Goal: Task Accomplishment & Management: Manage account settings

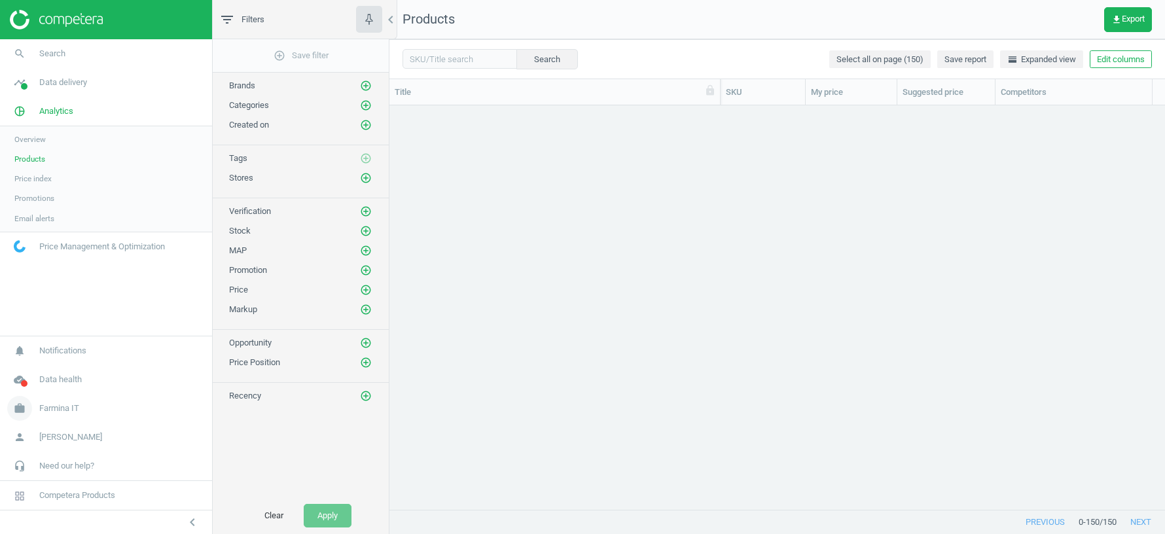
drag, startPoint x: 0, startPoint y: 0, endPoint x: 72, endPoint y: 402, distance: 408.2
click at [72, 402] on link "work Farmina IT" at bounding box center [106, 408] width 212 height 29
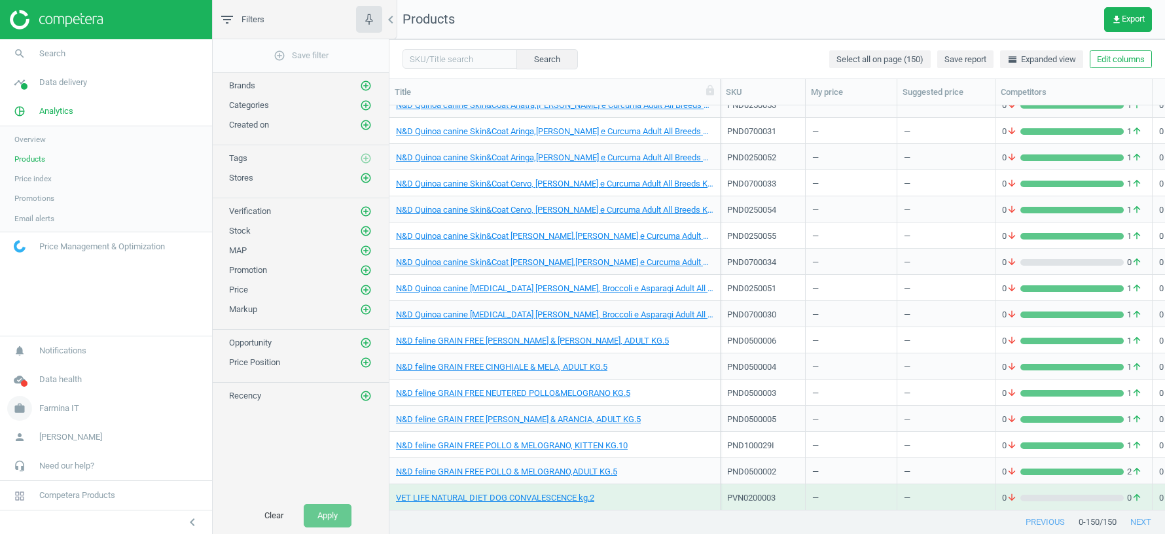
scroll to position [404, 776]
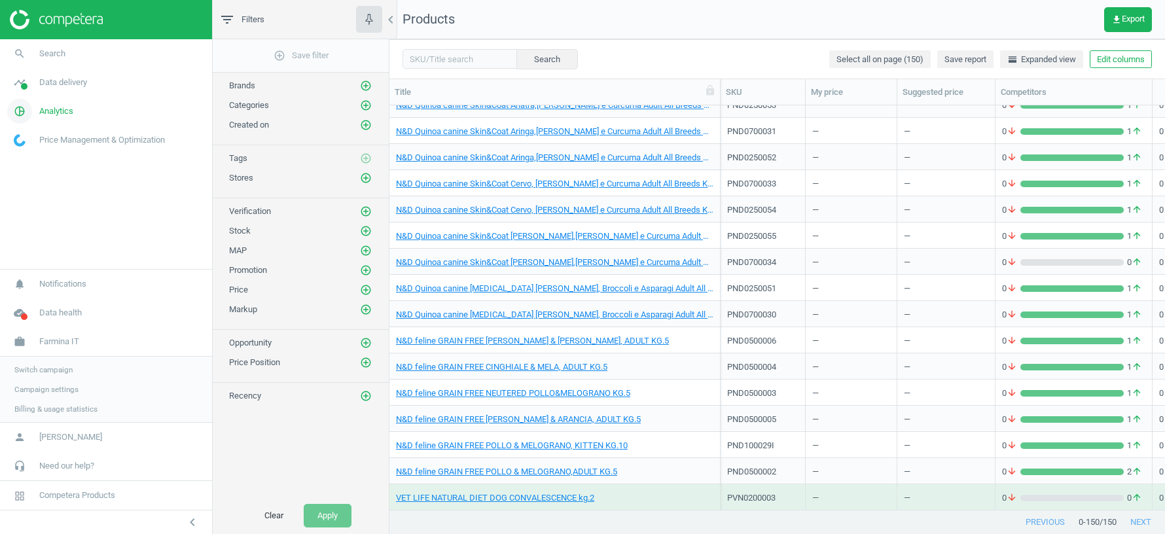
click at [60, 107] on span "Analytics" at bounding box center [56, 111] width 34 height 12
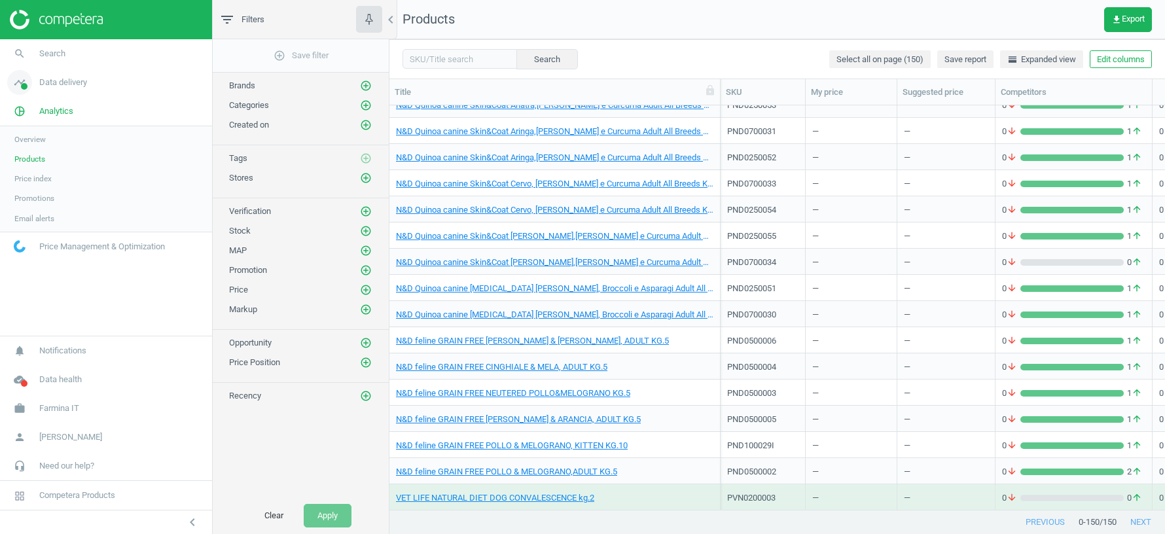
click at [68, 82] on span "Data delivery" at bounding box center [63, 83] width 48 height 12
click at [25, 192] on span "Stores" at bounding box center [25, 190] width 22 height 10
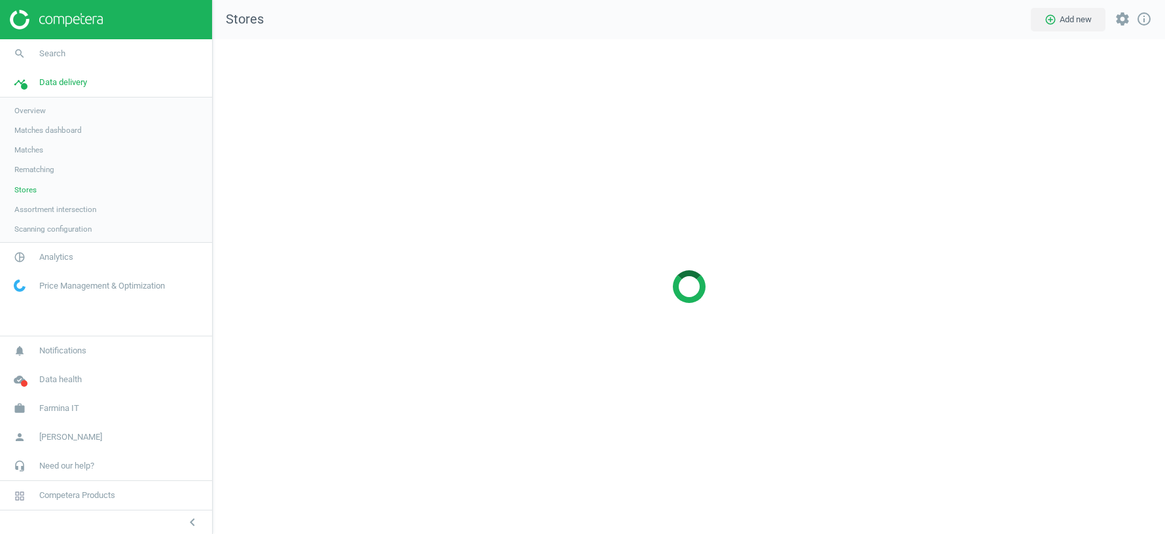
scroll to position [495, 952]
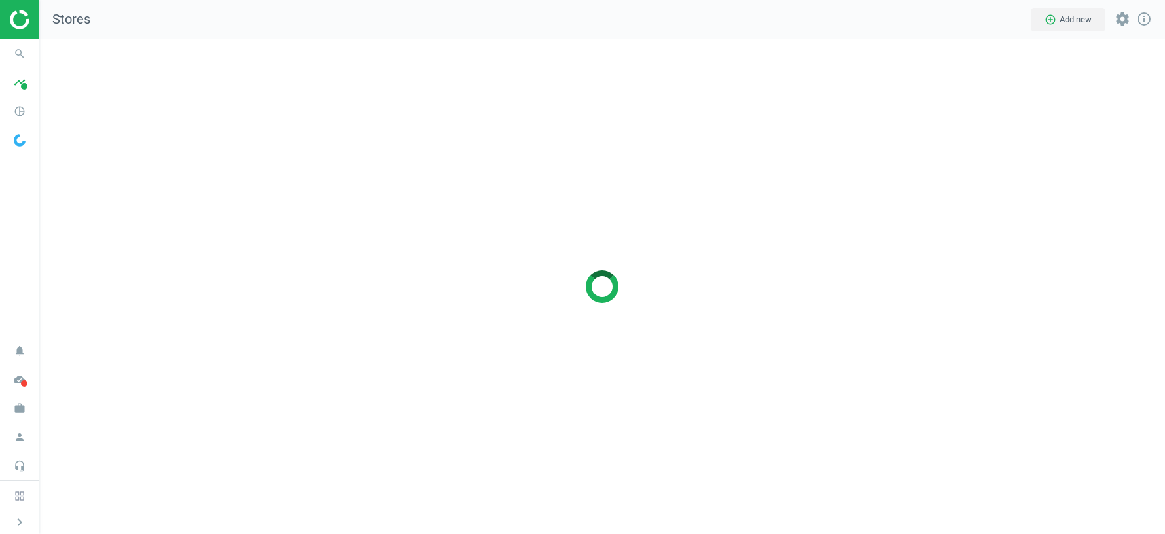
scroll to position [495, 1126]
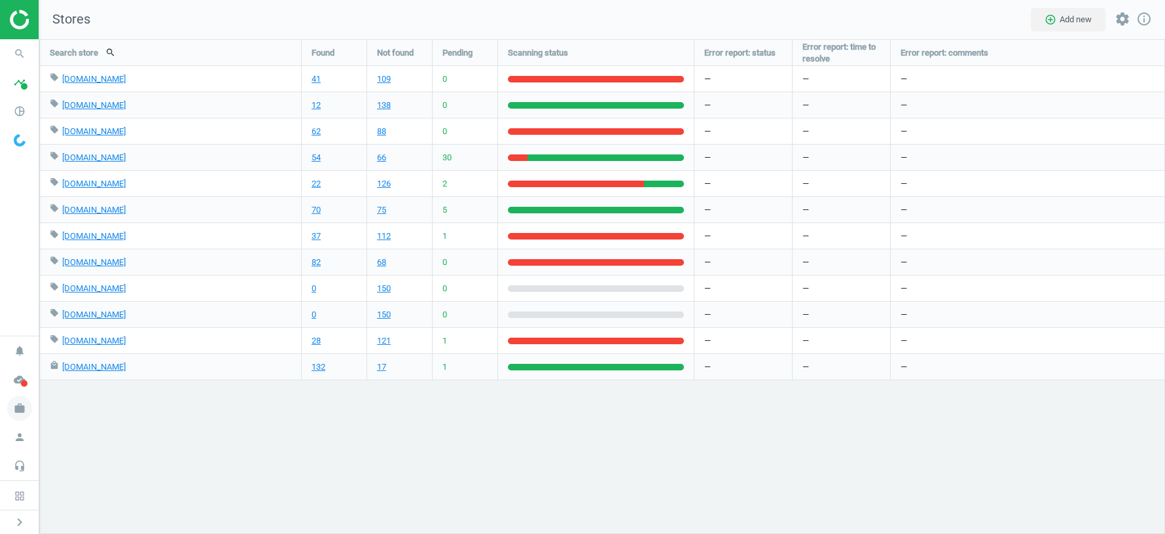
click at [20, 412] on icon "work" at bounding box center [19, 408] width 25 height 25
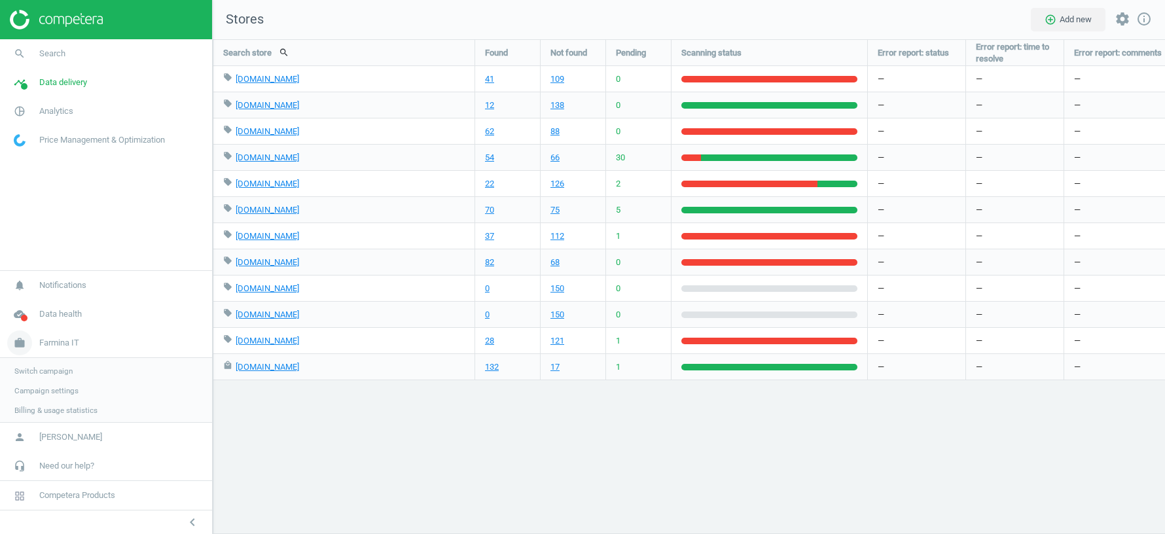
scroll to position [6, 7]
click at [43, 370] on span "Switch campaign" at bounding box center [43, 370] width 58 height 10
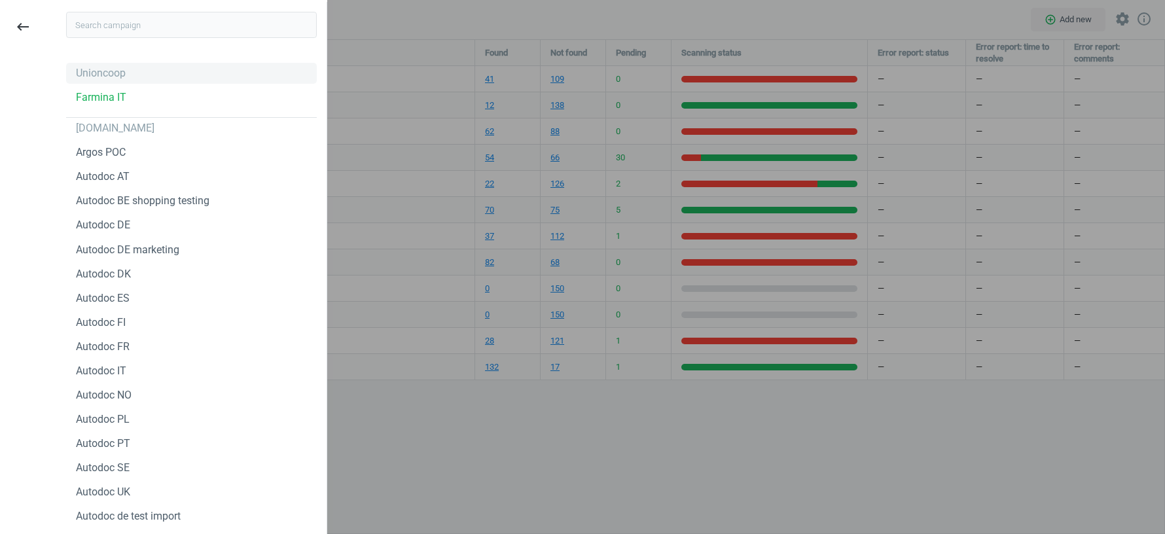
click at [93, 80] on div "Unioncoop" at bounding box center [101, 73] width 50 height 14
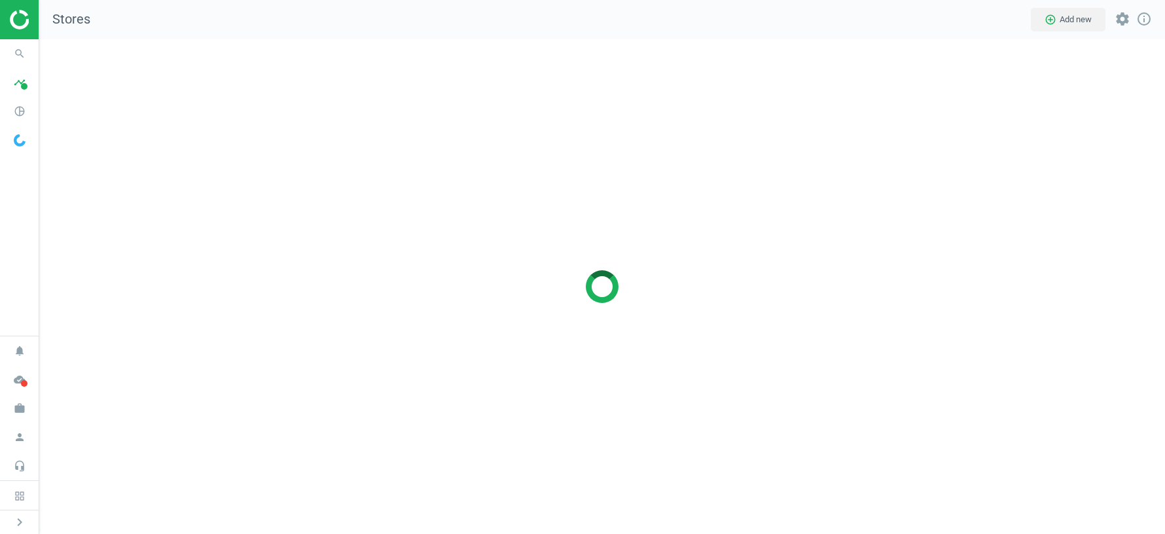
scroll to position [495, 1126]
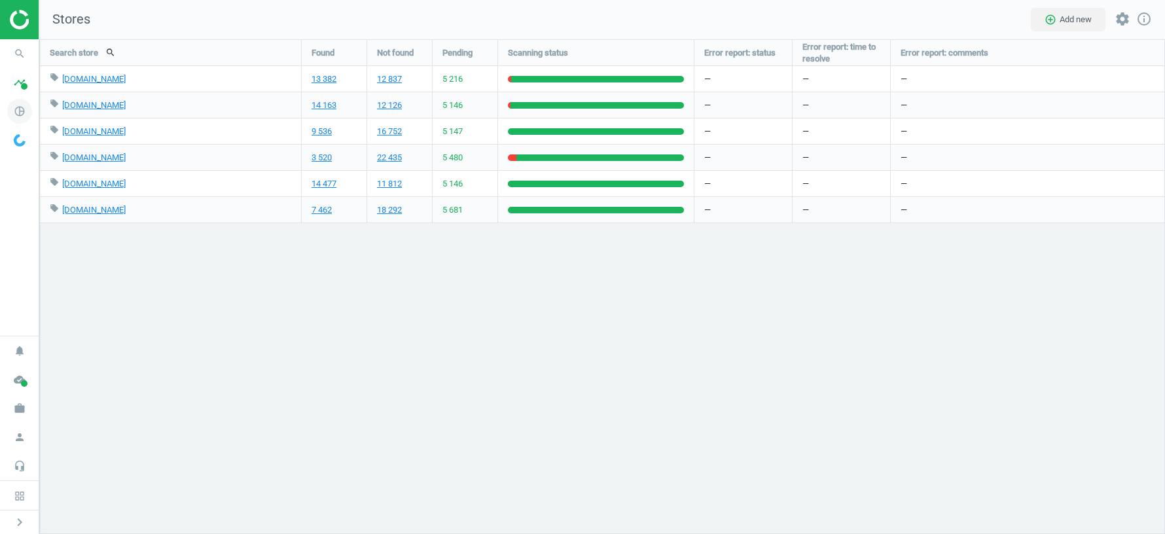
click at [18, 115] on icon "pie_chart_outlined" at bounding box center [19, 111] width 25 height 25
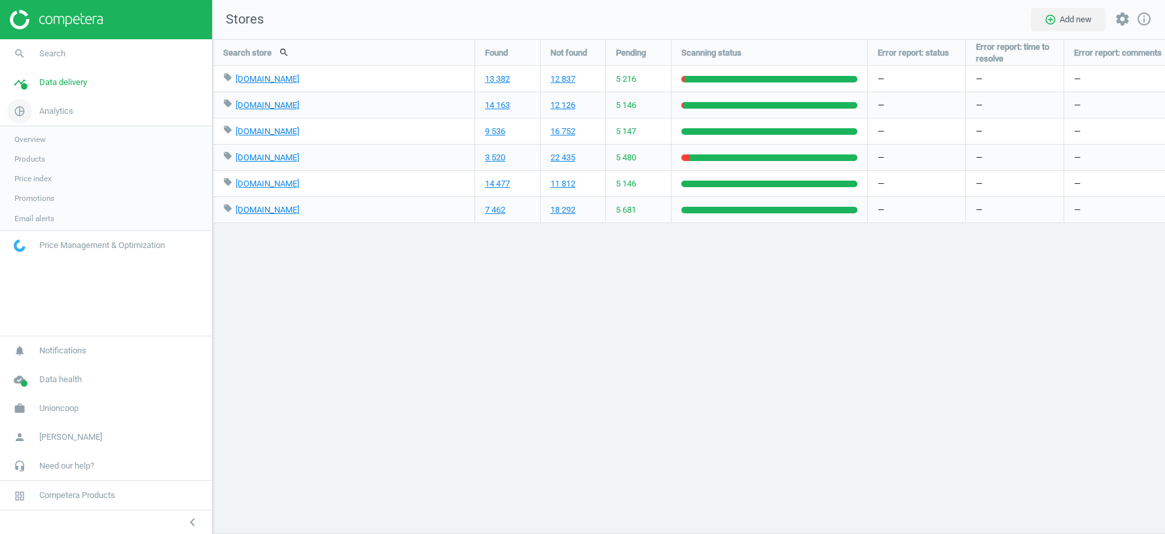
scroll to position [6, 7]
click at [25, 158] on span "Products" at bounding box center [29, 159] width 31 height 10
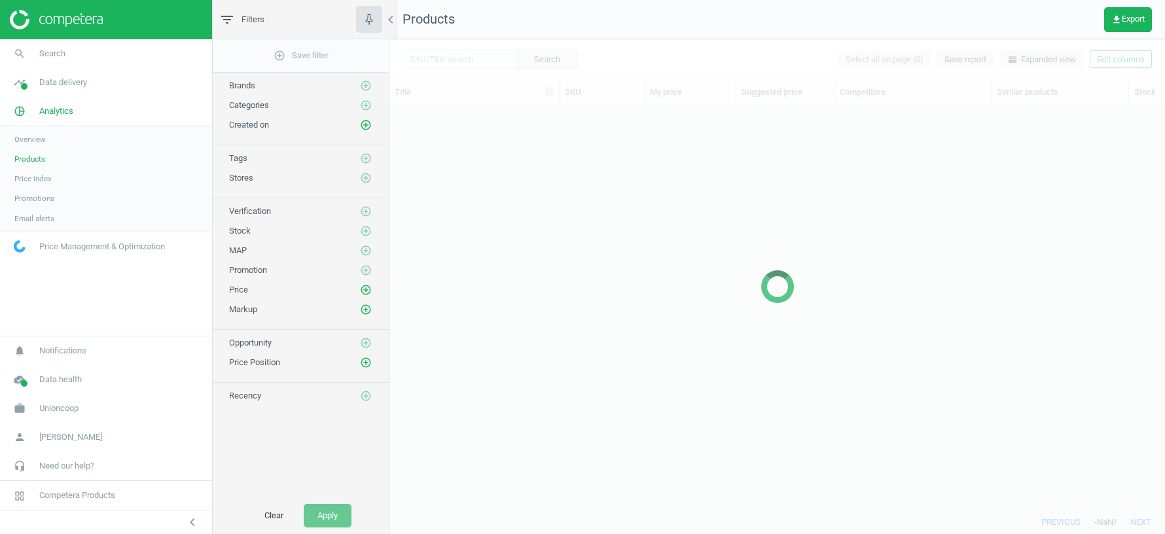
scroll to position [404, 776]
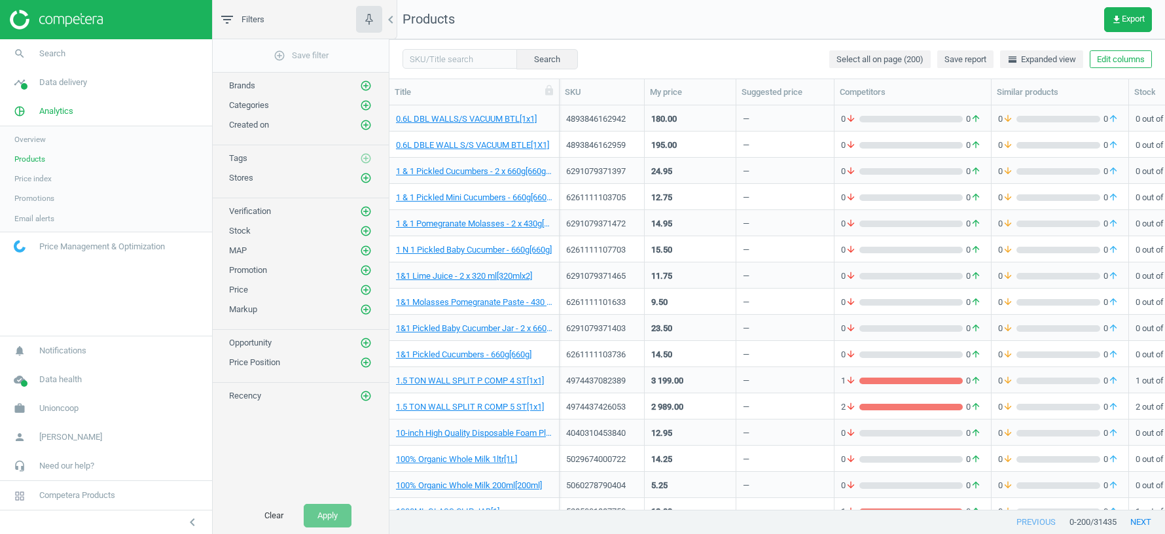
click at [370, 112] on div "Created on add_circle_outline" at bounding box center [301, 122] width 176 height 20
click at [366, 100] on icon "add_circle_outline" at bounding box center [366, 105] width 12 height 12
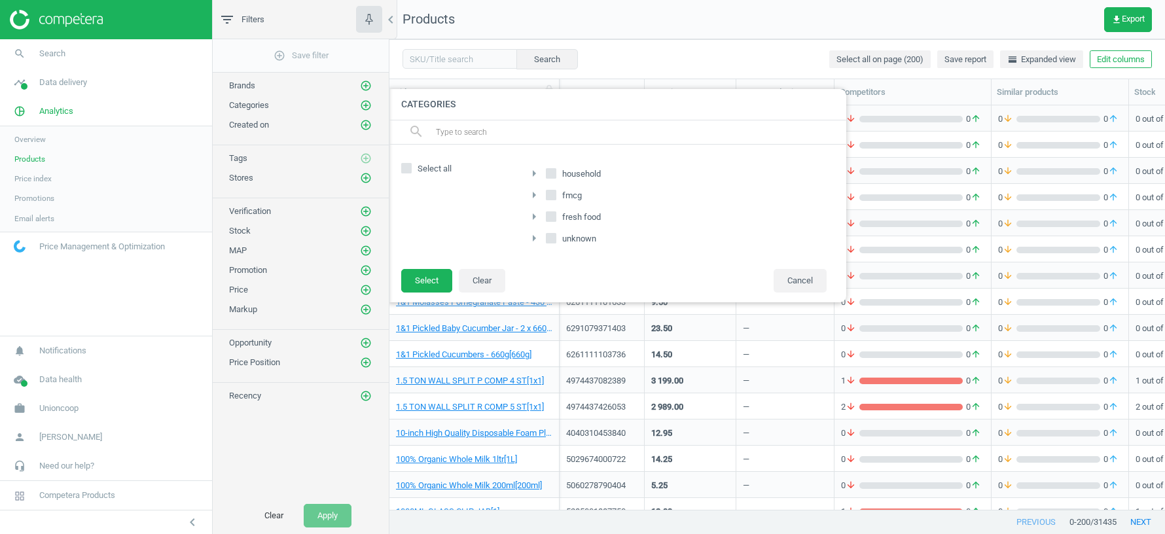
click at [535, 235] on icon "arrow_right" at bounding box center [534, 238] width 16 height 16
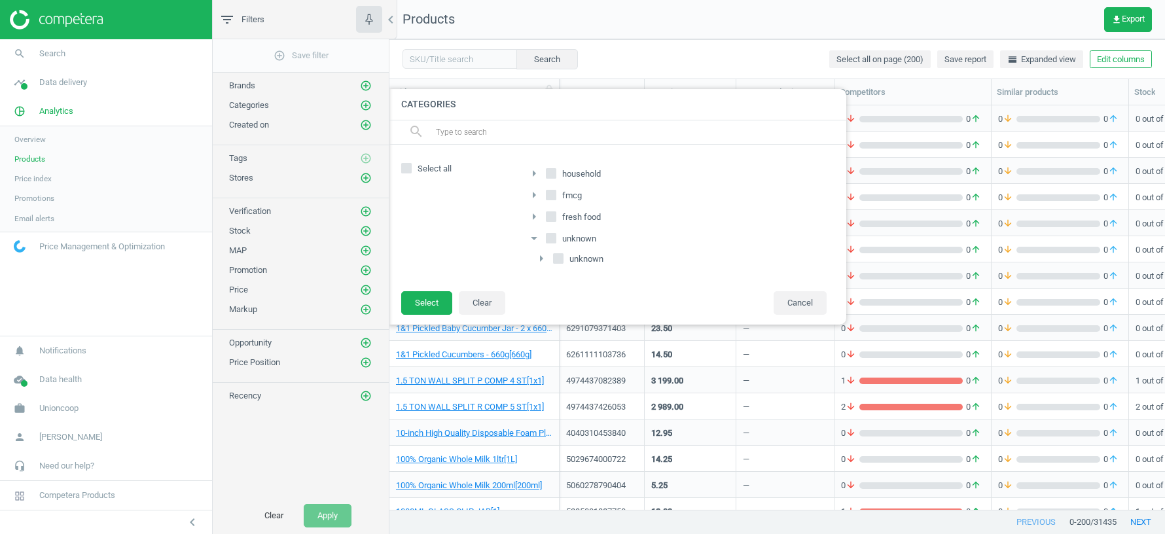
click at [541, 257] on icon "arrow_right" at bounding box center [541, 259] width 16 height 16
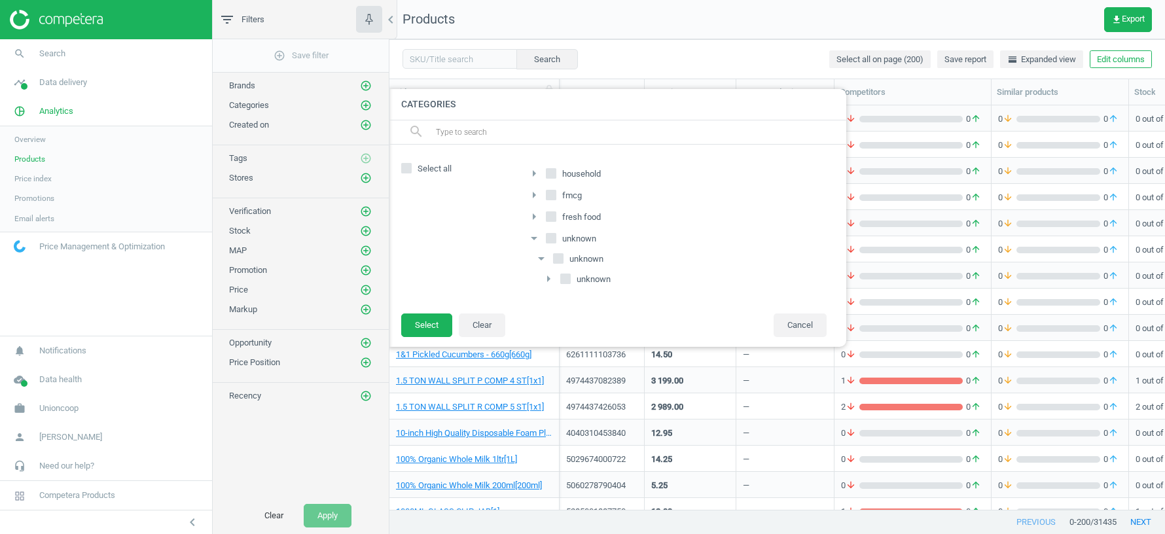
click at [549, 279] on icon "arrow_right" at bounding box center [549, 279] width 16 height 16
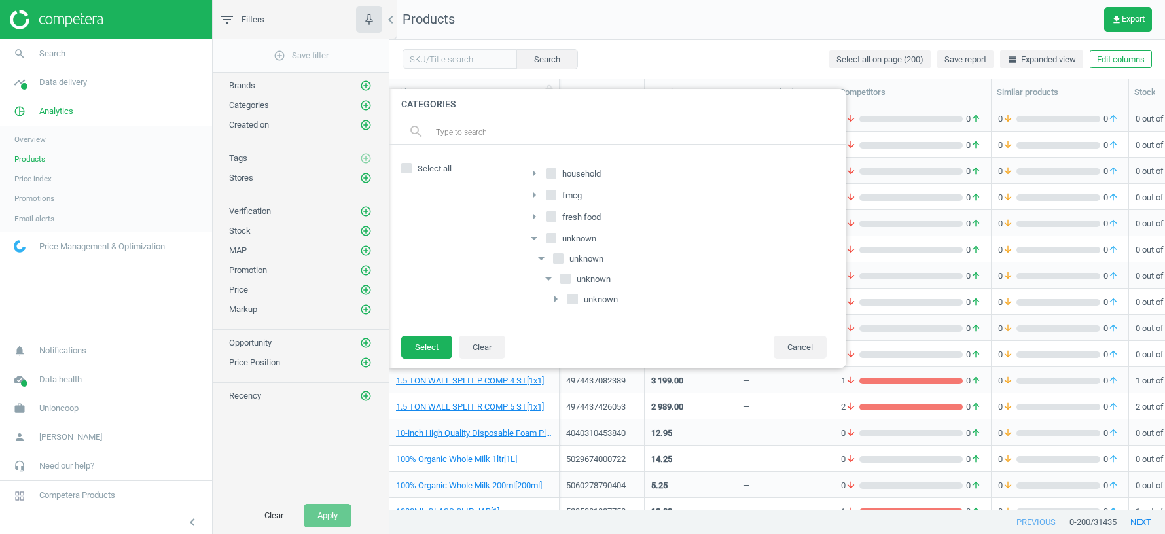
click at [558, 298] on icon "arrow_right" at bounding box center [556, 299] width 16 height 16
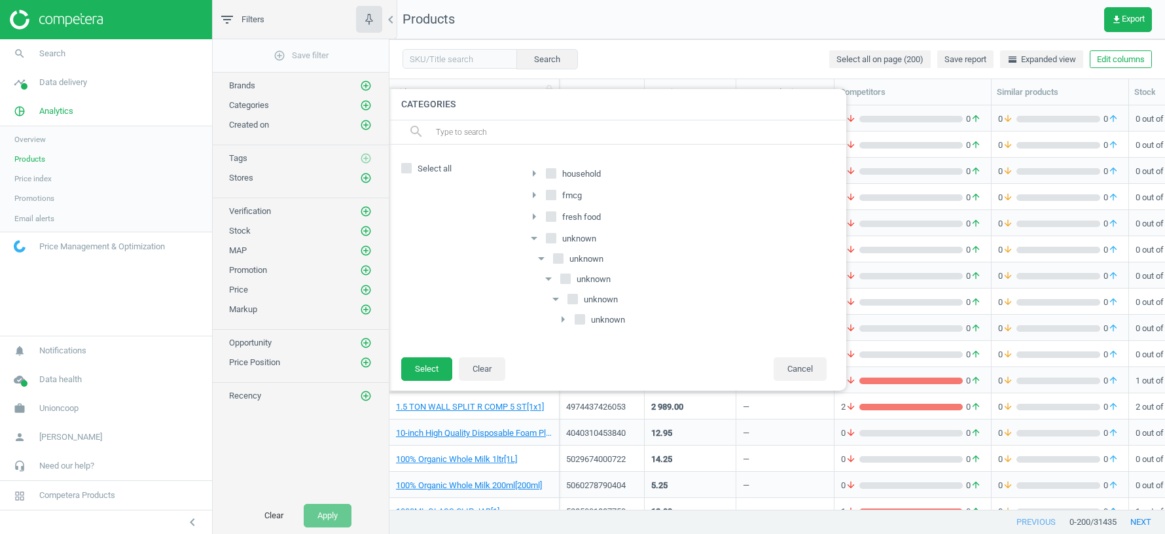
click at [563, 319] on icon "arrow_right" at bounding box center [563, 320] width 16 height 16
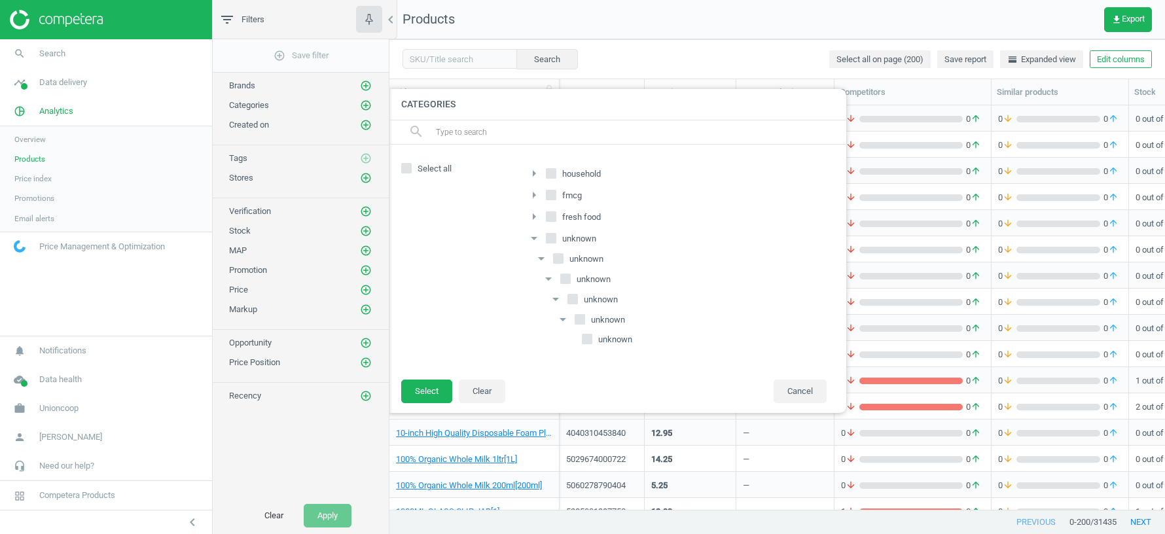
click at [590, 334] on icon at bounding box center [587, 339] width 10 height 10
click at [590, 335] on input "unknown" at bounding box center [587, 339] width 9 height 9
checkbox input "true"
click at [419, 386] on button "Select" at bounding box center [426, 392] width 51 height 24
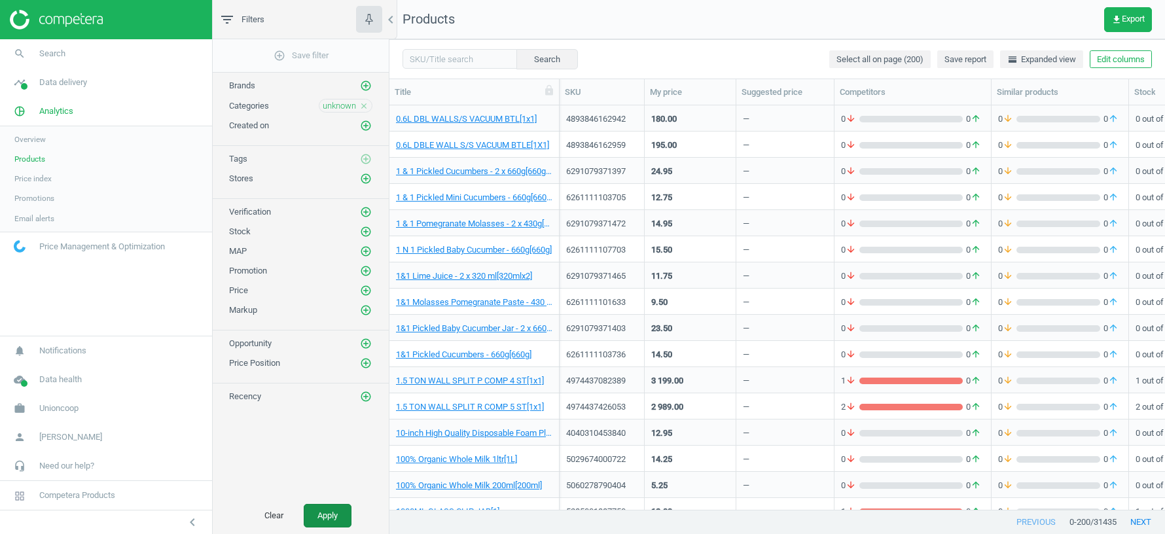
click at [331, 520] on button "Apply" at bounding box center [328, 516] width 48 height 24
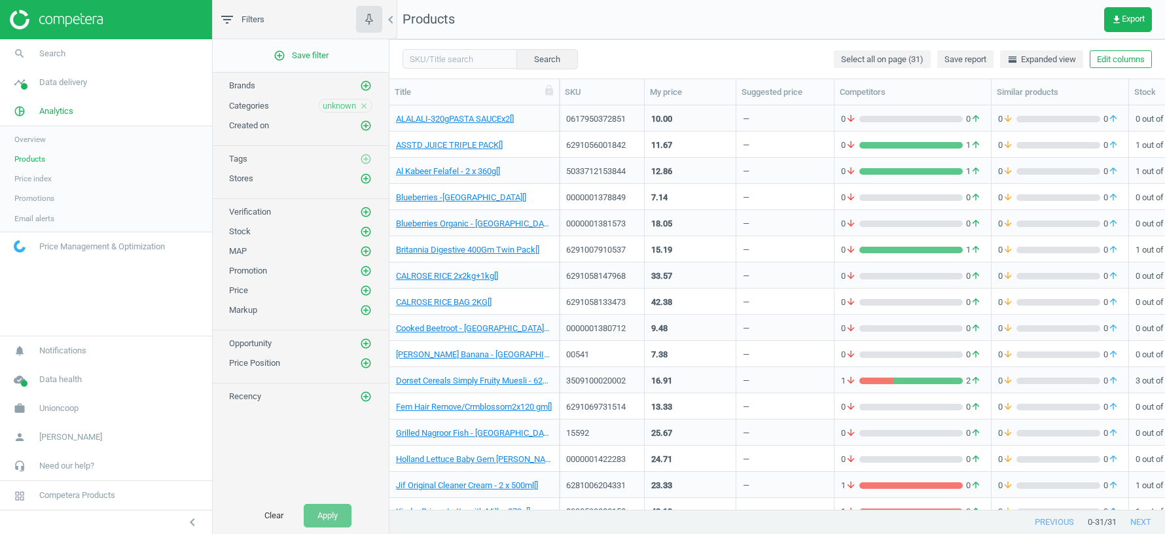
click at [365, 103] on icon "close" at bounding box center [363, 105] width 9 height 9
click at [365, 103] on icon "add_circle_outline" at bounding box center [366, 105] width 12 height 12
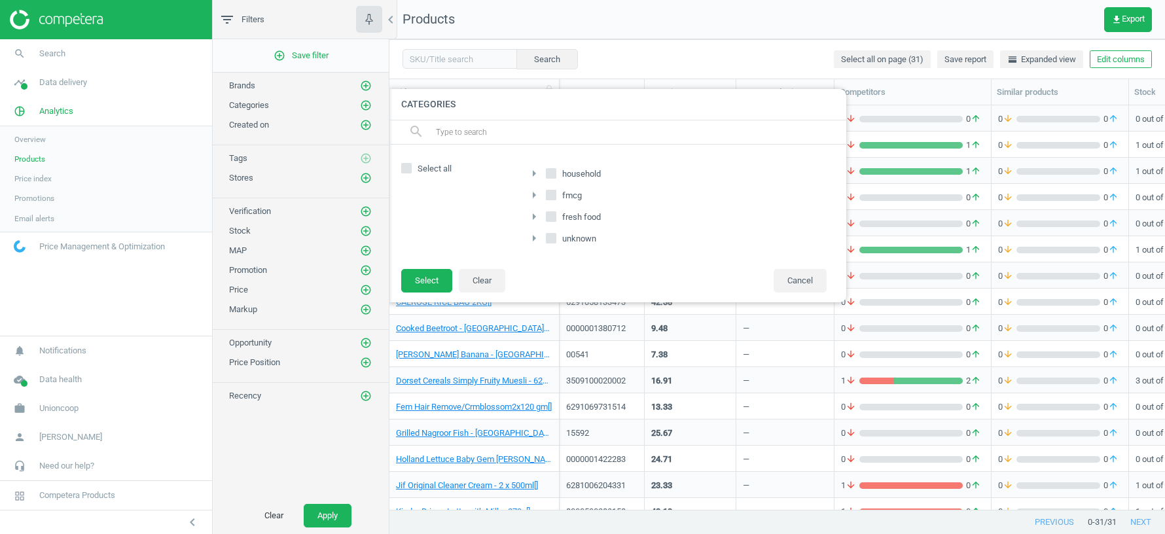
click at [551, 174] on input "household" at bounding box center [551, 173] width 9 height 9
checkbox input "true"
click at [533, 214] on icon "arrow_right" at bounding box center [534, 217] width 16 height 16
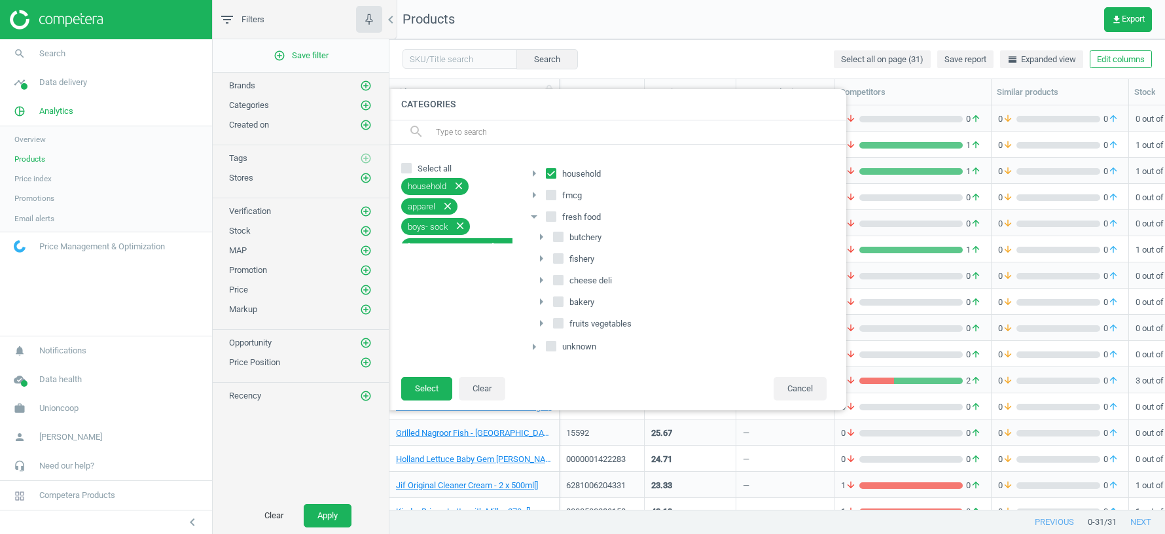
click at [533, 214] on icon "arrow_drop_down" at bounding box center [534, 217] width 16 height 16
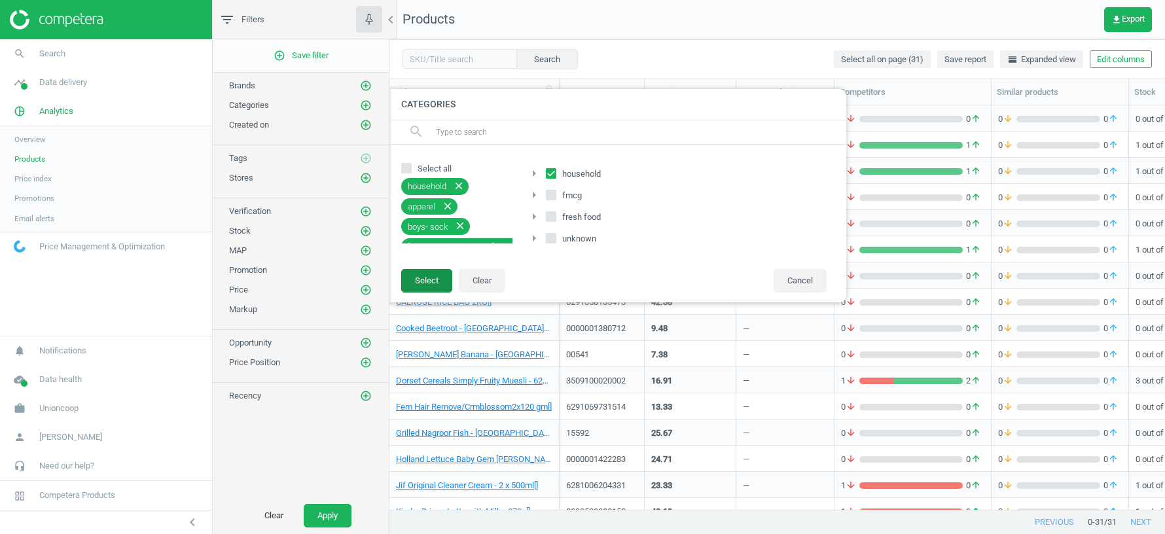
click at [423, 275] on button "Select" at bounding box center [426, 281] width 51 height 24
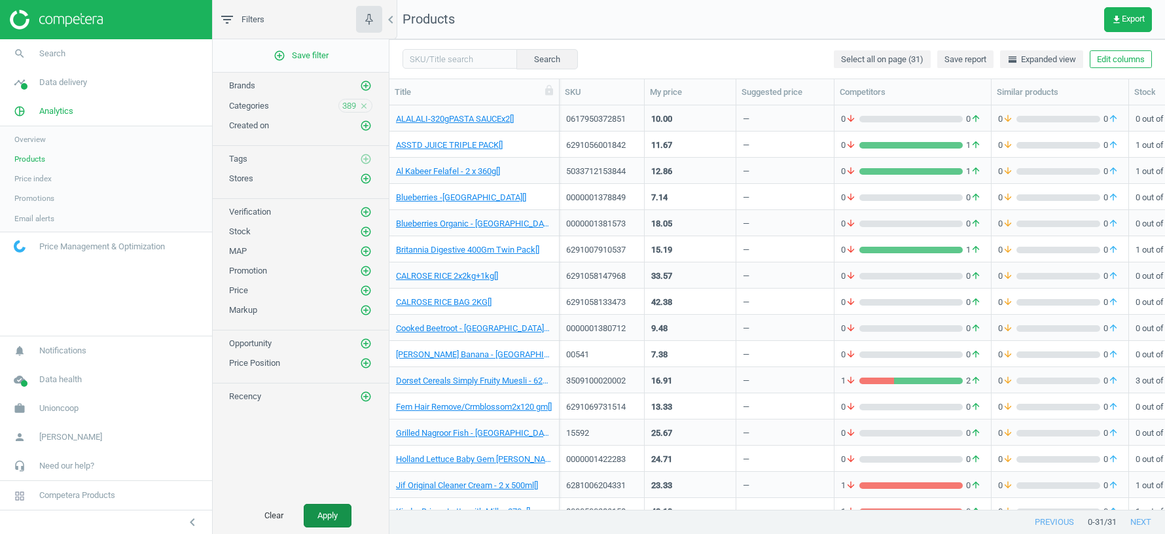
click at [329, 516] on button "Apply" at bounding box center [328, 516] width 48 height 24
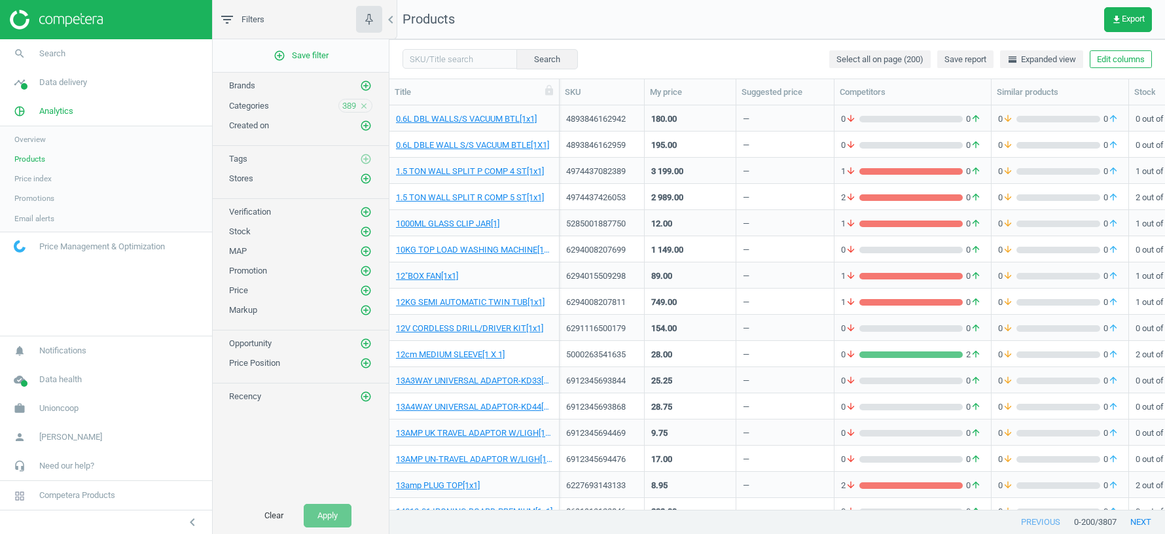
click at [365, 105] on icon "close" at bounding box center [363, 105] width 9 height 9
click at [365, 106] on icon "add_circle_outline" at bounding box center [366, 105] width 12 height 12
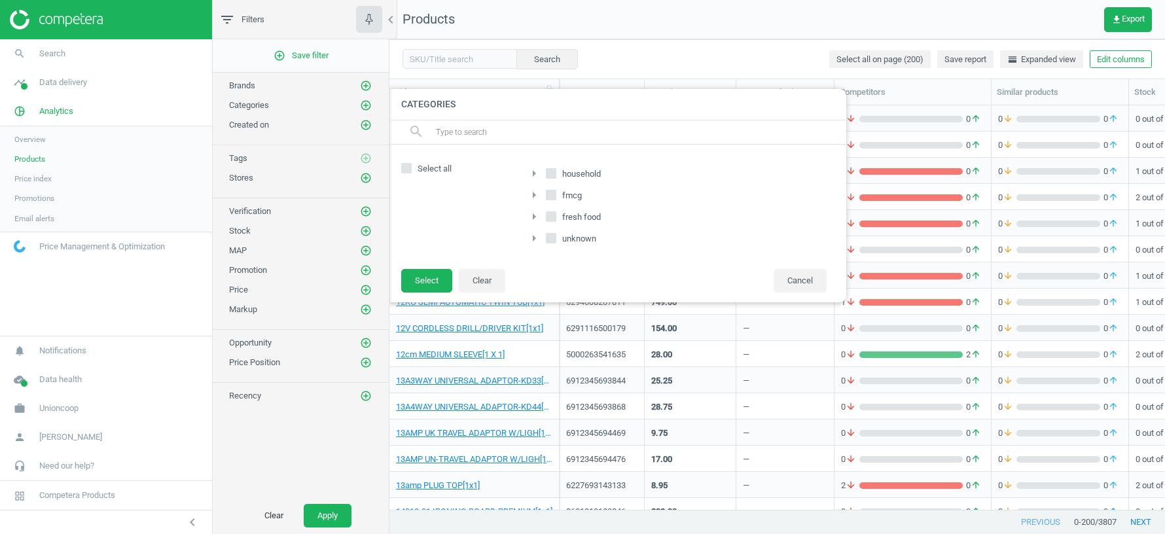
click at [549, 172] on input "household" at bounding box center [551, 173] width 9 height 9
checkbox input "true"
click at [548, 214] on input "fresh food" at bounding box center [551, 216] width 9 height 9
checkbox input "true"
click at [550, 239] on input "unknown" at bounding box center [551, 238] width 9 height 9
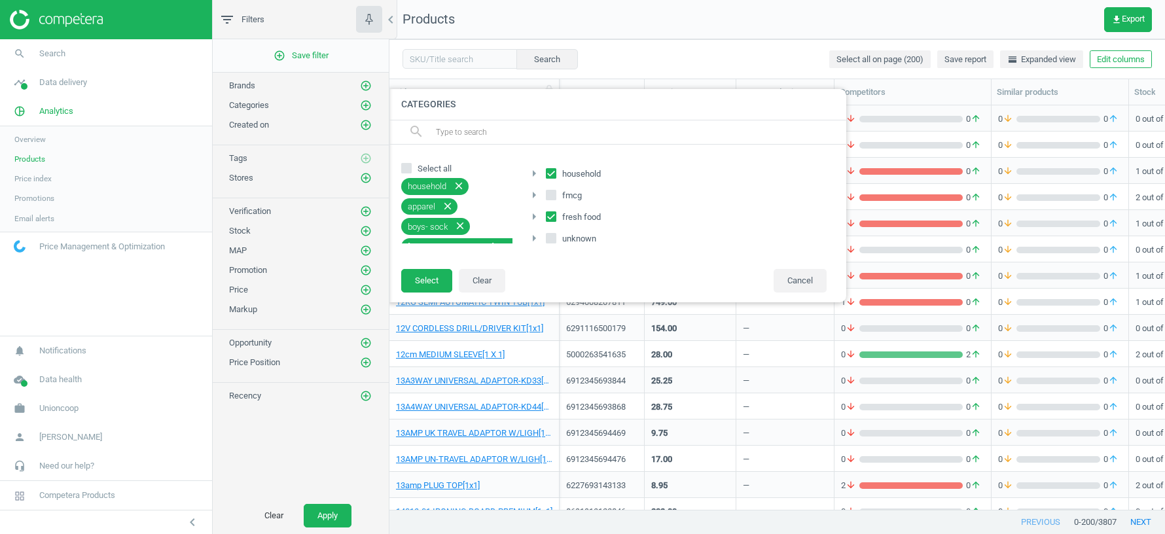
checkbox input "true"
click at [421, 272] on button "Select" at bounding box center [426, 281] width 51 height 24
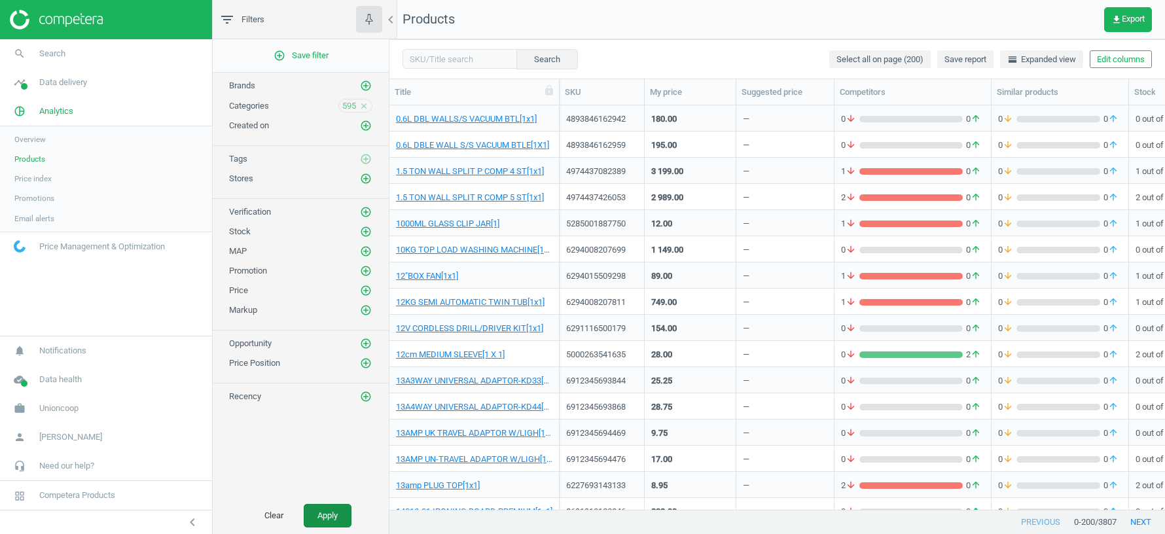
click at [320, 518] on button "Apply" at bounding box center [328, 516] width 48 height 24
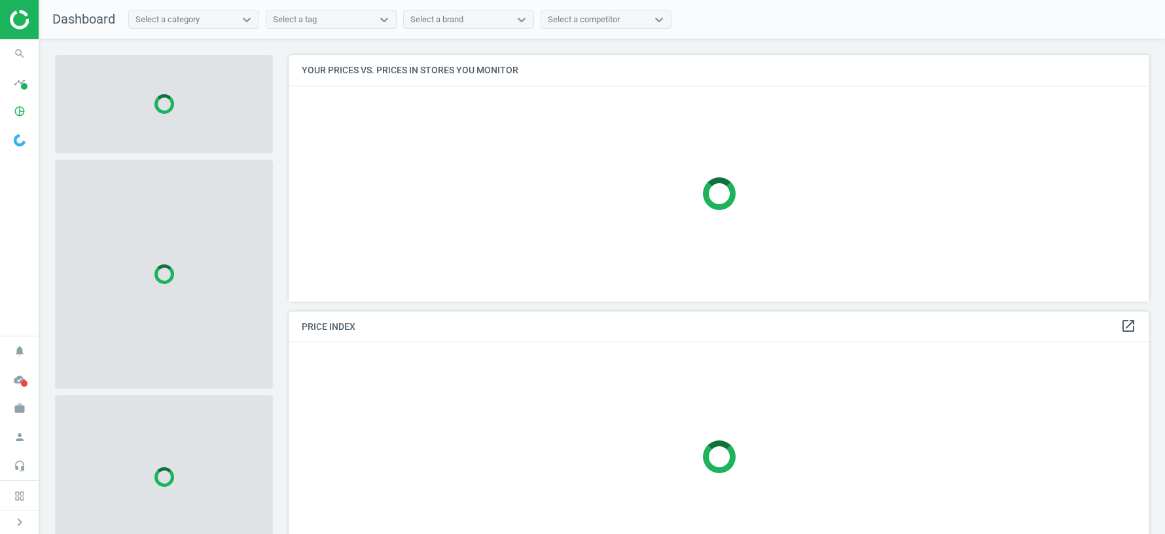
scroll to position [246, 861]
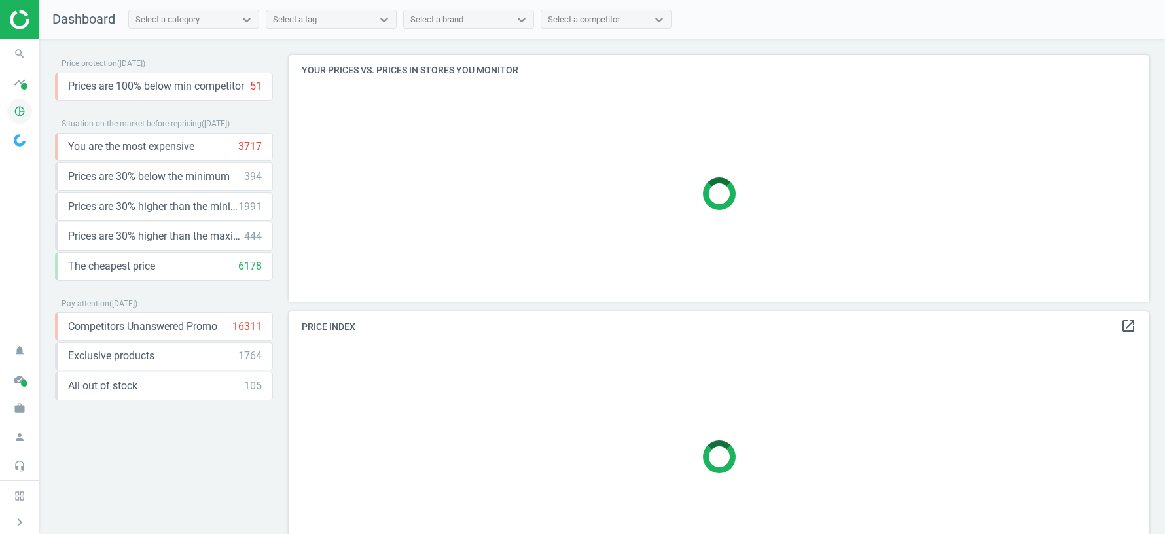
click at [22, 108] on icon "pie_chart_outlined" at bounding box center [19, 111] width 25 height 25
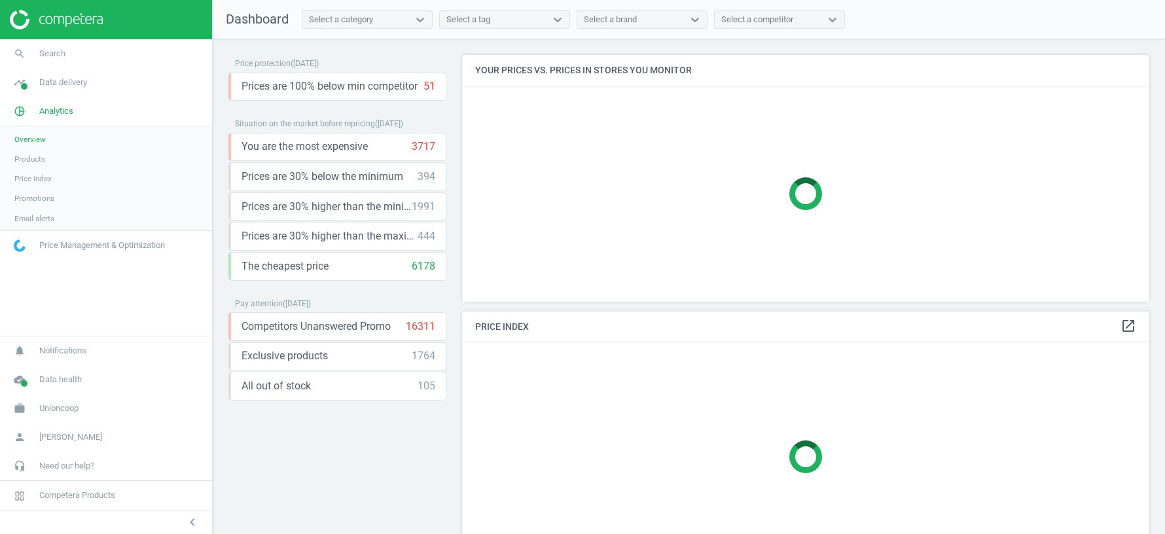
scroll to position [246, 687]
click at [37, 158] on span "Products" at bounding box center [29, 159] width 31 height 10
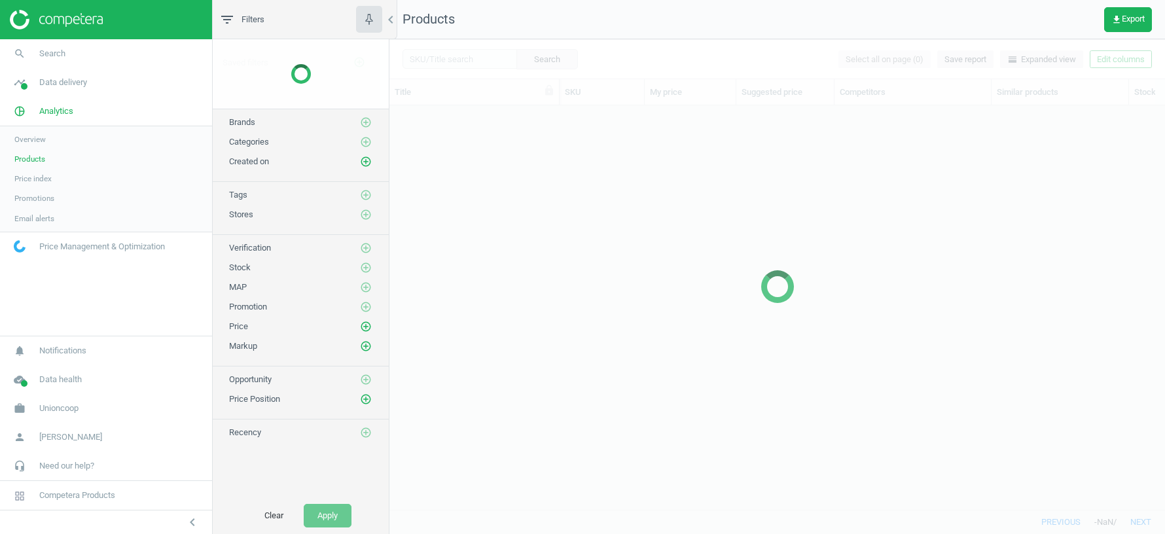
scroll to position [404, 776]
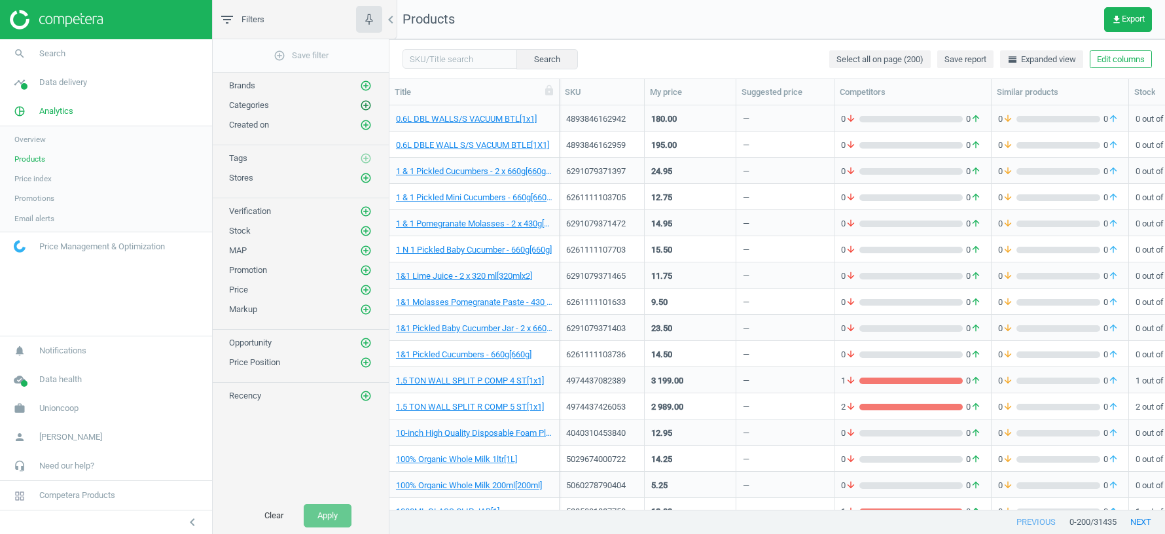
click at [367, 106] on icon "add_circle_outline" at bounding box center [366, 105] width 12 height 12
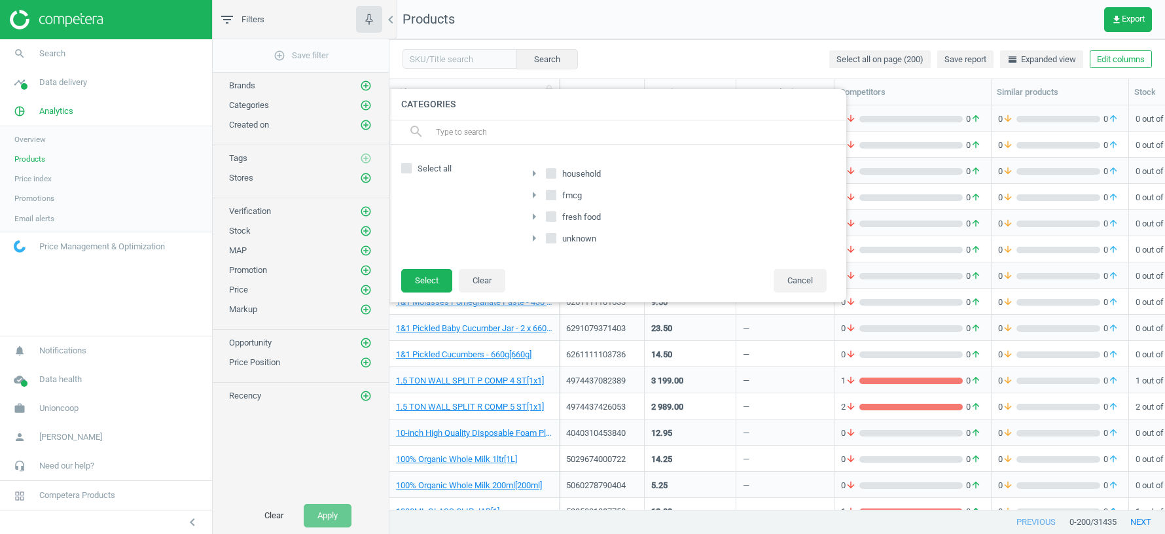
click at [552, 169] on input "household" at bounding box center [551, 173] width 9 height 9
checkbox input "true"
click at [552, 215] on input "fresh food" at bounding box center [551, 216] width 9 height 9
checkbox input "true"
click at [552, 234] on input "unknown" at bounding box center [551, 238] width 9 height 9
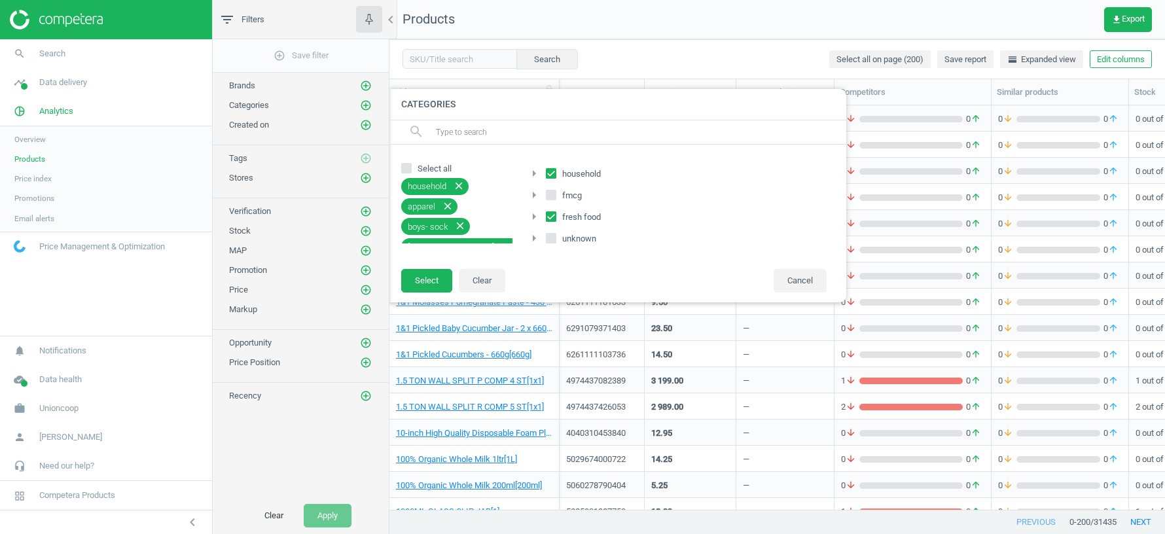
checkbox input "true"
click at [427, 277] on button "Select" at bounding box center [426, 281] width 51 height 24
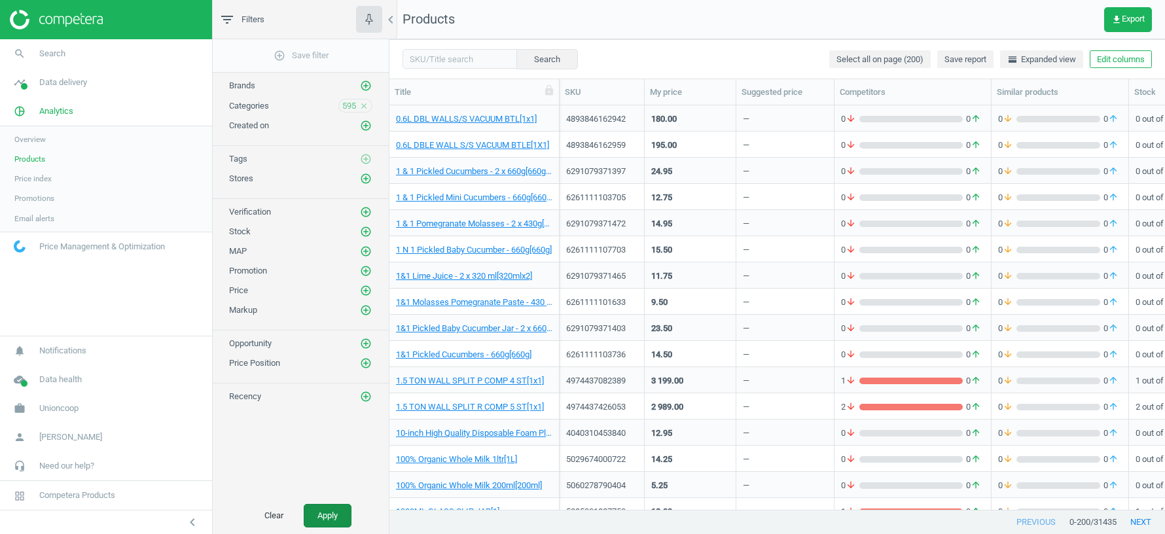
click at [323, 522] on button "Apply" at bounding box center [328, 516] width 48 height 24
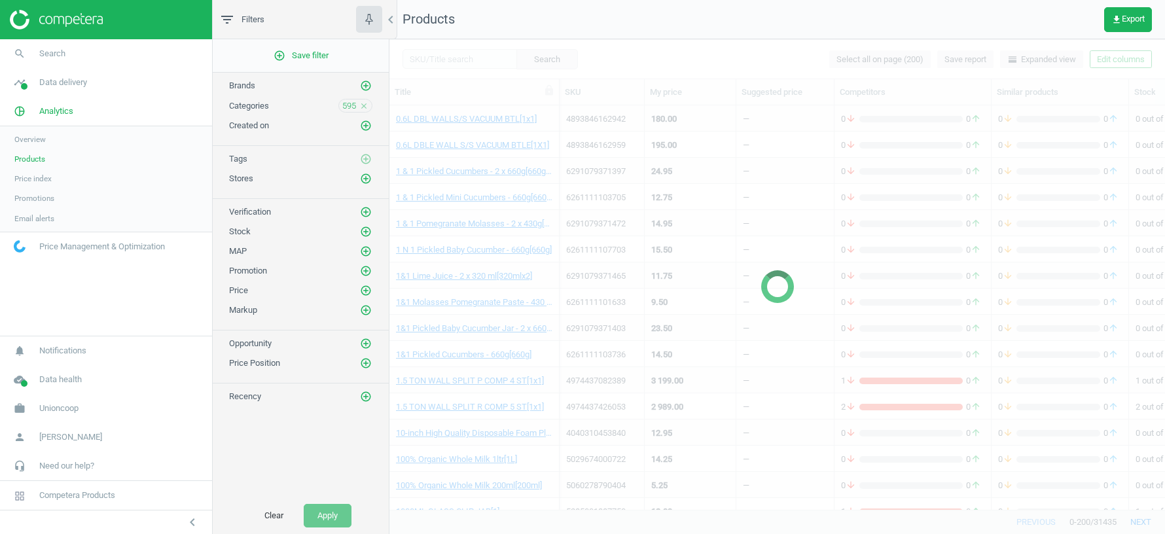
click at [364, 102] on icon "close" at bounding box center [363, 105] width 9 height 9
click at [367, 103] on icon "add_circle_outline" at bounding box center [366, 105] width 12 height 12
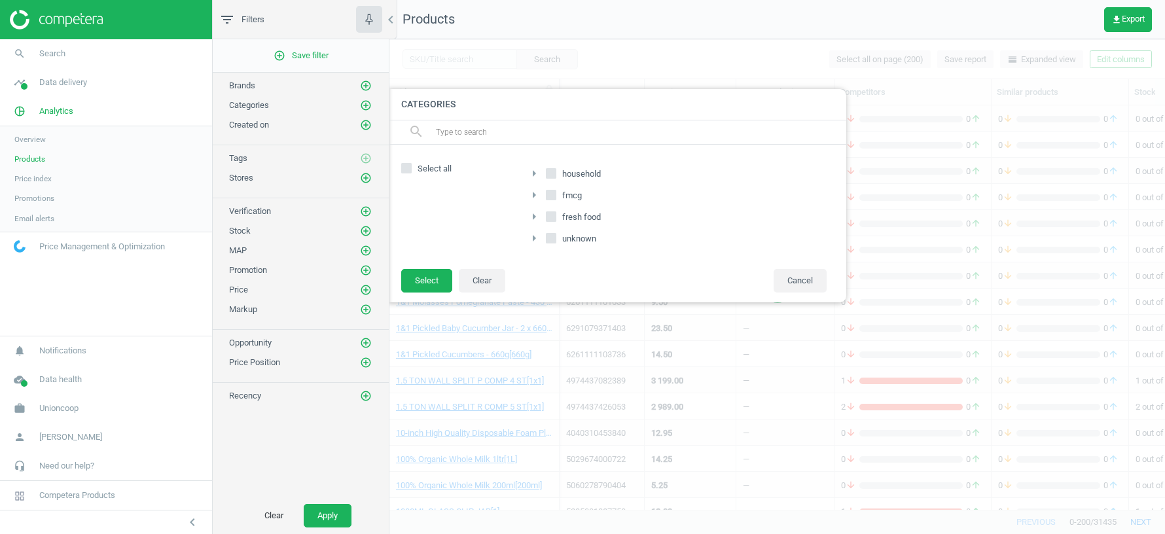
click at [550, 192] on input "fmcg" at bounding box center [551, 194] width 9 height 9
checkbox input "true"
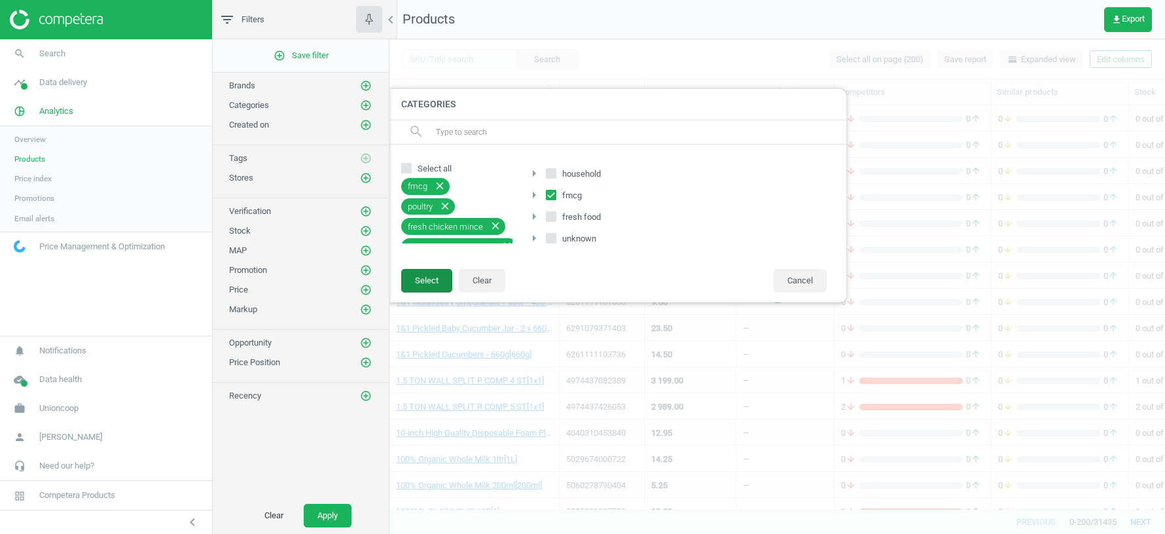
click at [432, 279] on button "Select" at bounding box center [426, 281] width 51 height 24
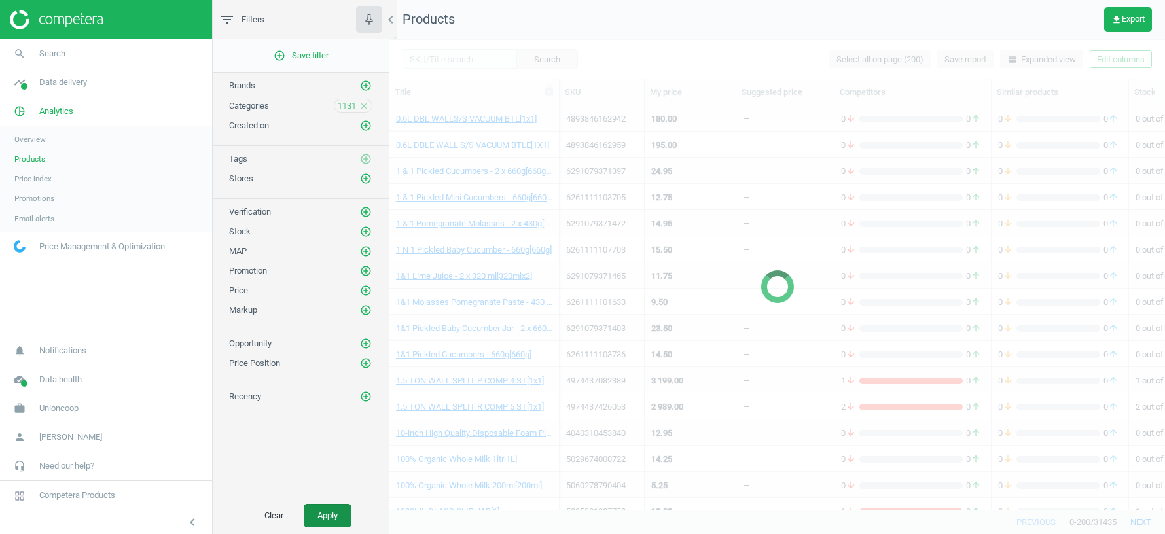
click at [323, 512] on button "Apply" at bounding box center [328, 516] width 48 height 24
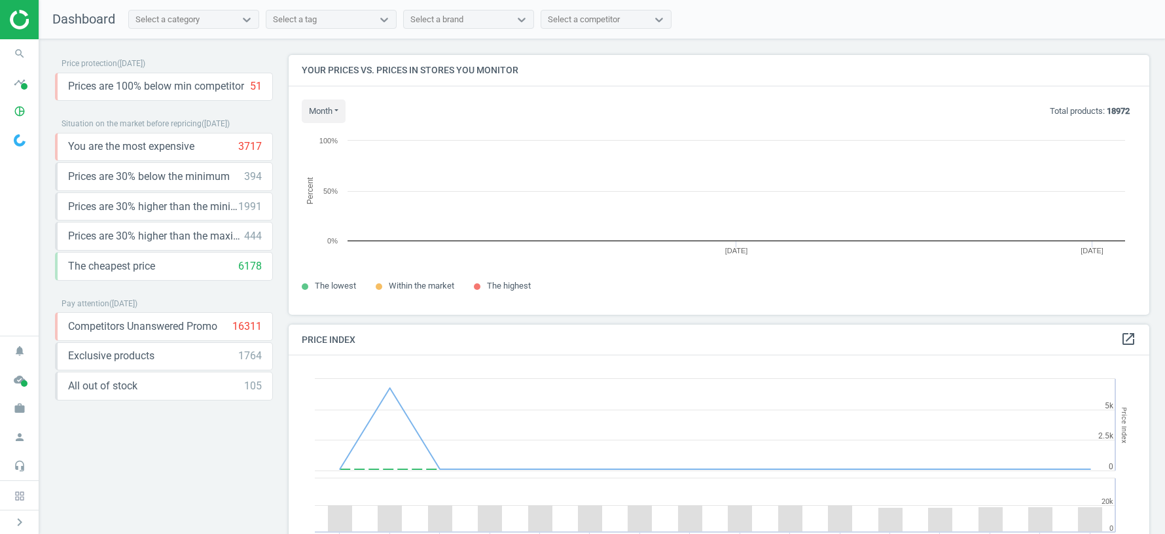
scroll to position [259, 861]
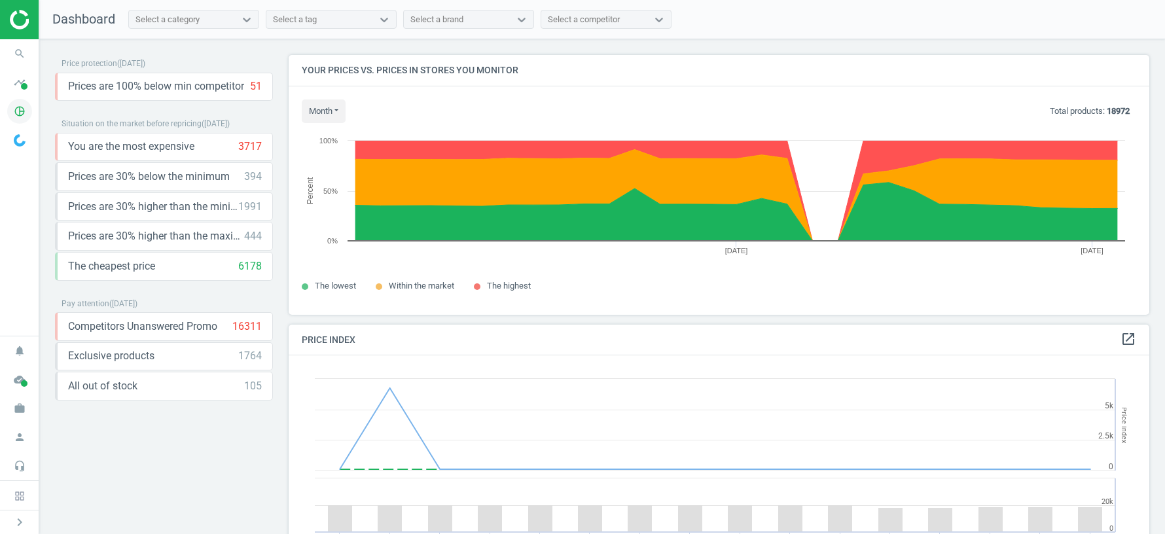
click at [19, 112] on icon "pie_chart_outlined" at bounding box center [19, 111] width 25 height 25
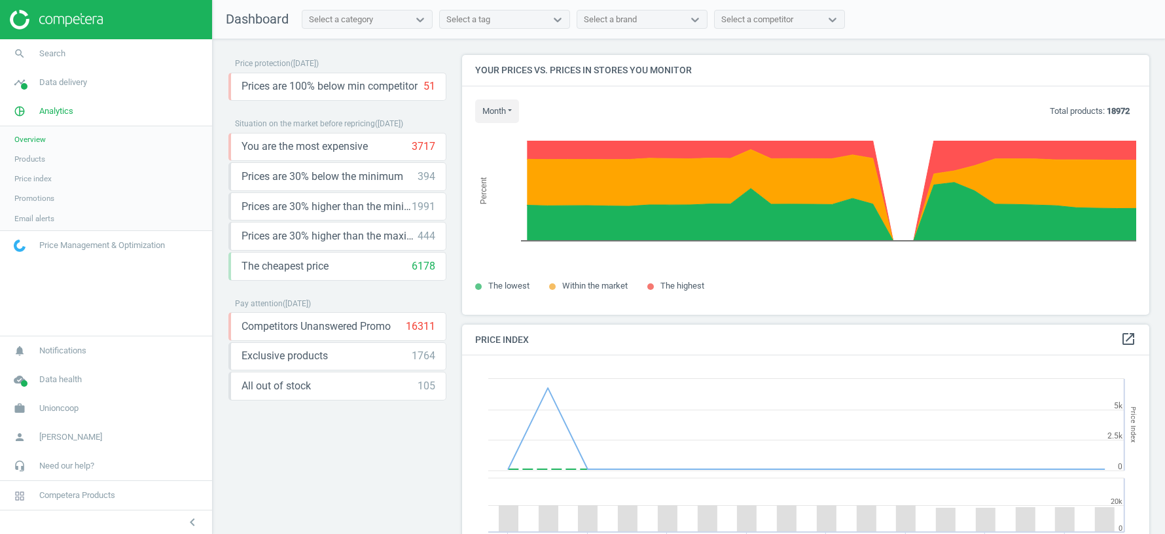
scroll to position [0, 0]
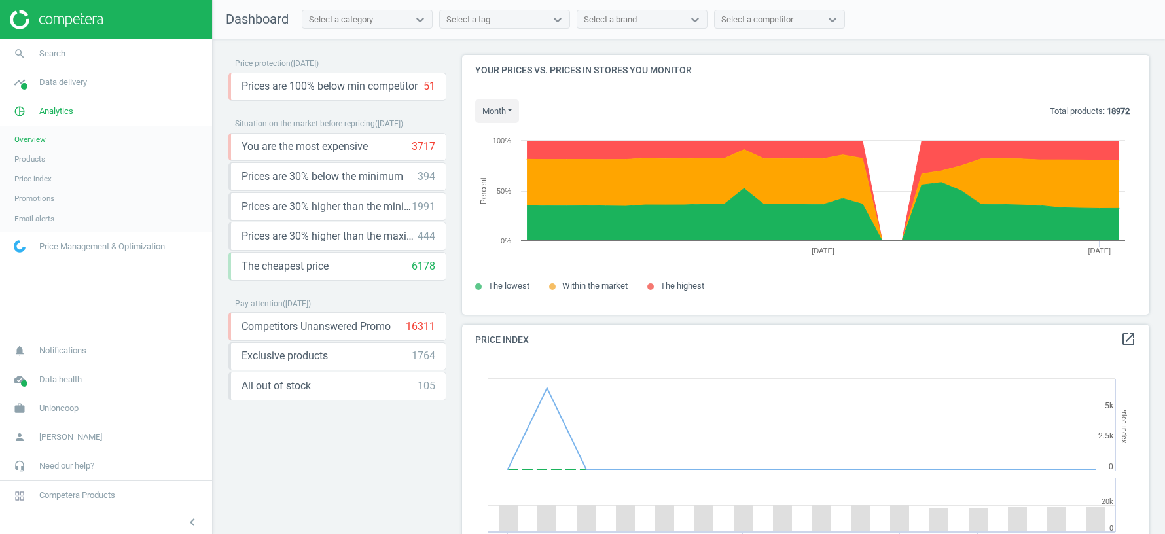
click at [38, 162] on span "Products" at bounding box center [29, 159] width 31 height 10
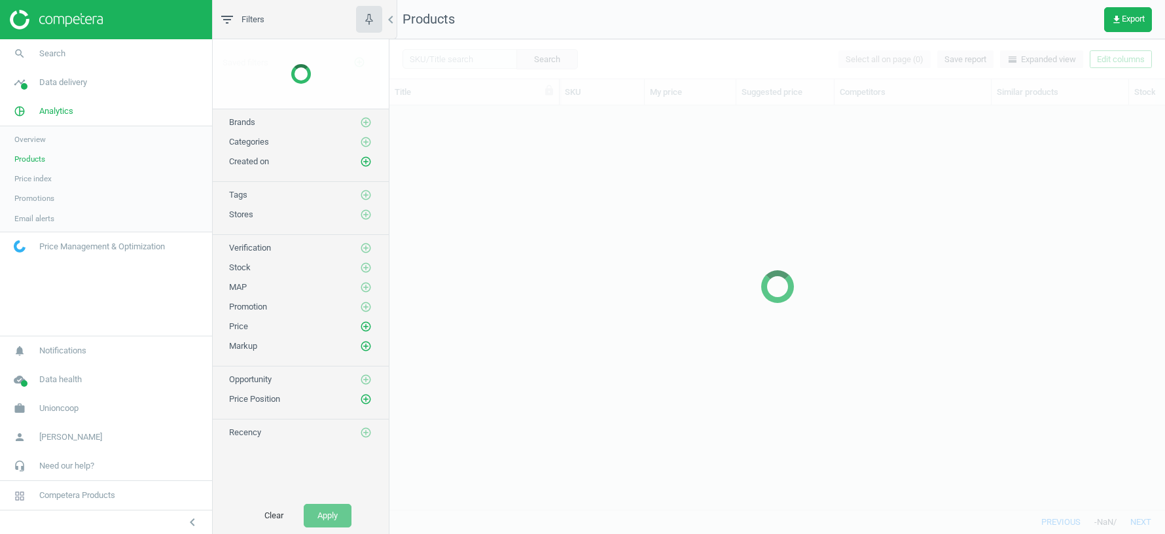
scroll to position [404, 776]
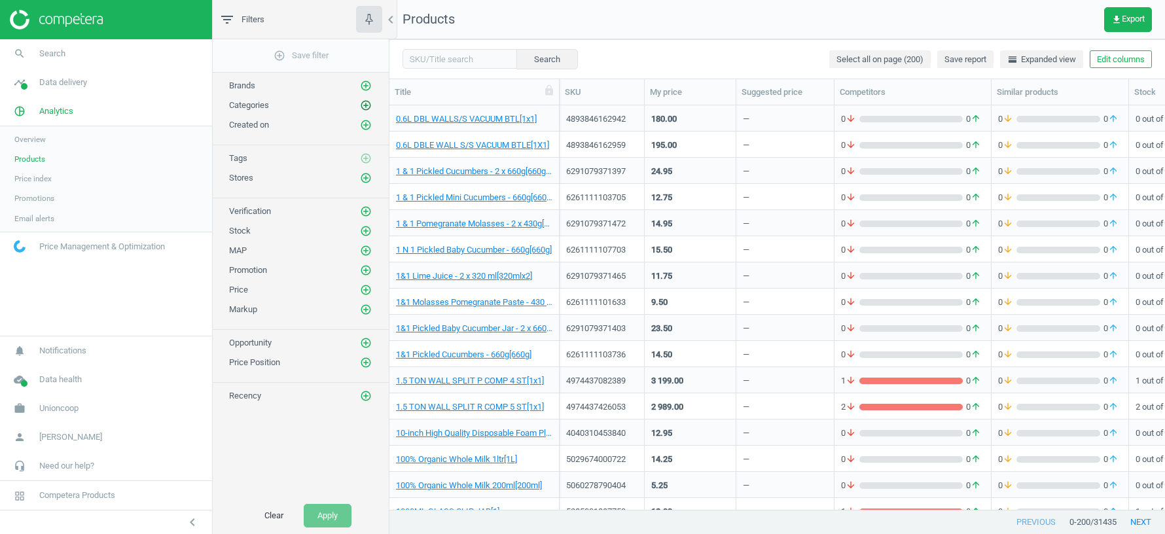
click at [368, 105] on icon "add_circle_outline" at bounding box center [366, 105] width 12 height 12
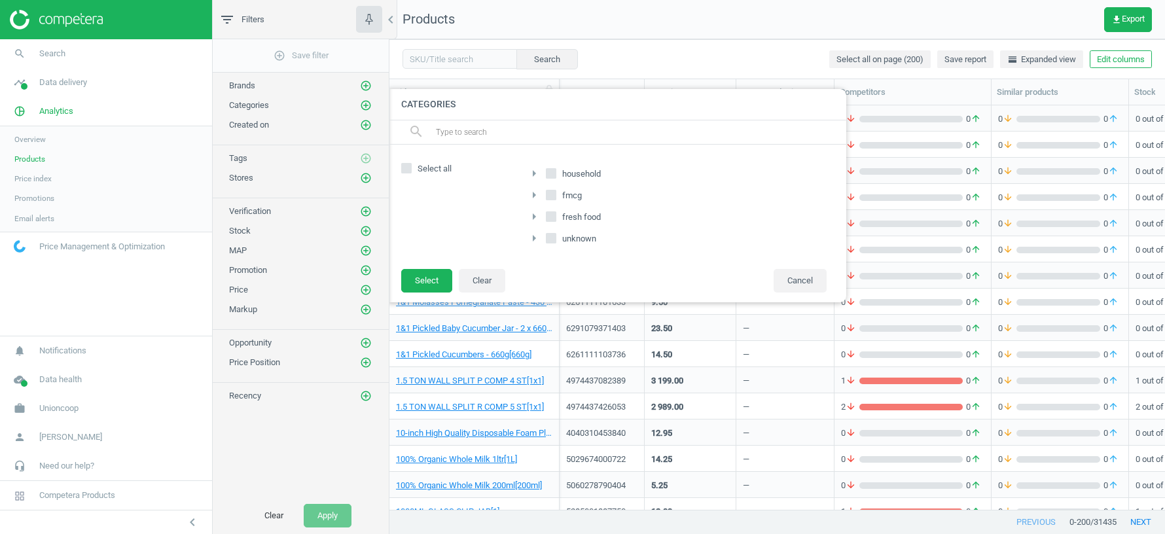
click at [550, 169] on input "household" at bounding box center [551, 173] width 9 height 9
checkbox input "true"
click at [553, 217] on input "fresh food" at bounding box center [551, 216] width 9 height 9
checkbox input "true"
click at [554, 242] on span at bounding box center [551, 241] width 10 height 10
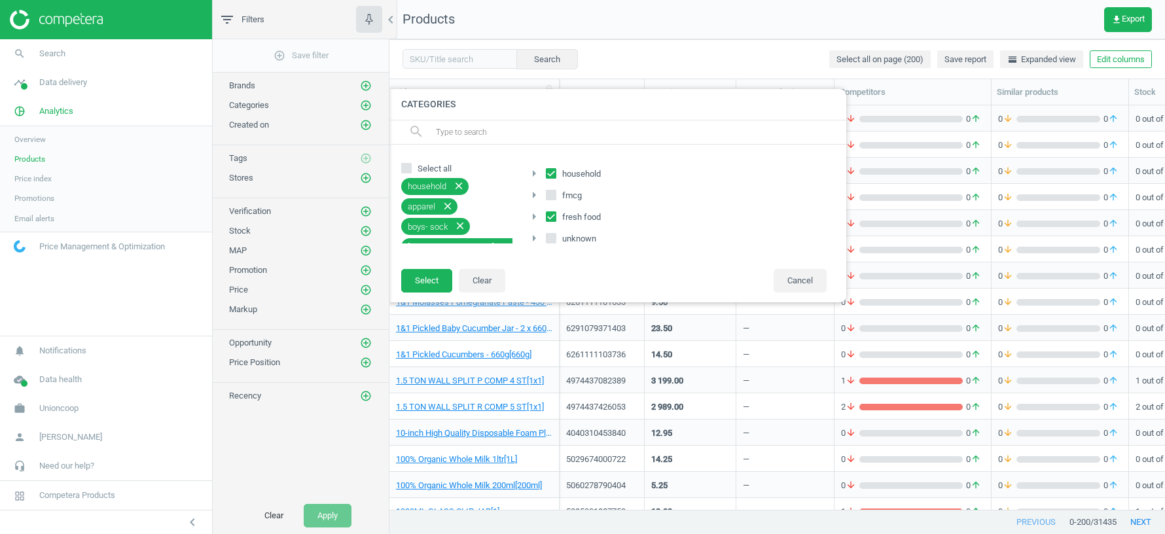
click at [554, 242] on input "unknown" at bounding box center [551, 238] width 9 height 9
checkbox input "true"
click at [431, 277] on button "Select" at bounding box center [426, 281] width 51 height 24
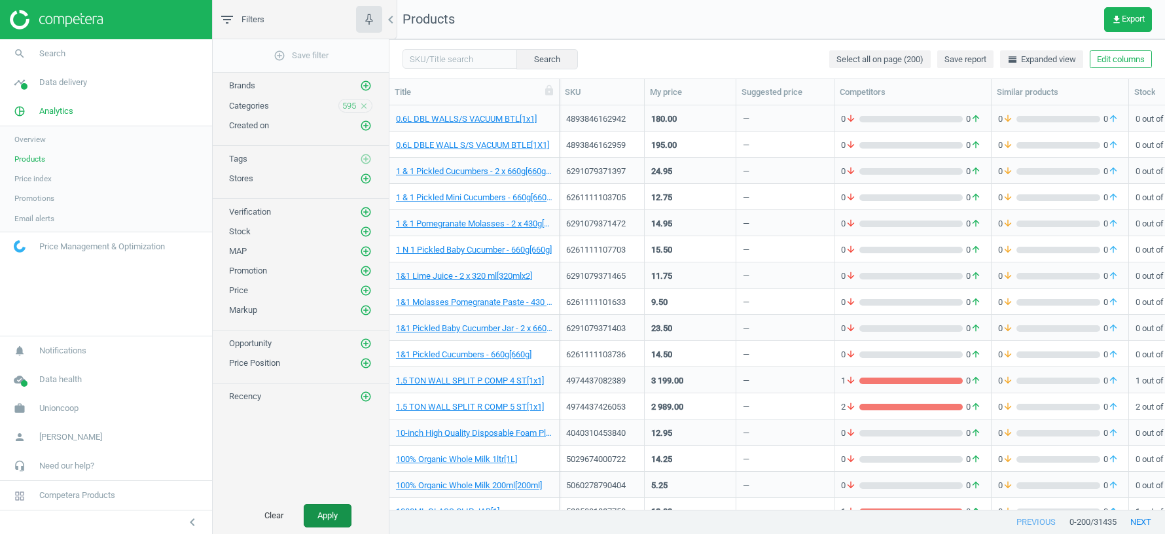
click at [325, 516] on button "Apply" at bounding box center [328, 516] width 48 height 24
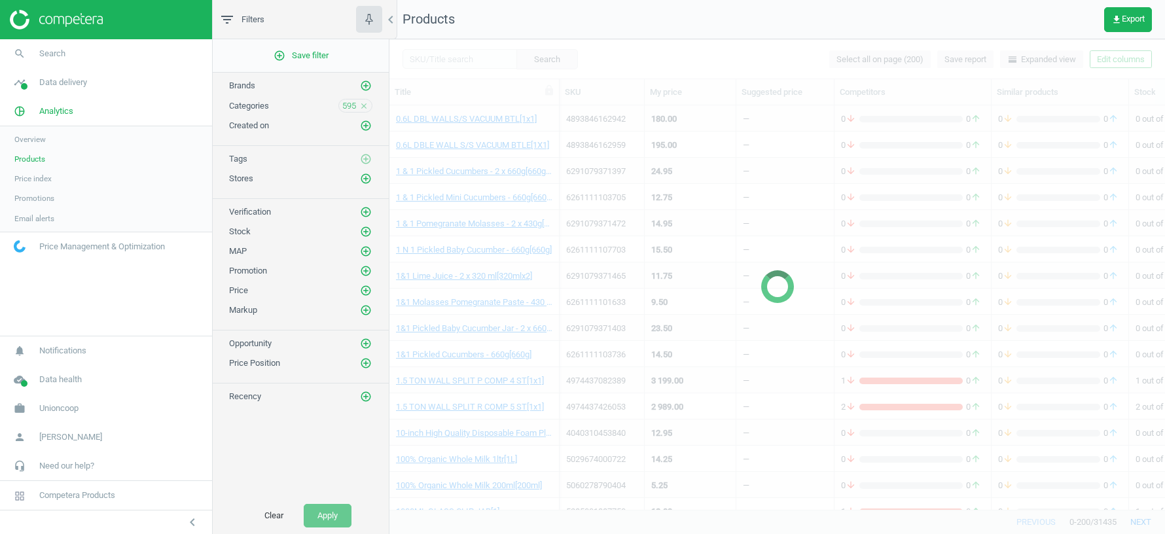
click at [368, 103] on icon "close" at bounding box center [363, 105] width 9 height 9
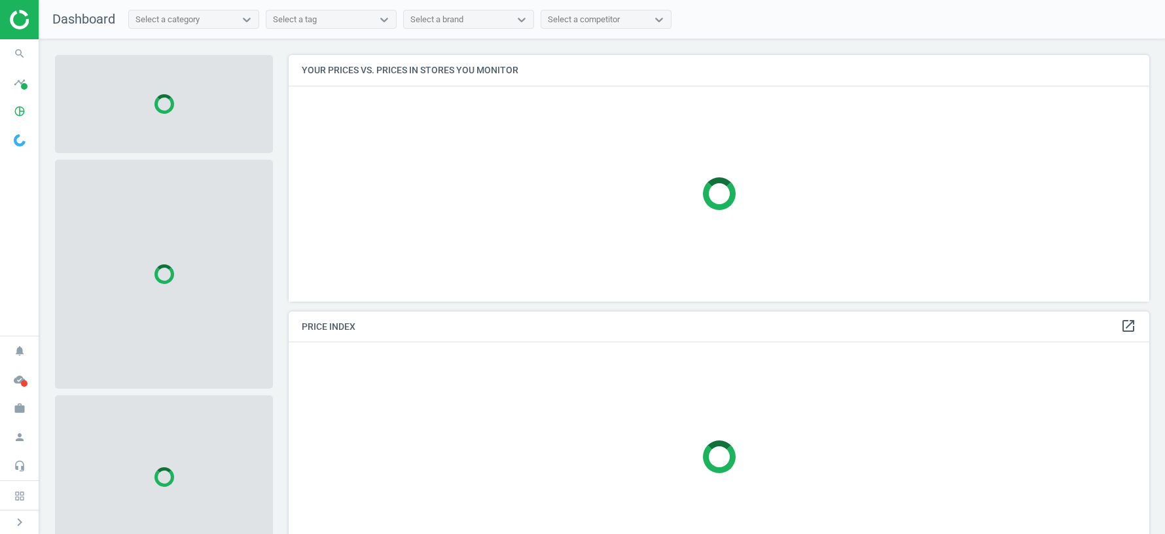
scroll to position [246, 861]
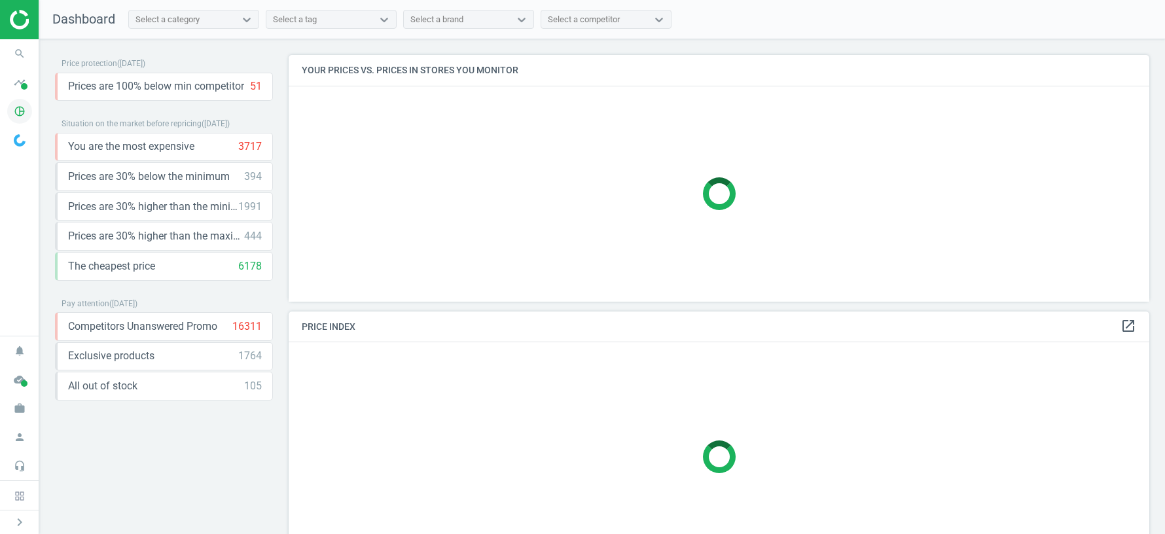
click at [14, 111] on icon "pie_chart_outlined" at bounding box center [19, 111] width 25 height 25
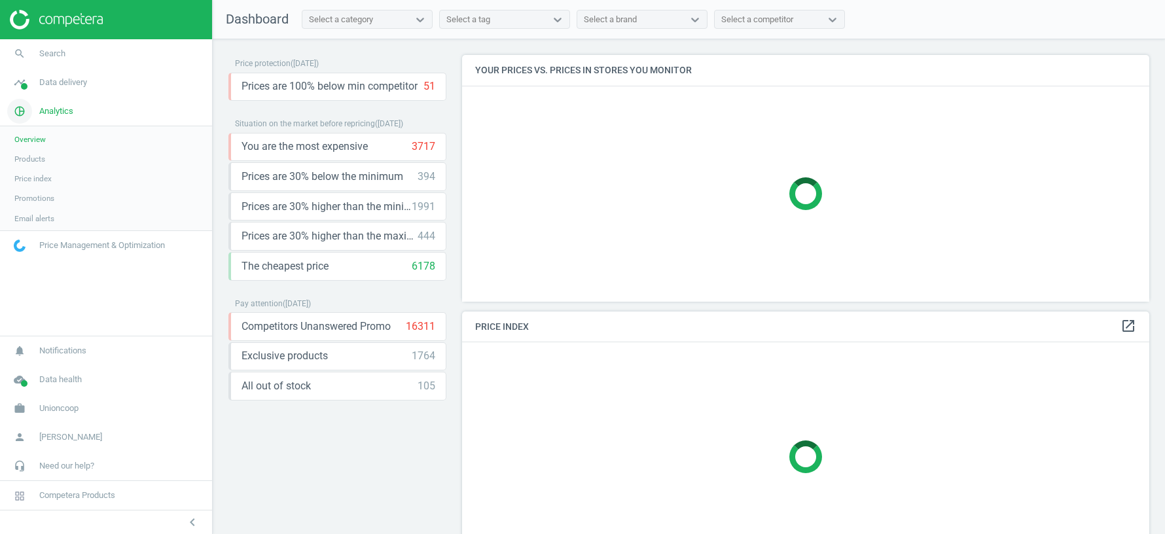
scroll to position [246, 687]
click at [30, 156] on span "Products" at bounding box center [29, 159] width 31 height 10
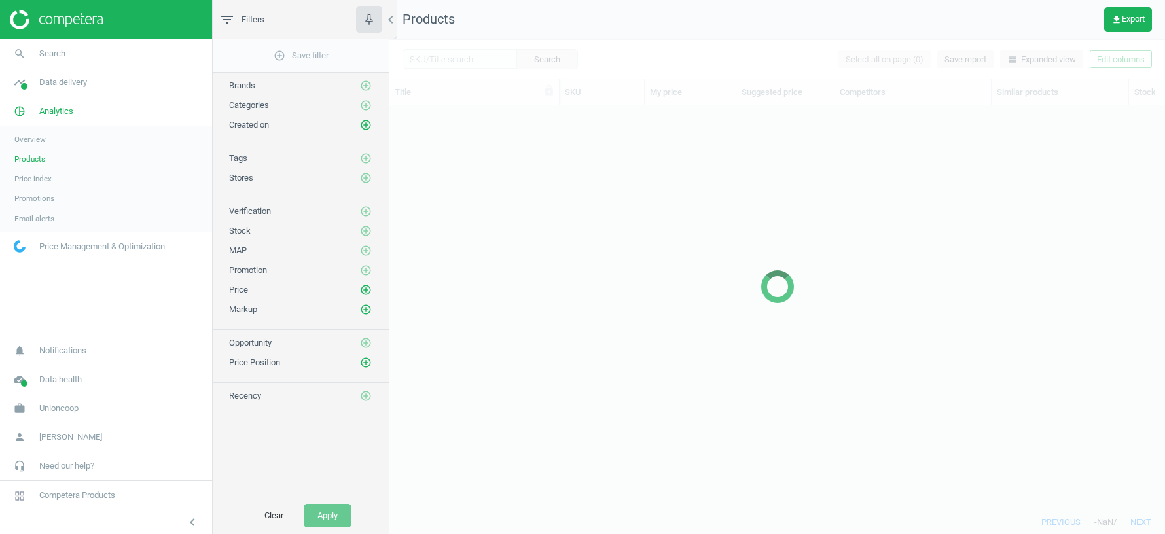
scroll to position [404, 776]
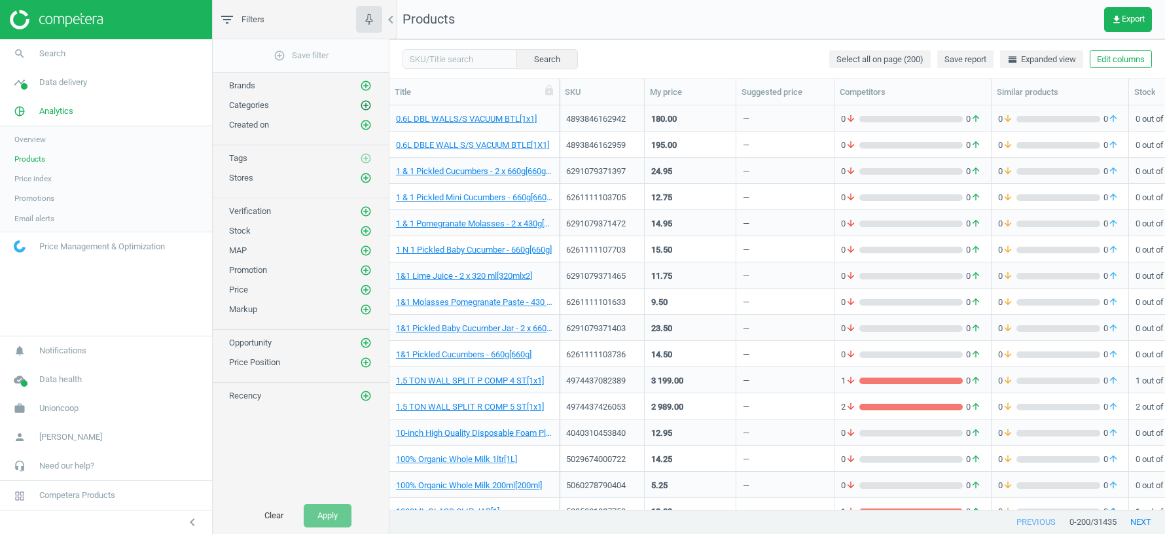
click at [365, 109] on icon "add_circle_outline" at bounding box center [366, 105] width 12 height 12
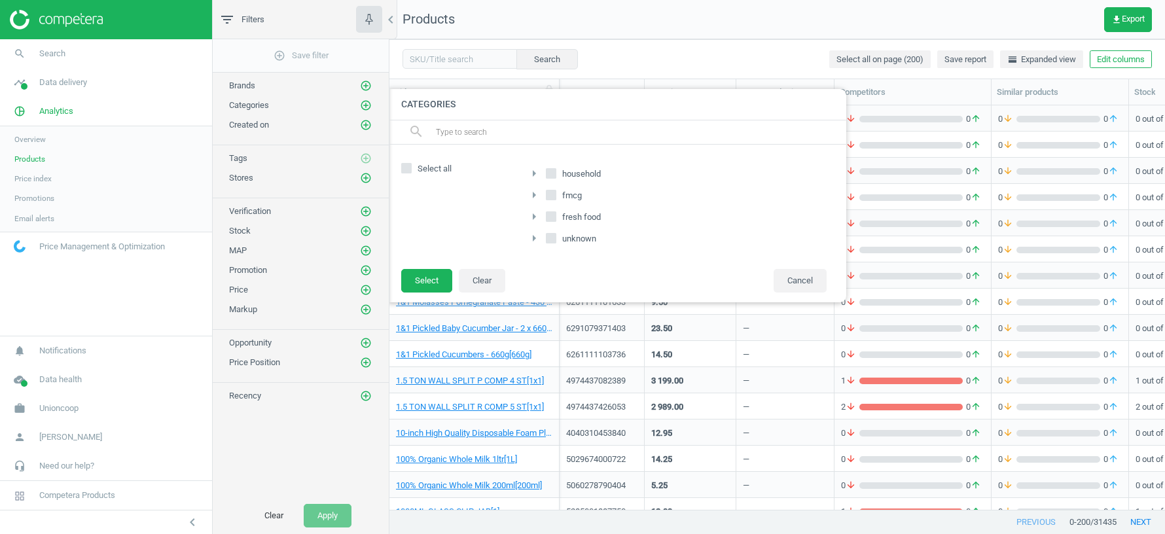
click at [548, 197] on input "fmcg" at bounding box center [551, 194] width 9 height 9
checkbox input "true"
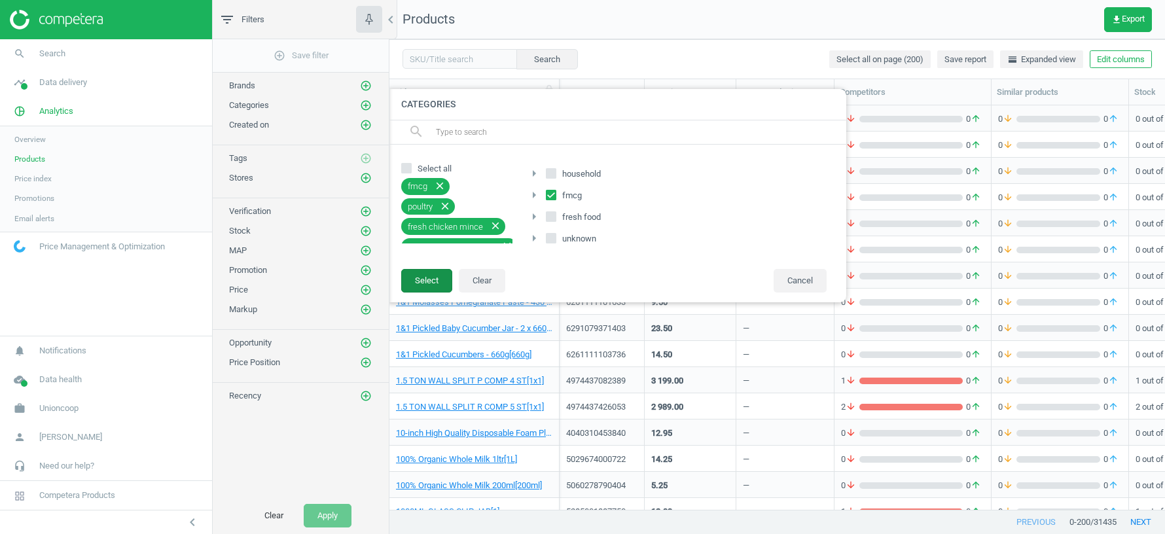
click at [422, 281] on button "Select" at bounding box center [426, 281] width 51 height 24
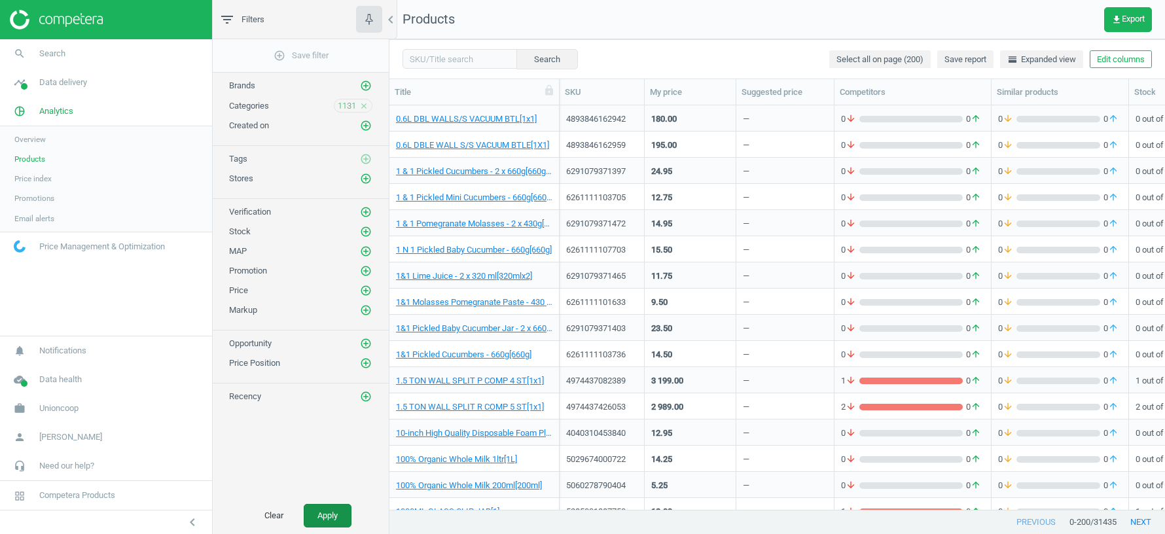
click at [331, 512] on button "Apply" at bounding box center [328, 516] width 48 height 24
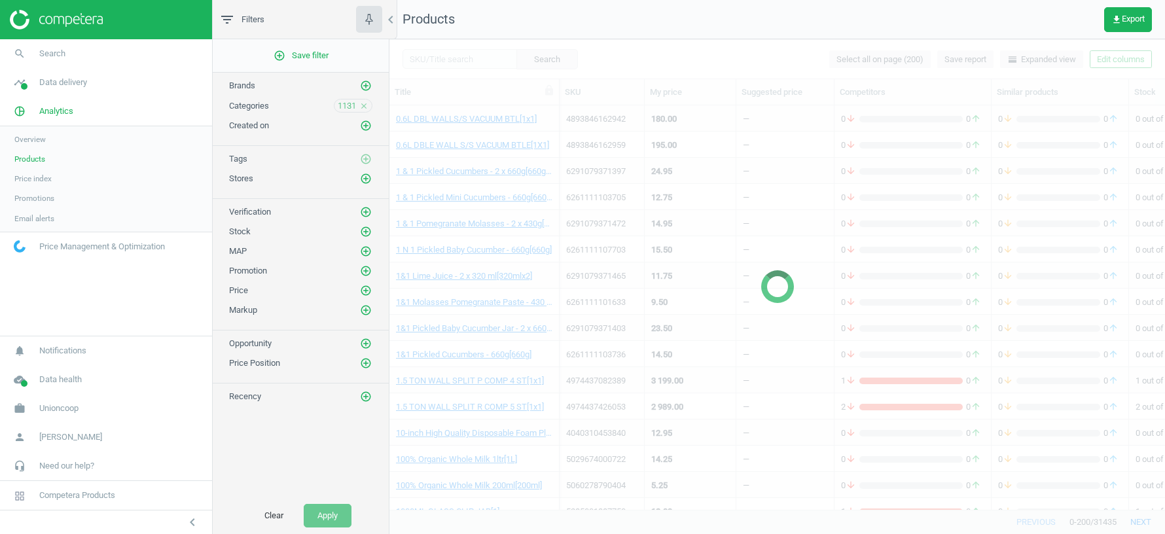
click at [364, 101] on icon "close" at bounding box center [363, 105] width 9 height 9
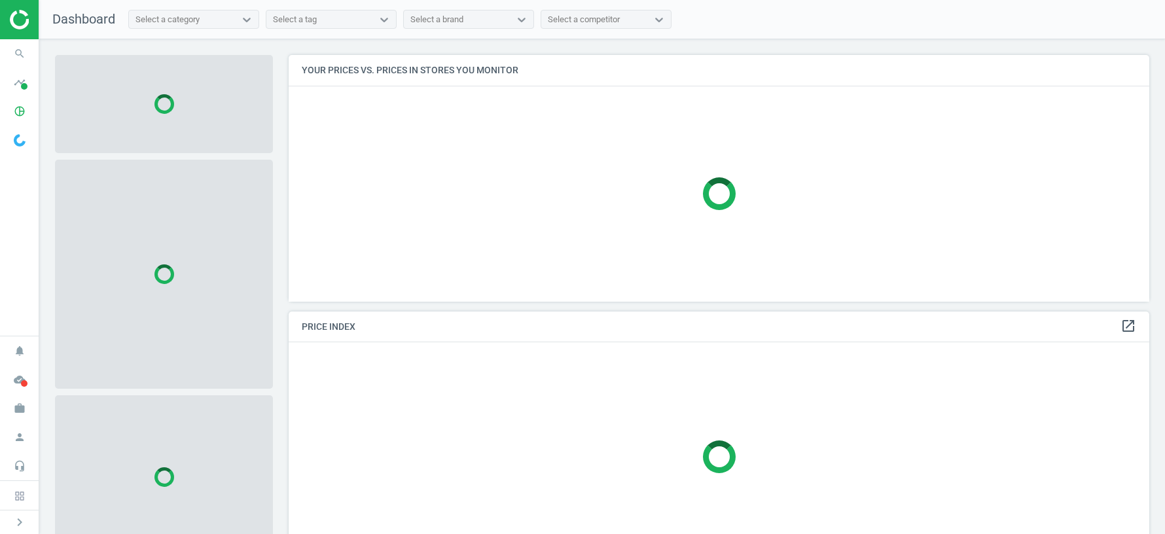
scroll to position [246, 861]
click at [21, 97] on span "pie_chart_outlined" at bounding box center [19, 111] width 39 height 29
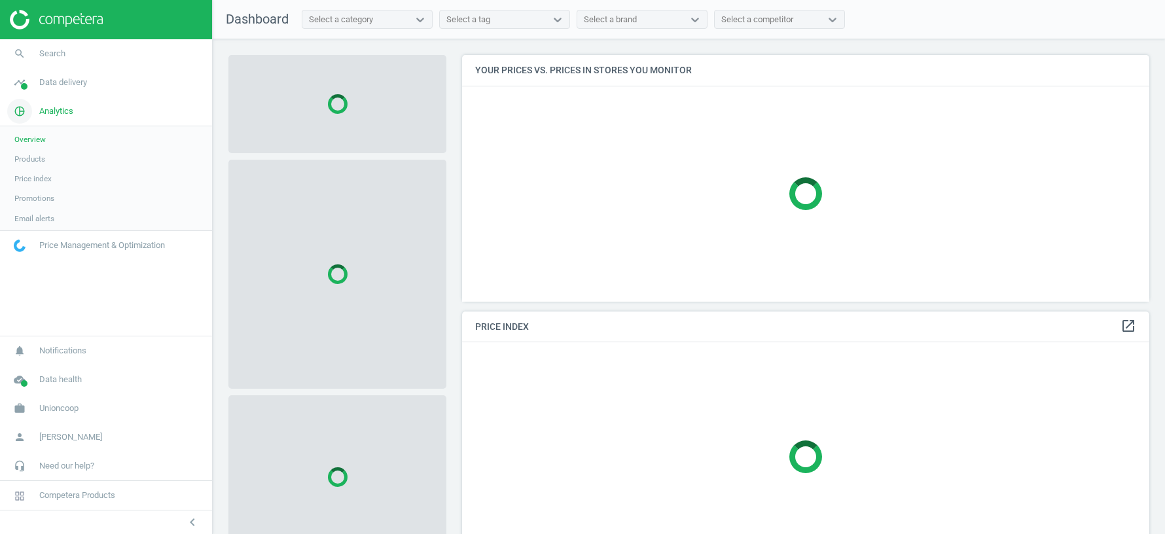
scroll to position [7, 7]
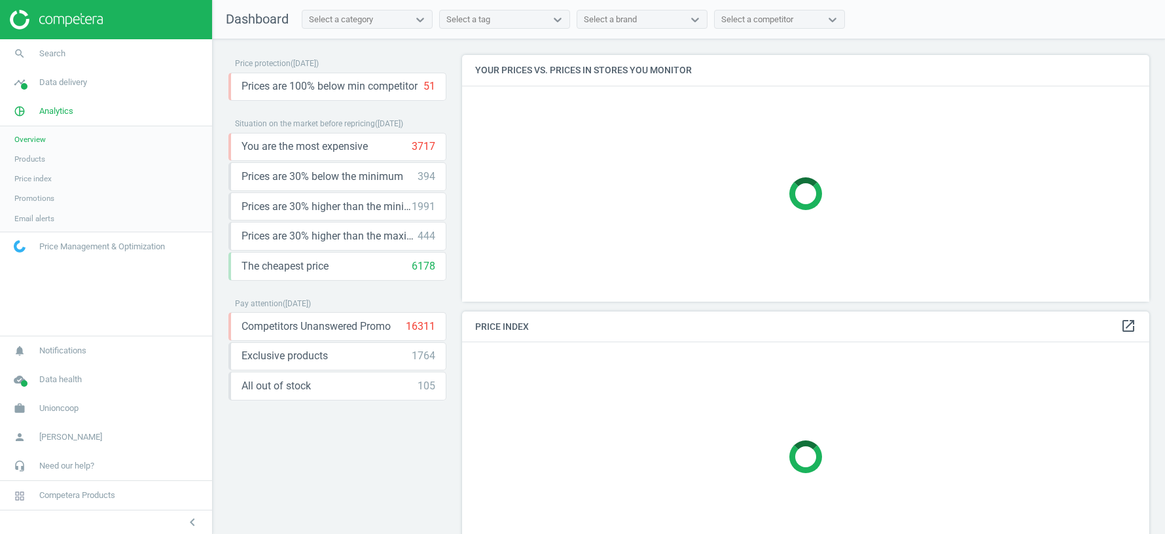
click at [29, 160] on span "Products" at bounding box center [29, 159] width 31 height 10
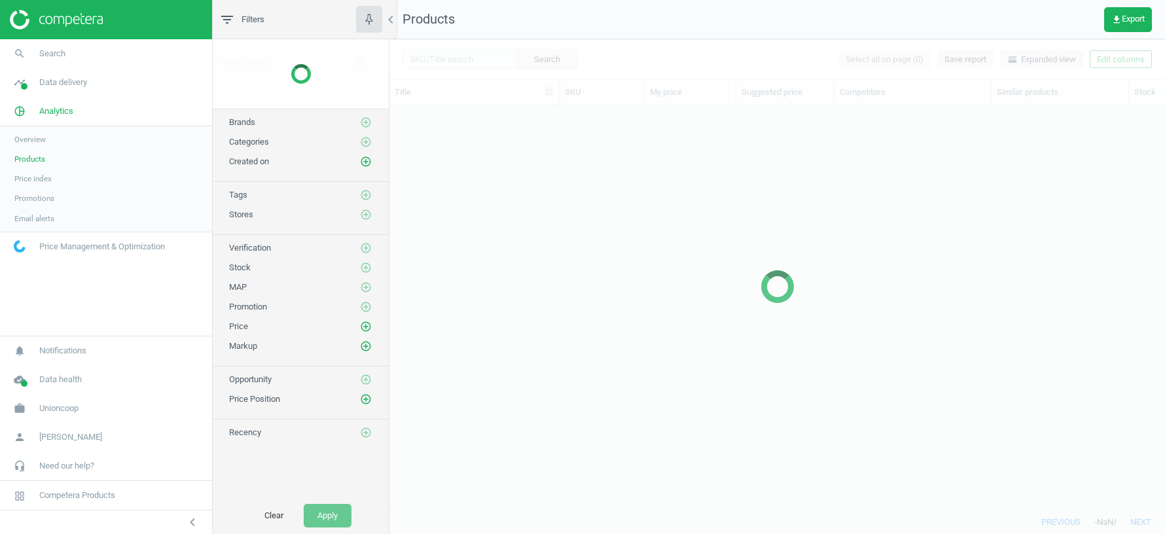
scroll to position [404, 776]
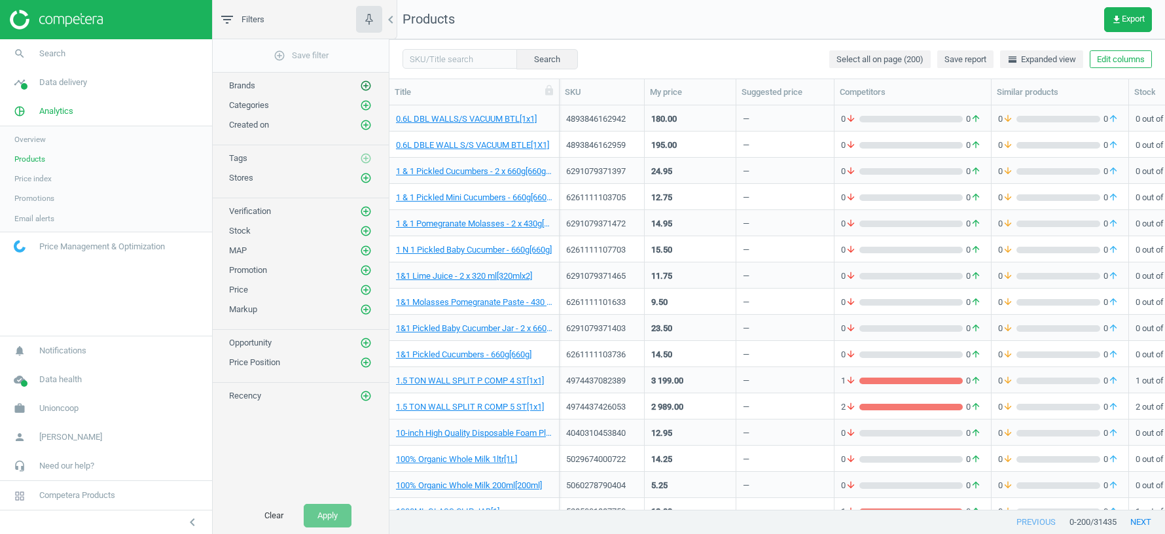
click at [367, 84] on icon "add_circle_outline" at bounding box center [366, 86] width 12 height 12
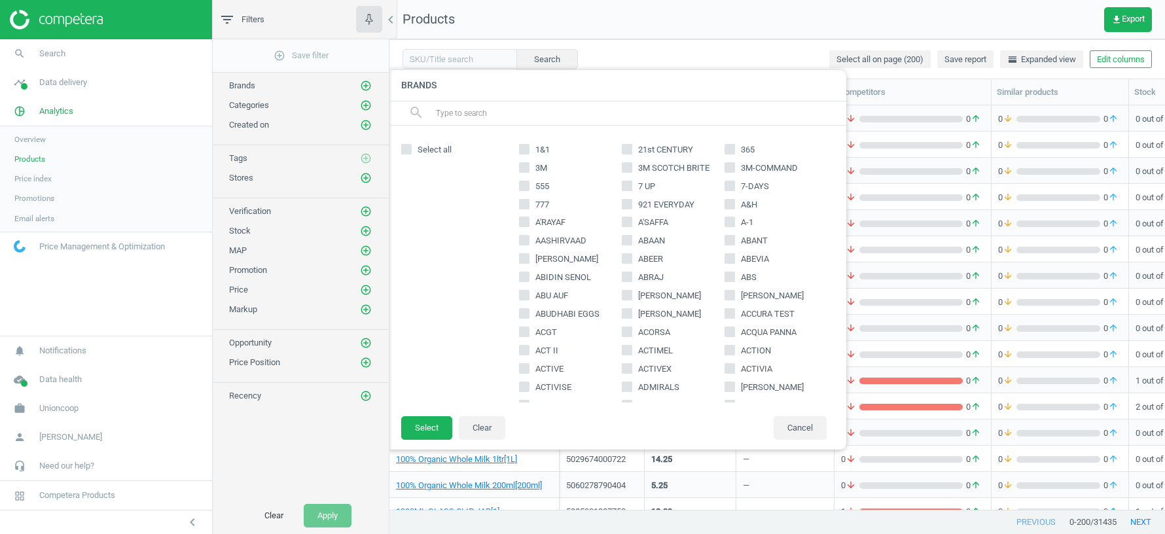
click at [527, 204] on input "777" at bounding box center [524, 204] width 9 height 9
checkbox input "true"
click at [628, 202] on input "921 EVERYDAY" at bounding box center [627, 204] width 9 height 9
checkbox input "true"
click at [626, 240] on input "ABAAN" at bounding box center [627, 240] width 9 height 9
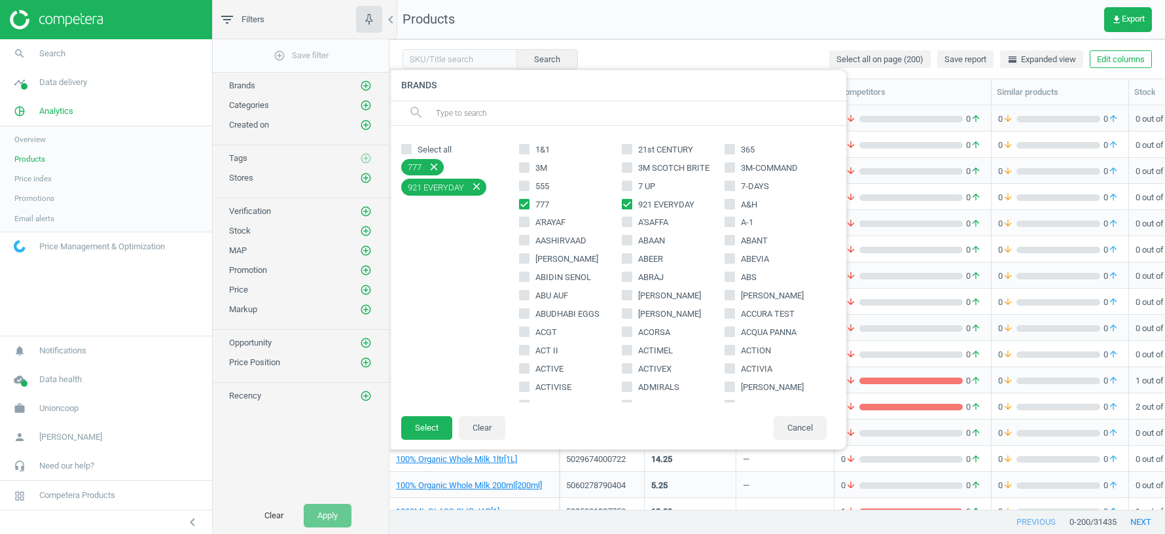
checkbox input "true"
click at [628, 272] on icon at bounding box center [627, 277] width 10 height 10
click at [628, 273] on input "ABRAJ" at bounding box center [627, 277] width 9 height 9
checkbox input "true"
click at [733, 275] on input "ABS" at bounding box center [729, 277] width 9 height 9
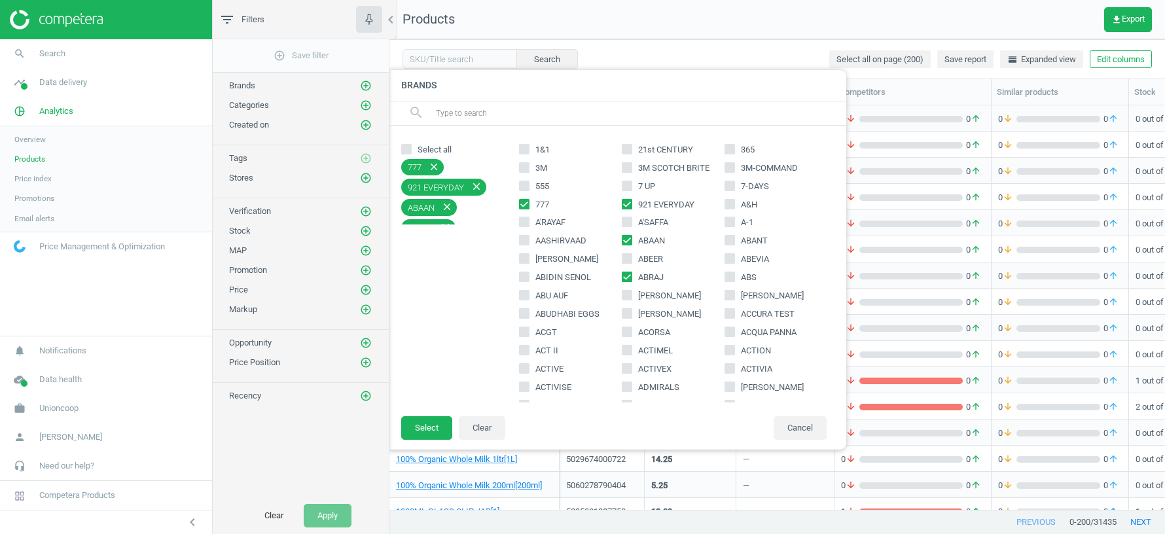
checkbox input "true"
click at [732, 333] on input "ACQUA PANNA" at bounding box center [729, 332] width 9 height 9
checkbox input "true"
click at [730, 369] on input "ACTIVIA" at bounding box center [729, 368] width 9 height 9
checkbox input "true"
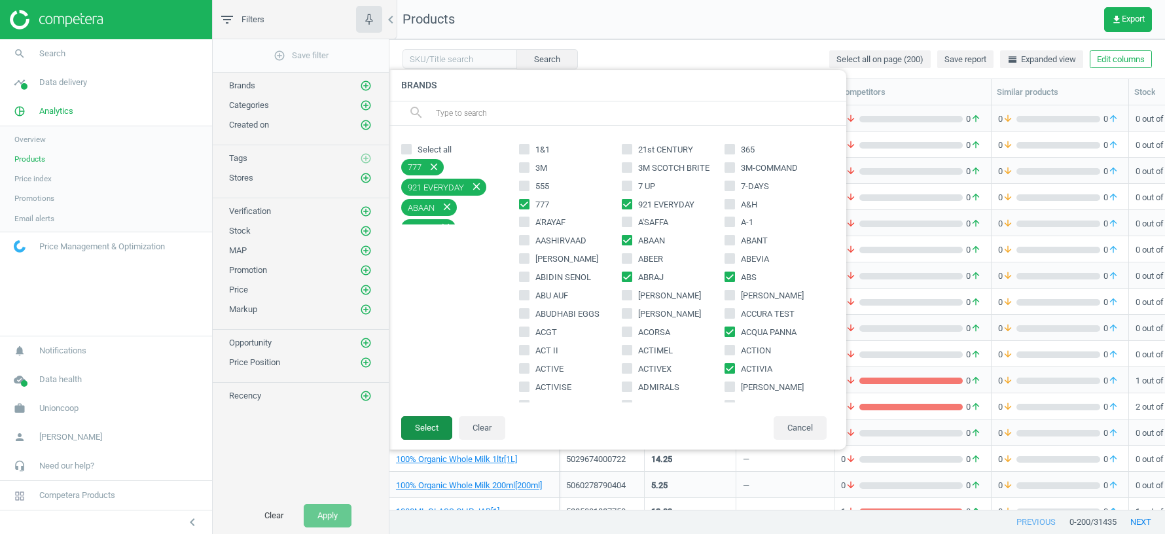
click at [418, 431] on button "Select" at bounding box center [426, 428] width 51 height 24
click at [429, 429] on button "Select" at bounding box center [426, 428] width 51 height 24
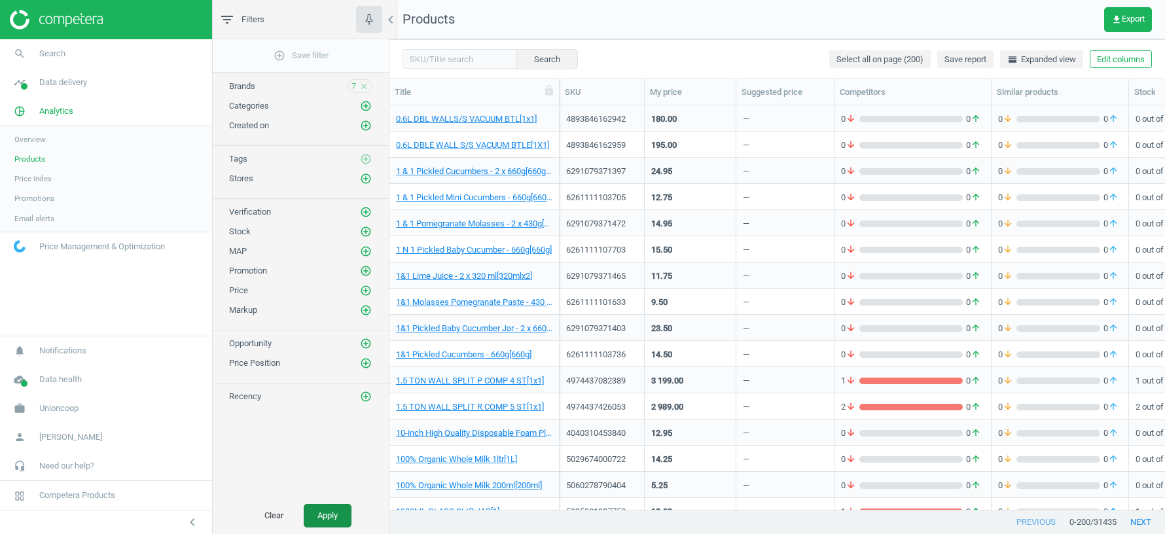
click at [332, 520] on button "Apply" at bounding box center [328, 516] width 48 height 24
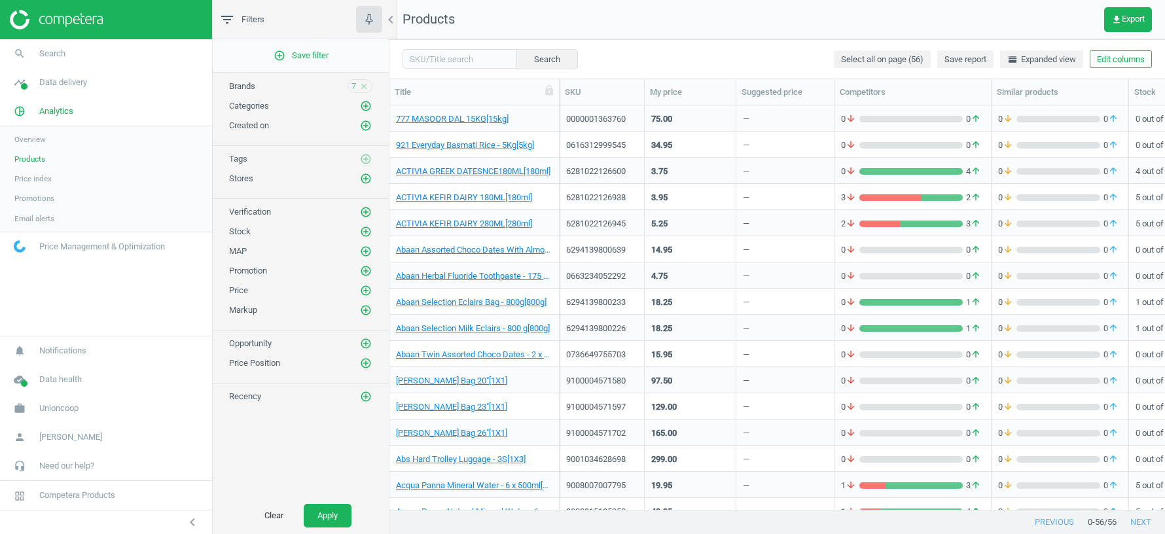
click at [370, 85] on div "7 close" at bounding box center [360, 86] width 25 height 14
click at [362, 84] on icon "close" at bounding box center [363, 86] width 9 height 9
click at [368, 105] on icon "add_circle_outline" at bounding box center [366, 105] width 12 height 12
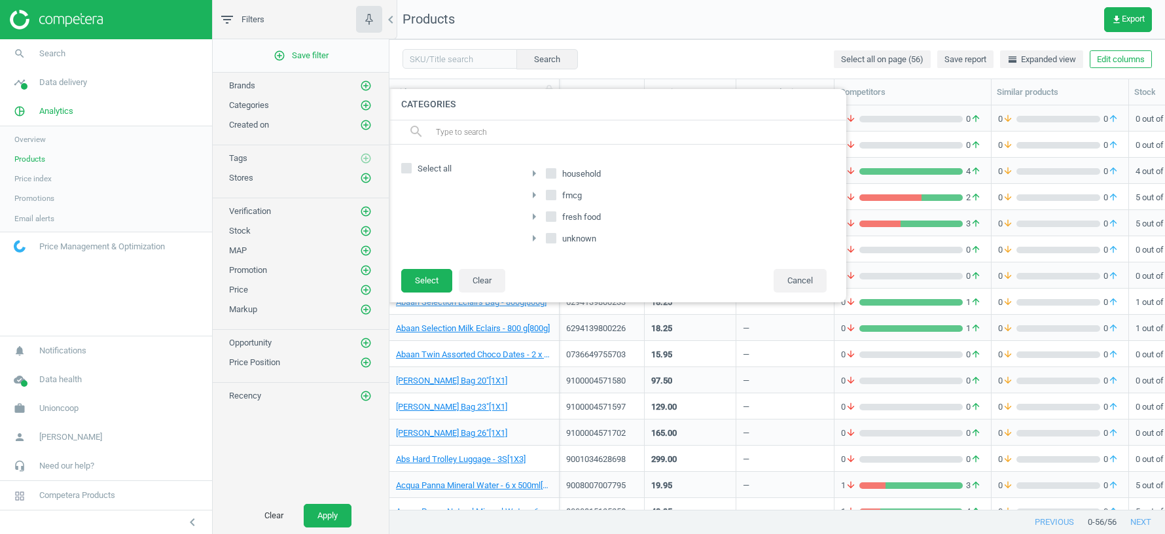
click at [552, 172] on input "household" at bounding box center [551, 173] width 9 height 9
checkbox input "true"
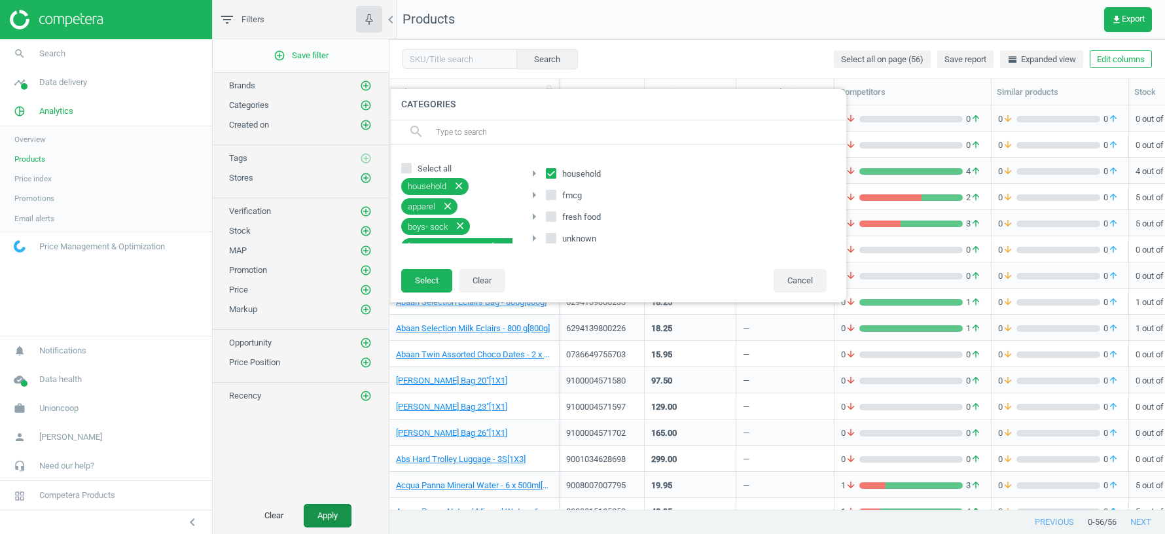
click at [337, 510] on button "Apply" at bounding box center [328, 516] width 48 height 24
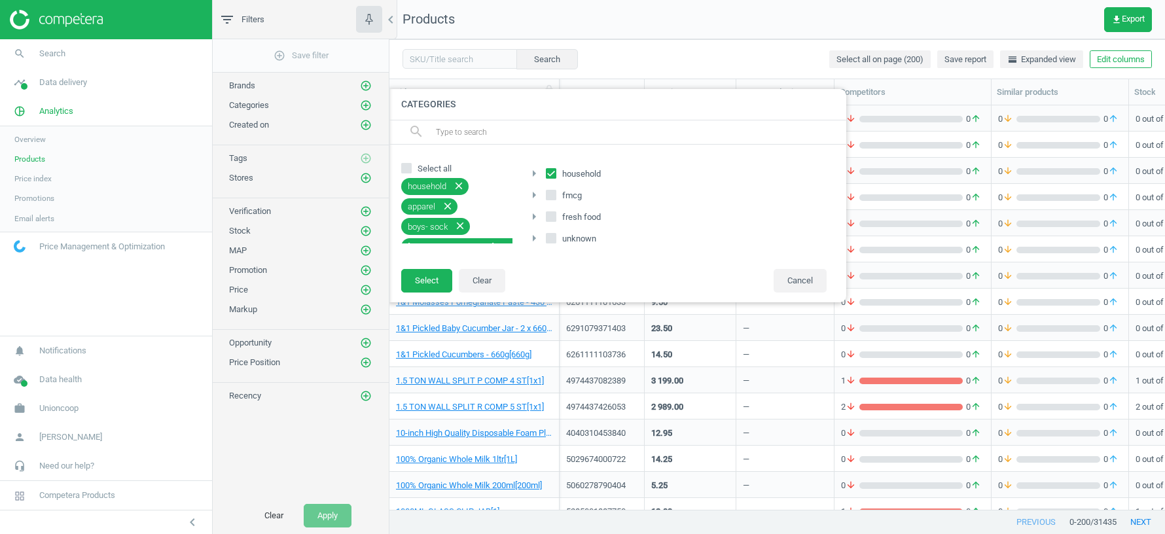
click at [550, 215] on input "fresh food" at bounding box center [551, 216] width 9 height 9
checkbox input "true"
click at [433, 277] on button "Select" at bounding box center [426, 281] width 51 height 24
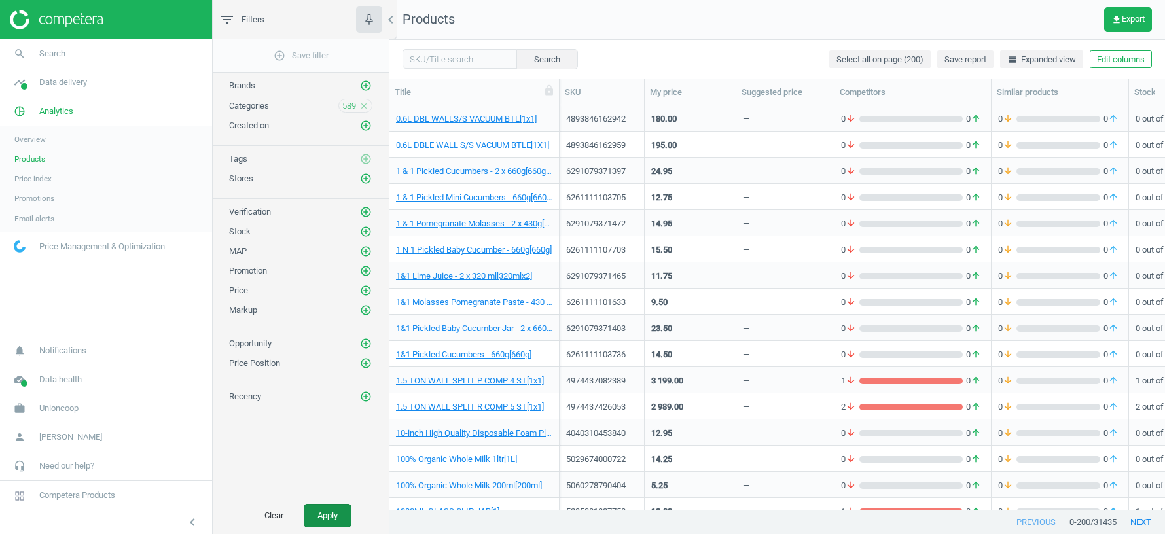
click at [327, 515] on button "Apply" at bounding box center [328, 516] width 48 height 24
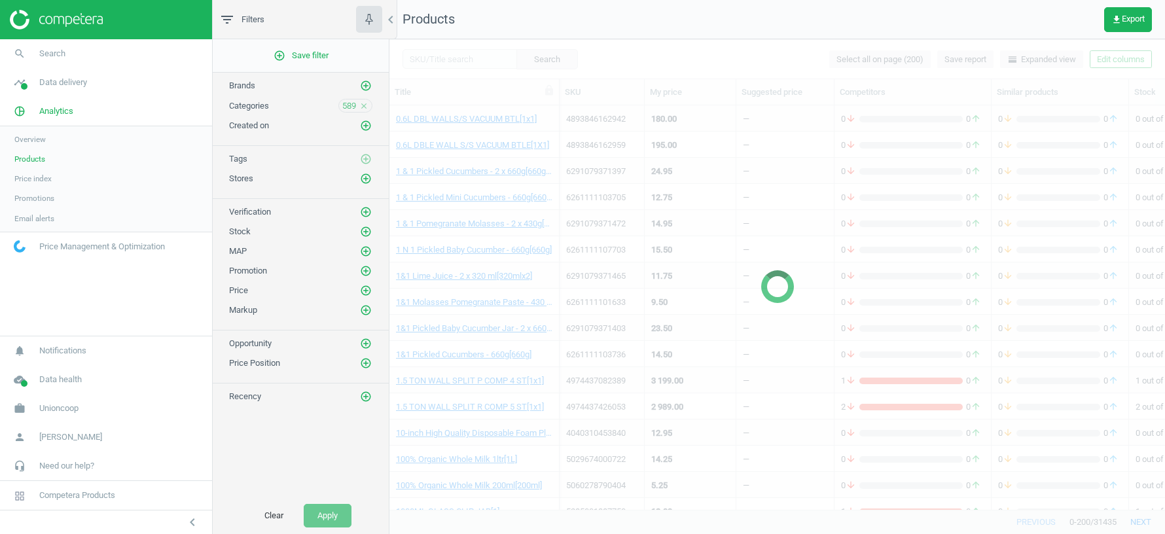
click at [522, 120] on div at bounding box center [777, 286] width 776 height 495
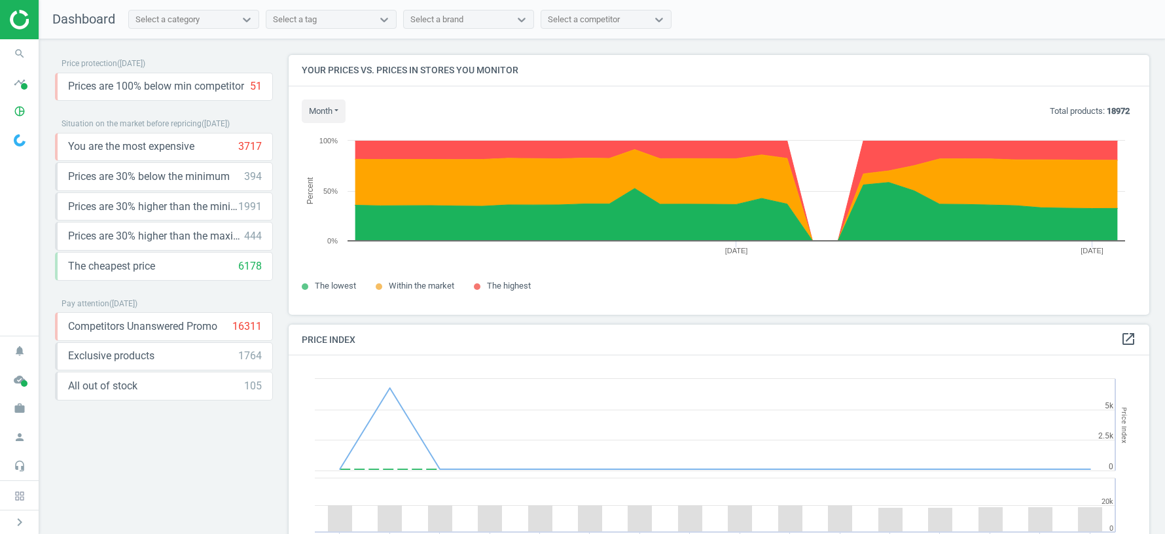
scroll to position [259, 861]
click at [14, 115] on icon "pie_chart_outlined" at bounding box center [19, 111] width 25 height 25
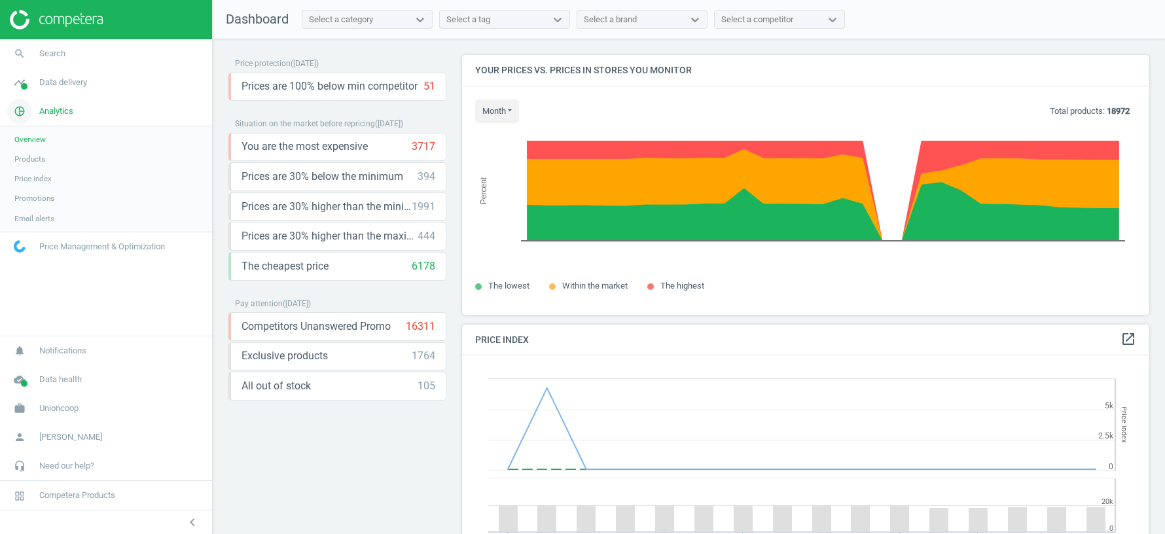
scroll to position [0, 0]
click at [39, 156] on span "Products" at bounding box center [29, 159] width 31 height 10
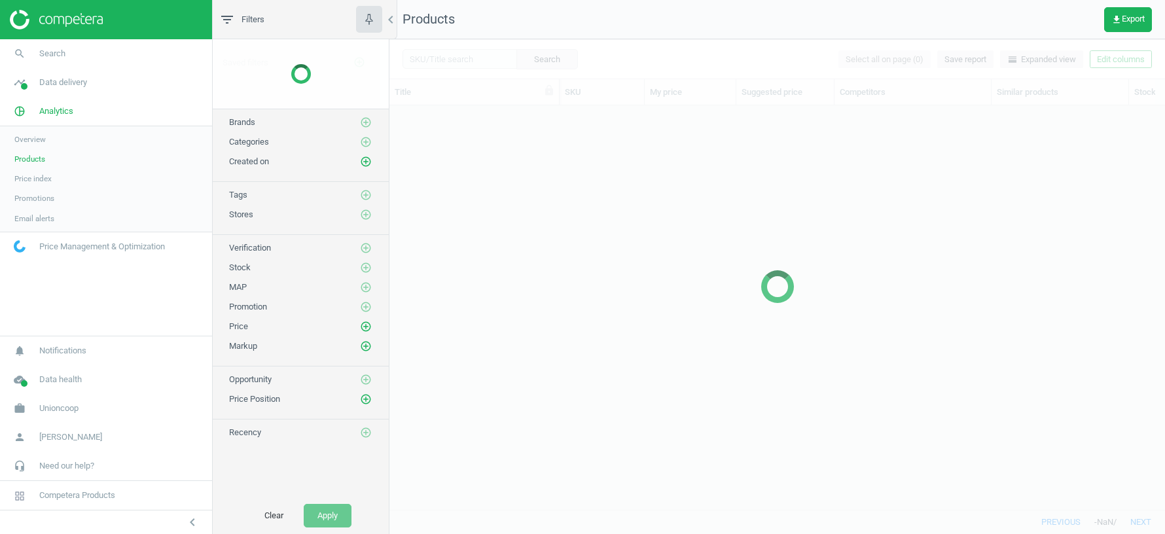
scroll to position [404, 776]
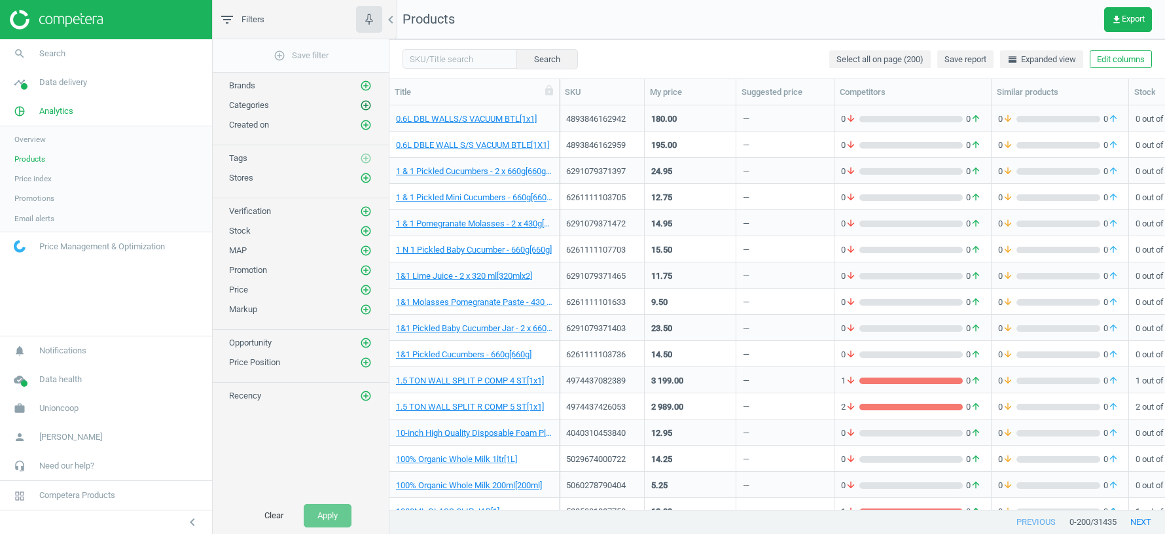
click at [368, 105] on icon "add_circle_outline" at bounding box center [366, 105] width 12 height 12
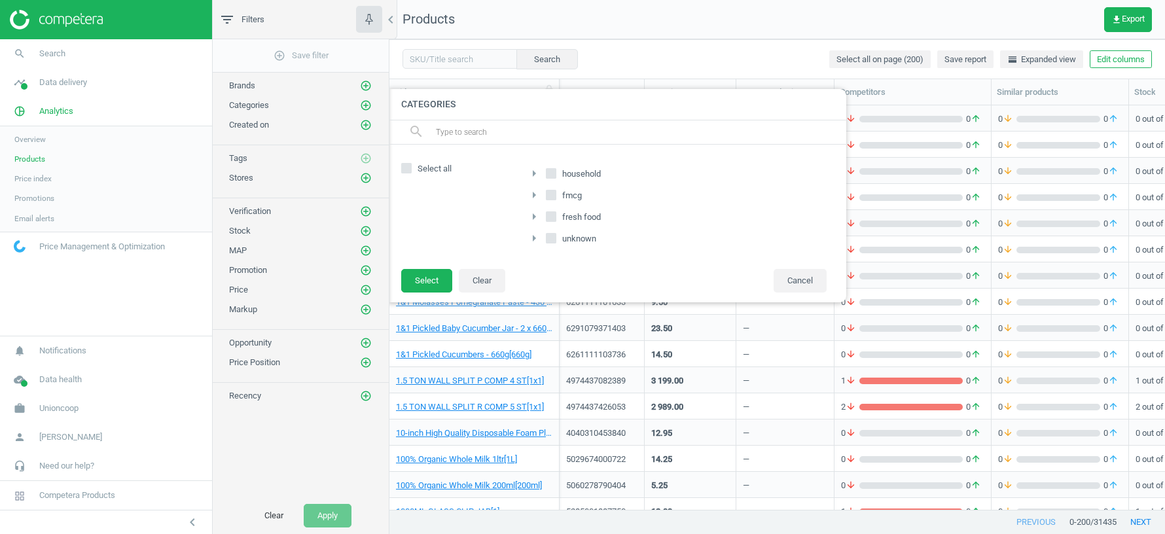
click at [552, 197] on input "fmcg" at bounding box center [551, 194] width 9 height 9
checkbox input "true"
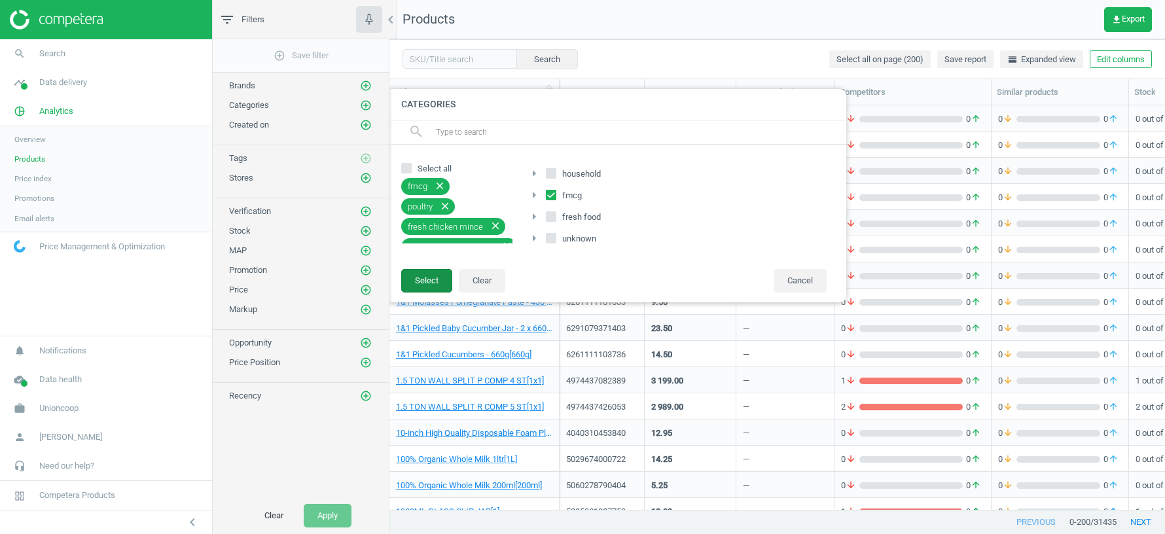
click at [425, 275] on button "Select" at bounding box center [426, 281] width 51 height 24
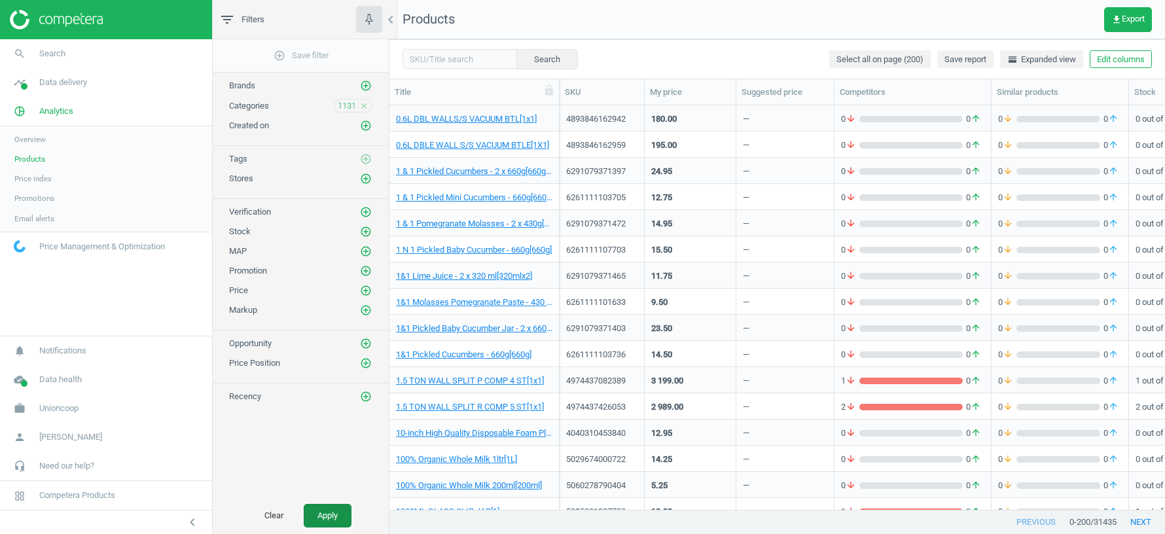
click at [325, 510] on button "Apply" at bounding box center [328, 516] width 48 height 24
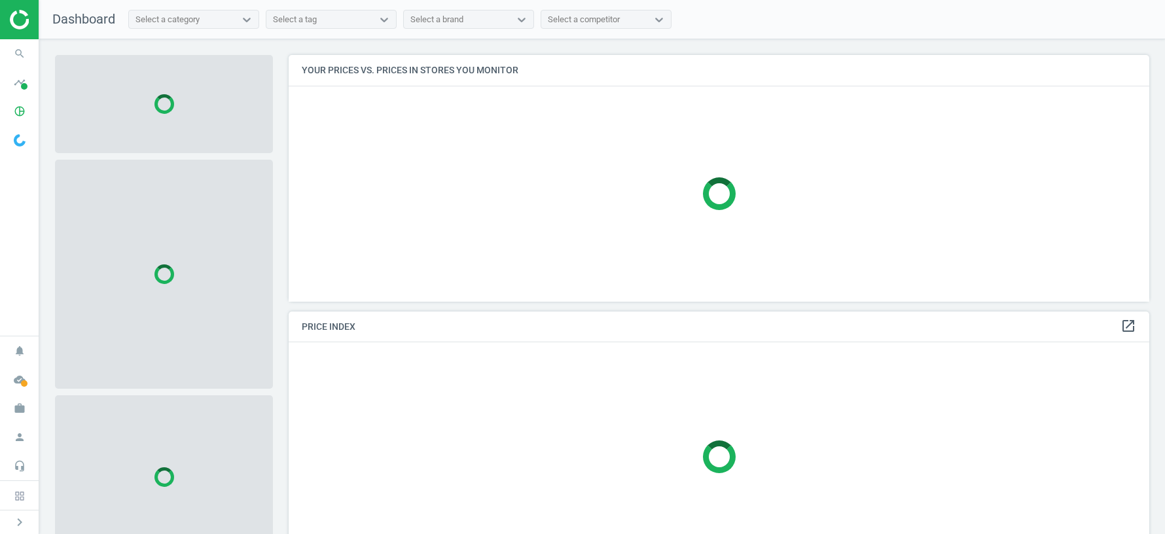
scroll to position [246, 861]
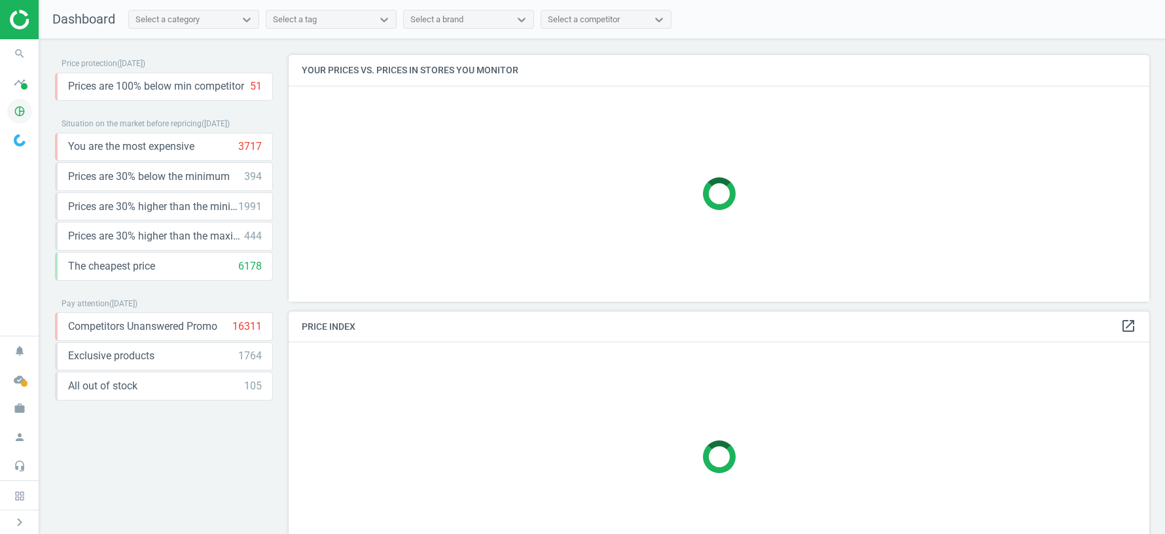
click at [17, 113] on icon "pie_chart_outlined" at bounding box center [19, 111] width 25 height 25
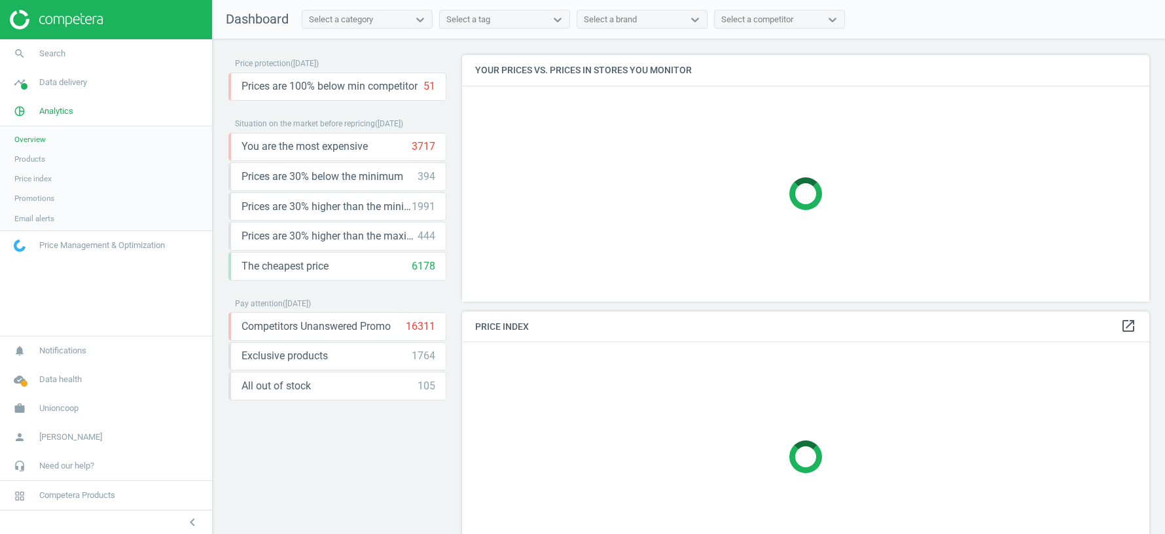
scroll to position [246, 687]
click at [27, 160] on span "Products" at bounding box center [29, 159] width 31 height 10
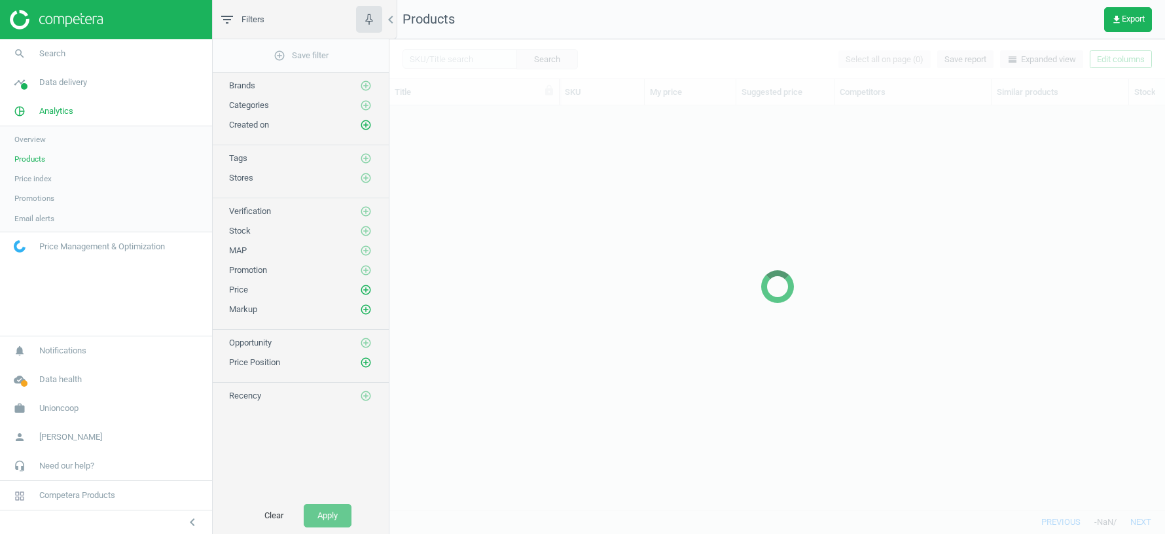
scroll to position [404, 776]
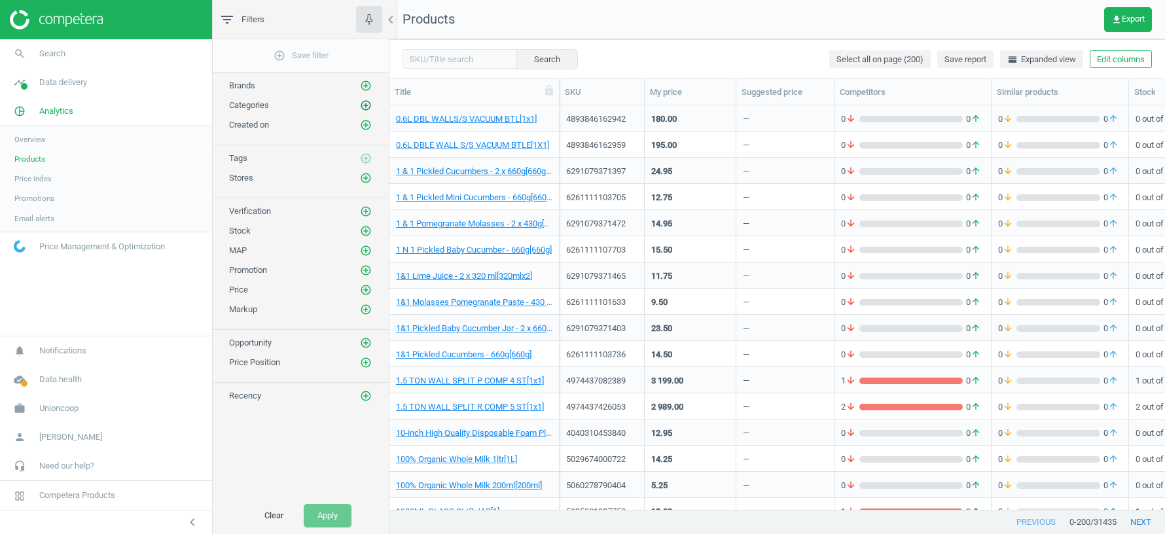
click at [367, 103] on icon "add_circle_outline" at bounding box center [366, 105] width 12 height 12
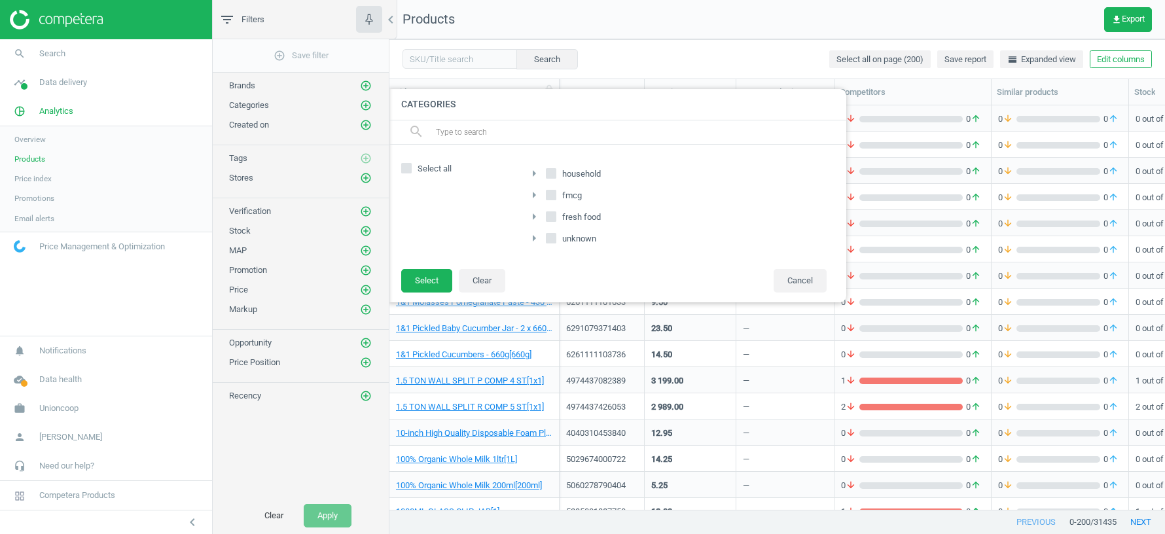
click at [534, 190] on icon "arrow_right" at bounding box center [534, 195] width 16 height 16
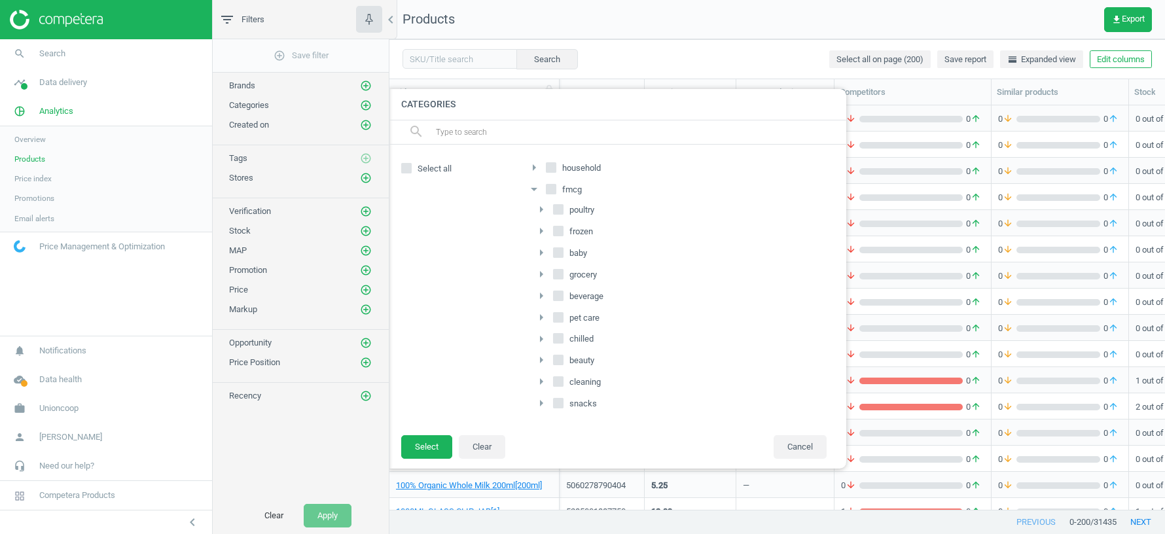
scroll to position [0, 0]
click at [541, 213] on icon "arrow_right" at bounding box center [541, 215] width 16 height 16
click at [550, 235] on icon "arrow_right" at bounding box center [549, 236] width 16 height 16
click at [554, 256] on icon "arrow_right" at bounding box center [556, 256] width 16 height 16
click at [555, 254] on icon "arrow_drop_down" at bounding box center [556, 256] width 16 height 16
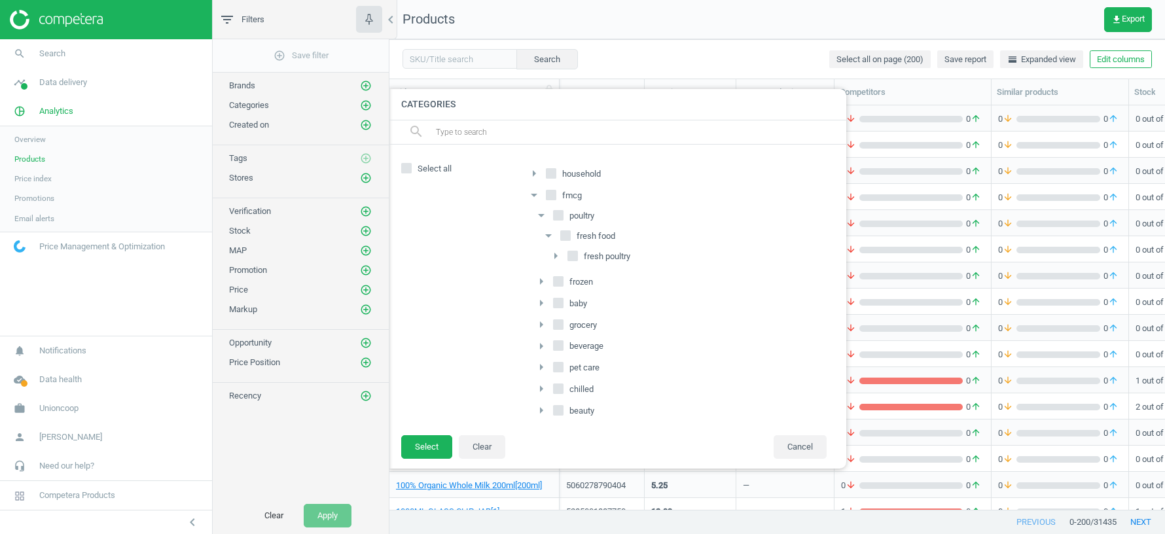
click at [549, 236] on icon "arrow_drop_down" at bounding box center [549, 236] width 16 height 16
click at [534, 195] on icon "arrow_drop_down" at bounding box center [534, 195] width 16 height 16
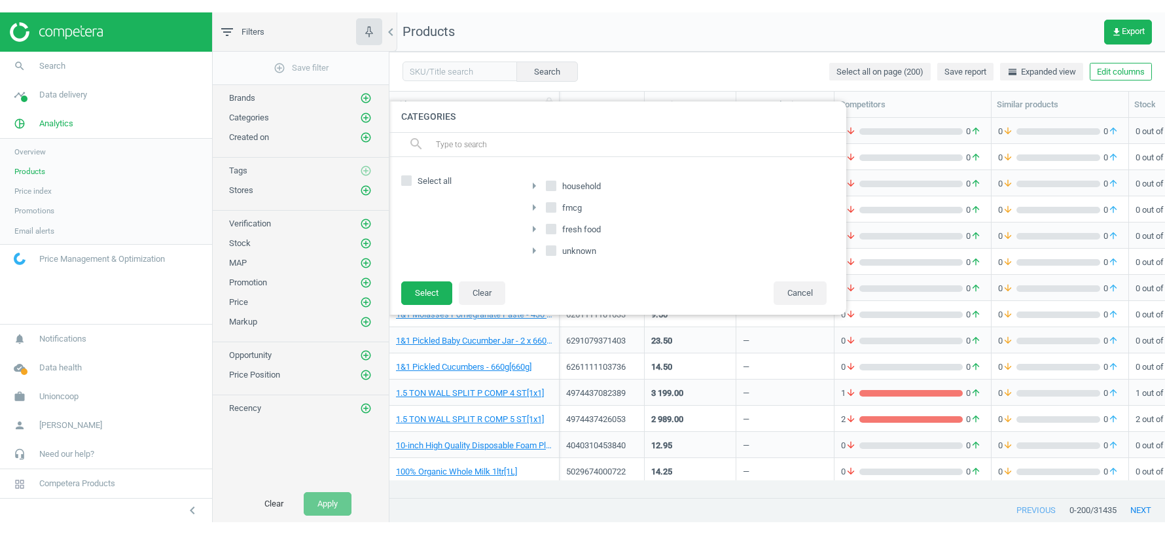
scroll to position [404, 776]
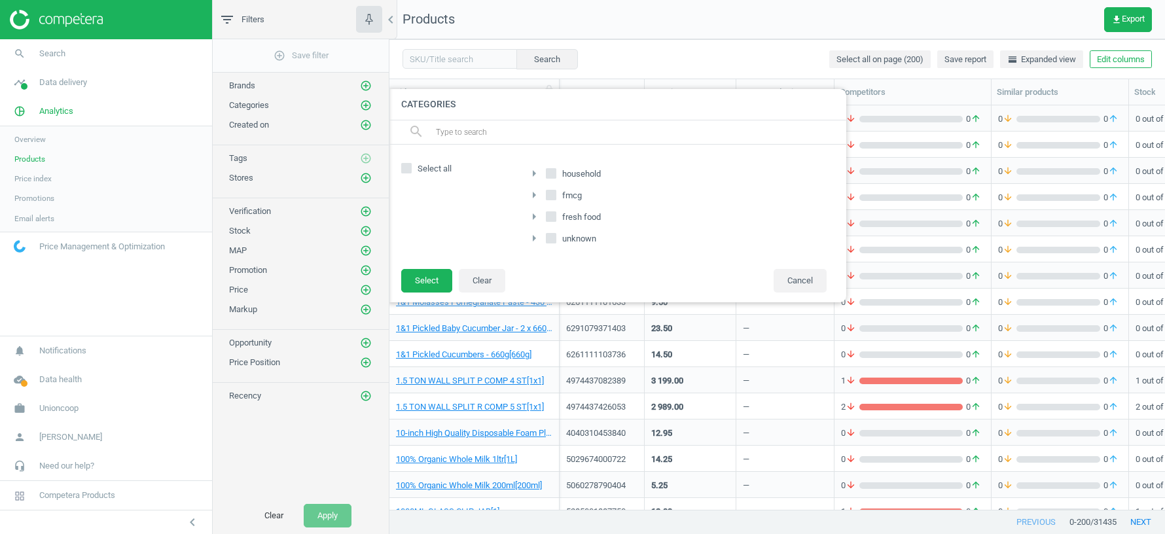
click at [701, 60] on div at bounding box center [971, 267] width 1165 height 534
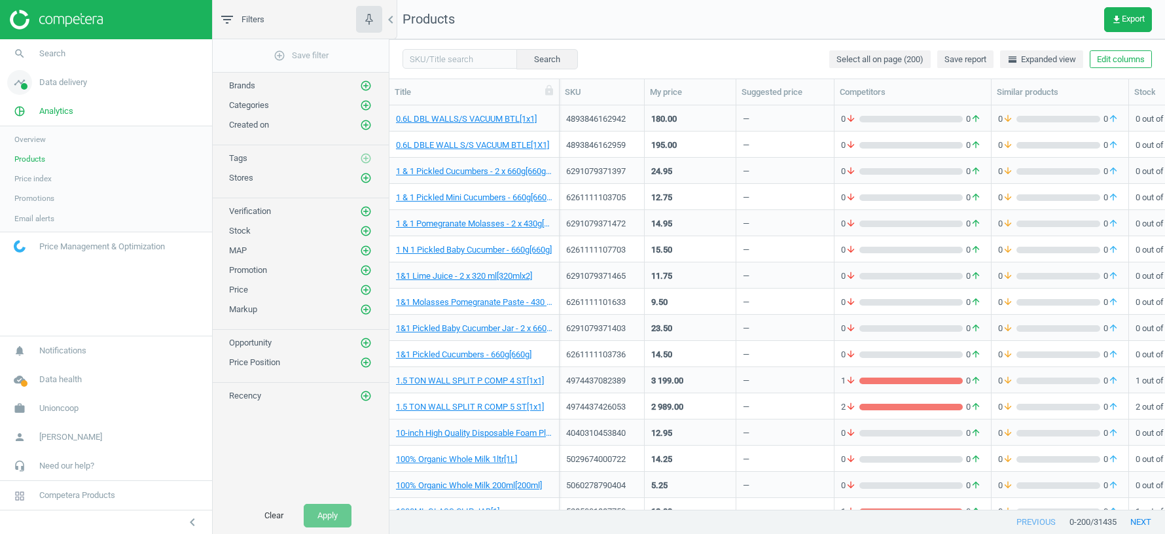
click at [63, 83] on span "Data delivery" at bounding box center [63, 83] width 48 height 12
click at [29, 156] on link "Matches" at bounding box center [106, 150] width 212 height 20
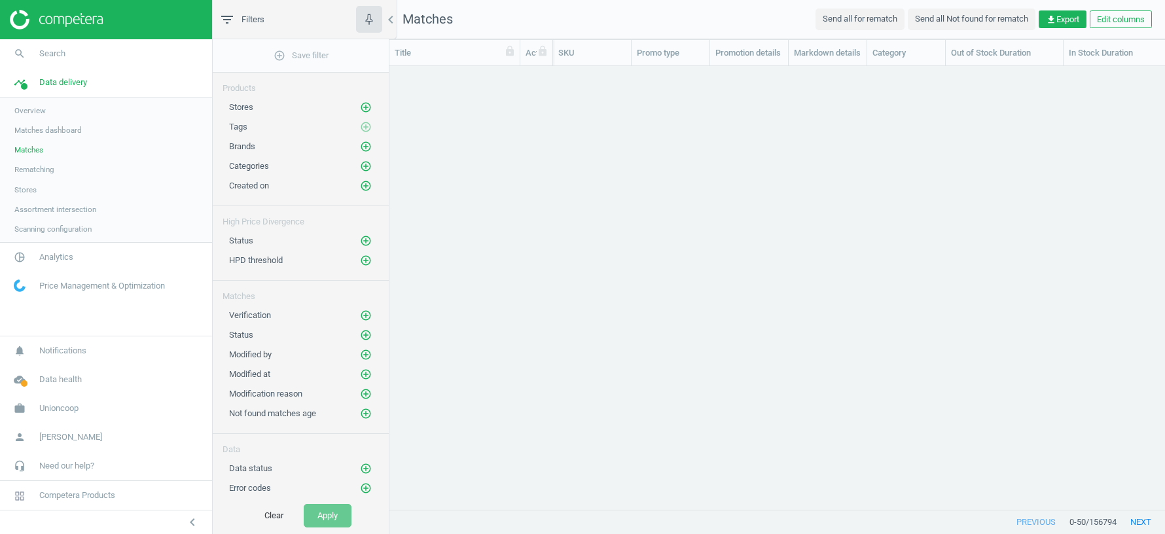
scroll to position [444, 776]
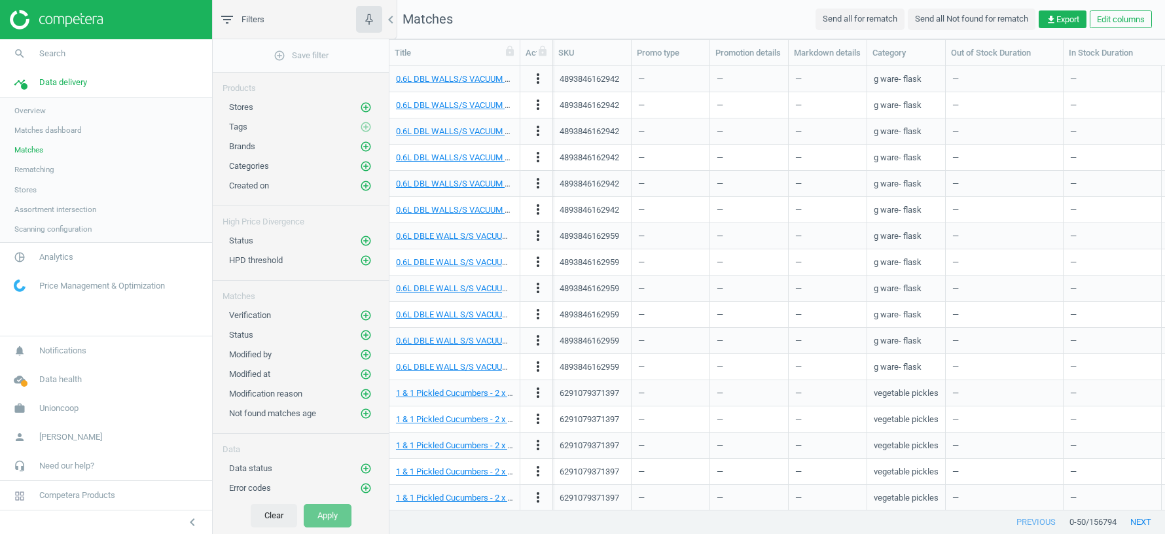
click at [266, 512] on button "Clear" at bounding box center [274, 516] width 46 height 24
click at [63, 256] on span "Analytics" at bounding box center [56, 257] width 34 height 12
click at [29, 156] on span "Products" at bounding box center [29, 159] width 31 height 10
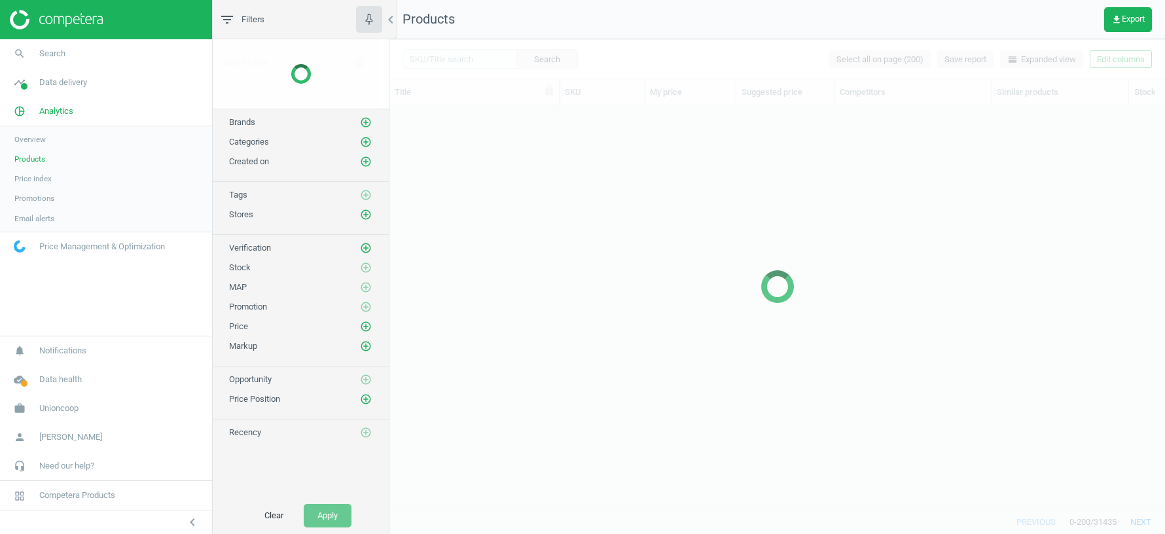
scroll to position [404, 776]
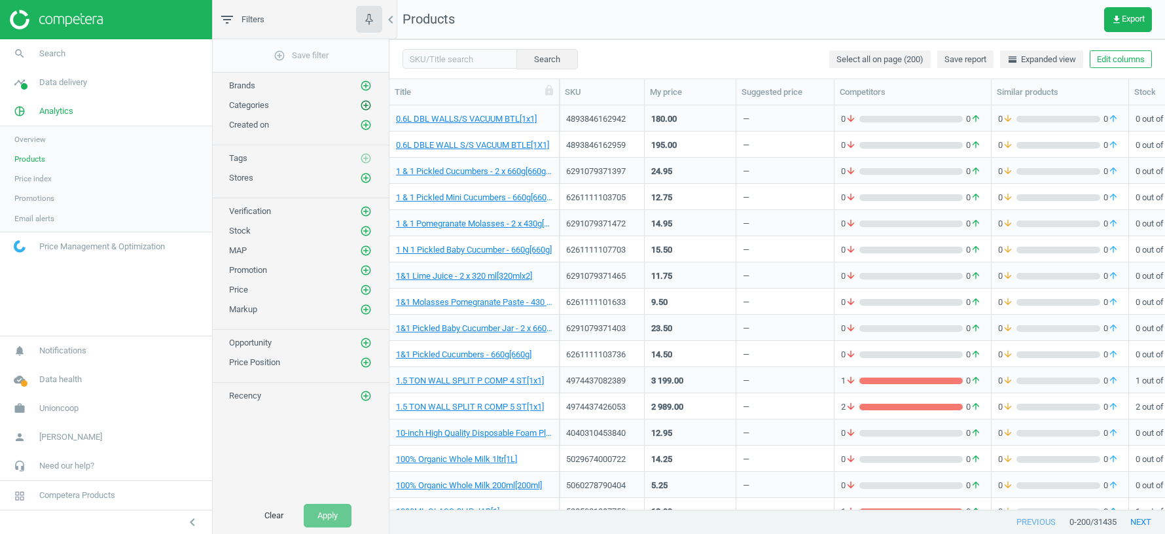
click at [363, 105] on icon "add_circle_outline" at bounding box center [366, 105] width 12 height 12
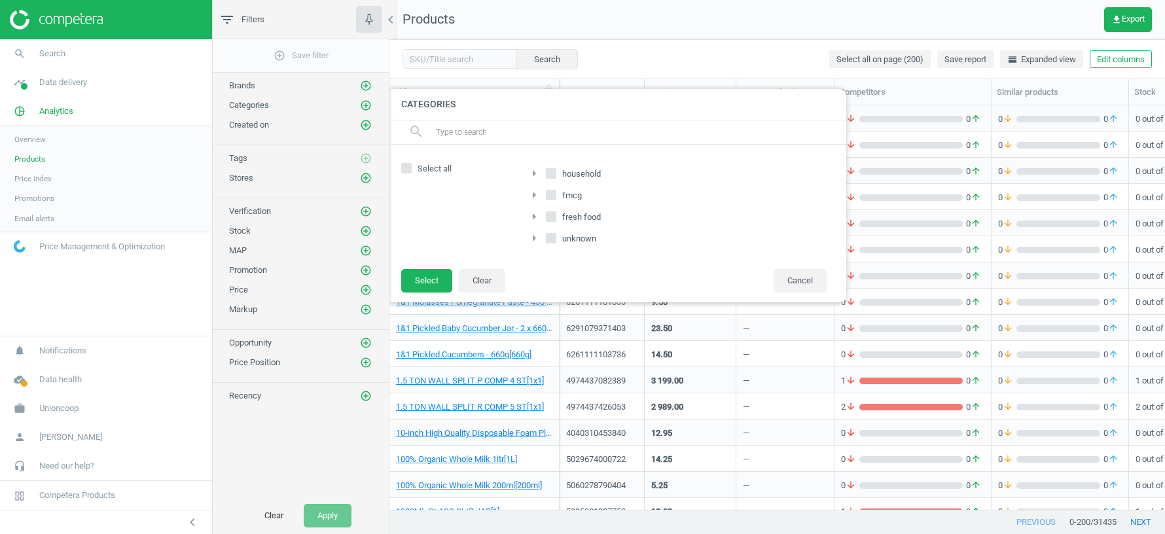
click at [535, 193] on icon "arrow_right" at bounding box center [534, 195] width 16 height 16
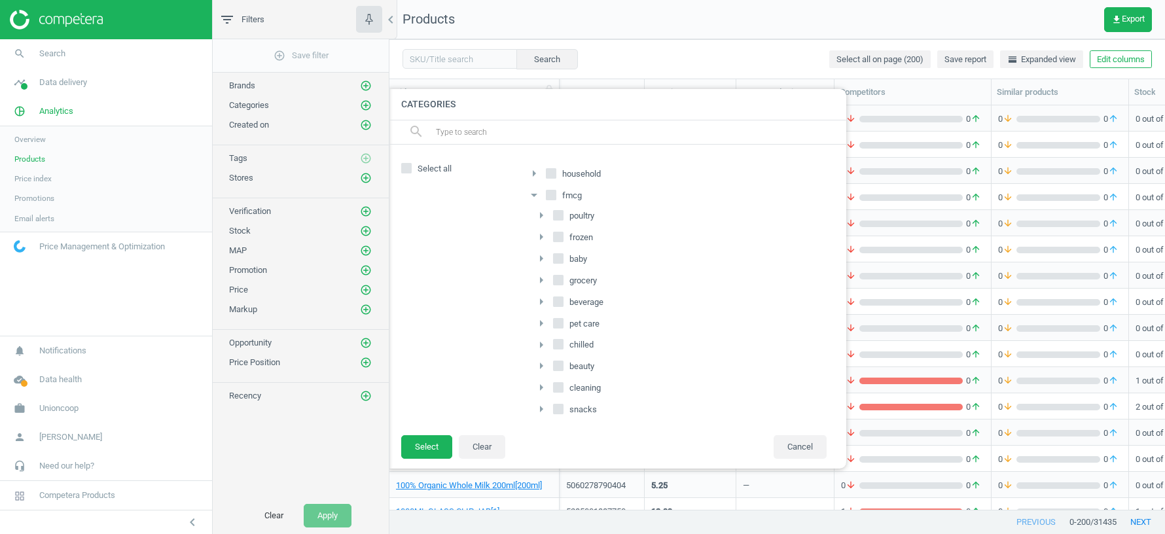
click at [824, 14] on div at bounding box center [971, 267] width 1165 height 534
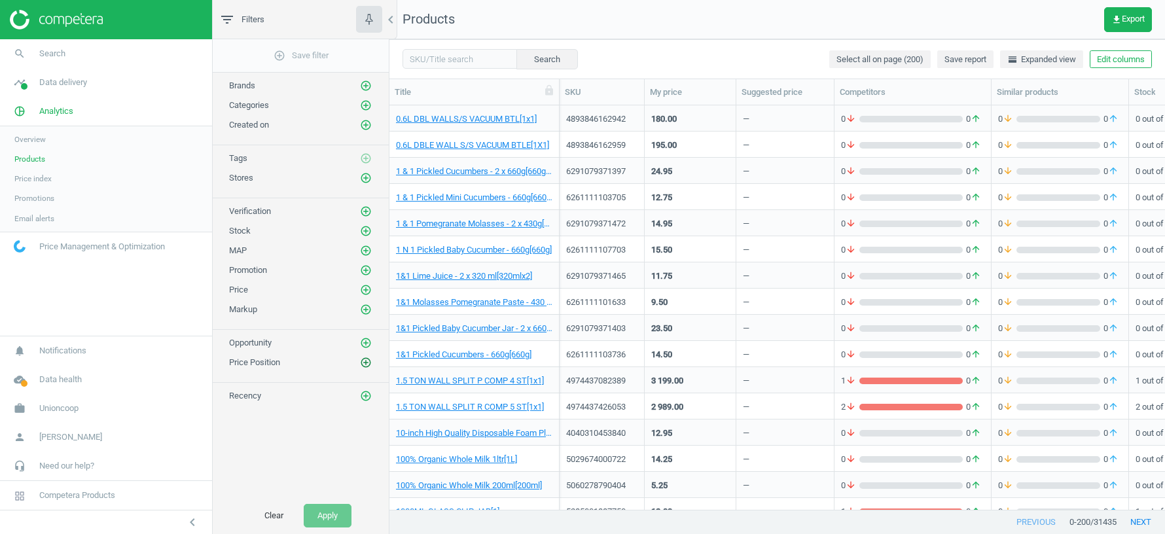
click at [361, 357] on icon "add_circle_outline" at bounding box center [366, 363] width 12 height 12
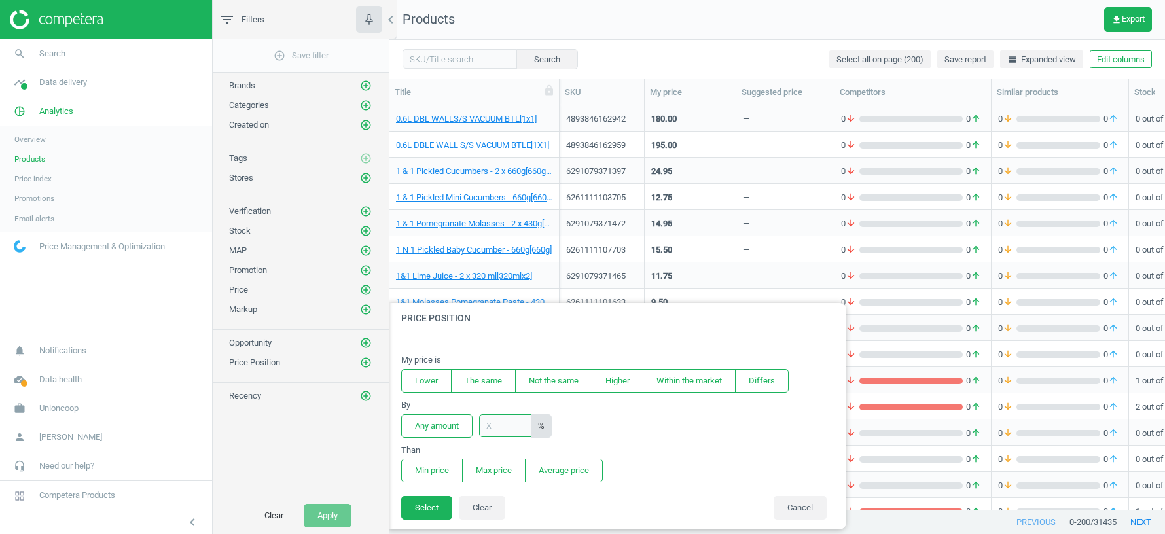
click at [495, 424] on input "text" at bounding box center [505, 425] width 52 height 23
click at [371, 357] on icon "add_circle_outline" at bounding box center [366, 363] width 12 height 12
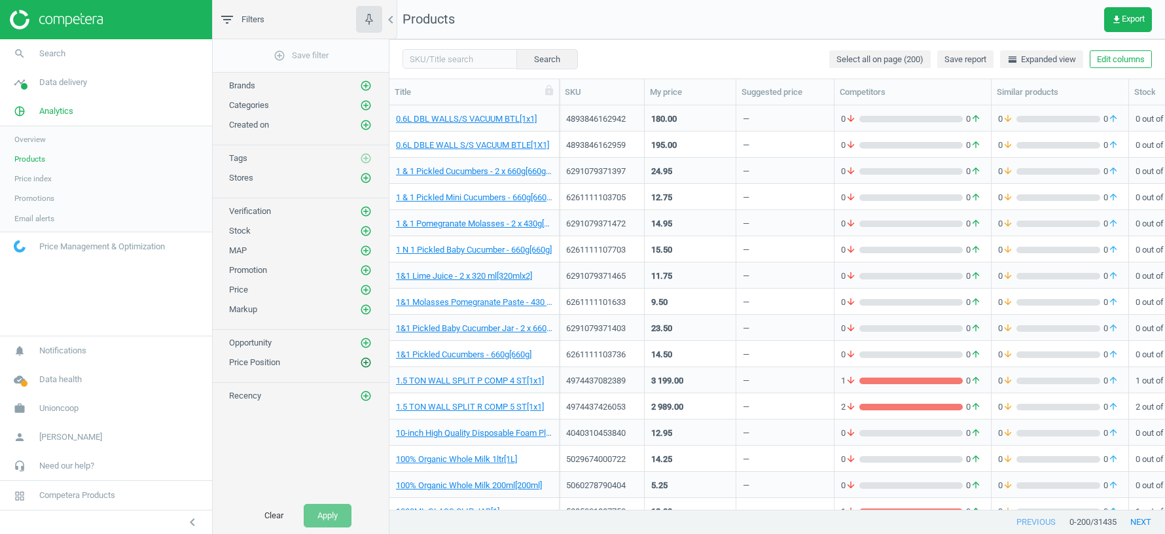
click at [371, 357] on icon "add_circle_outline" at bounding box center [366, 363] width 12 height 12
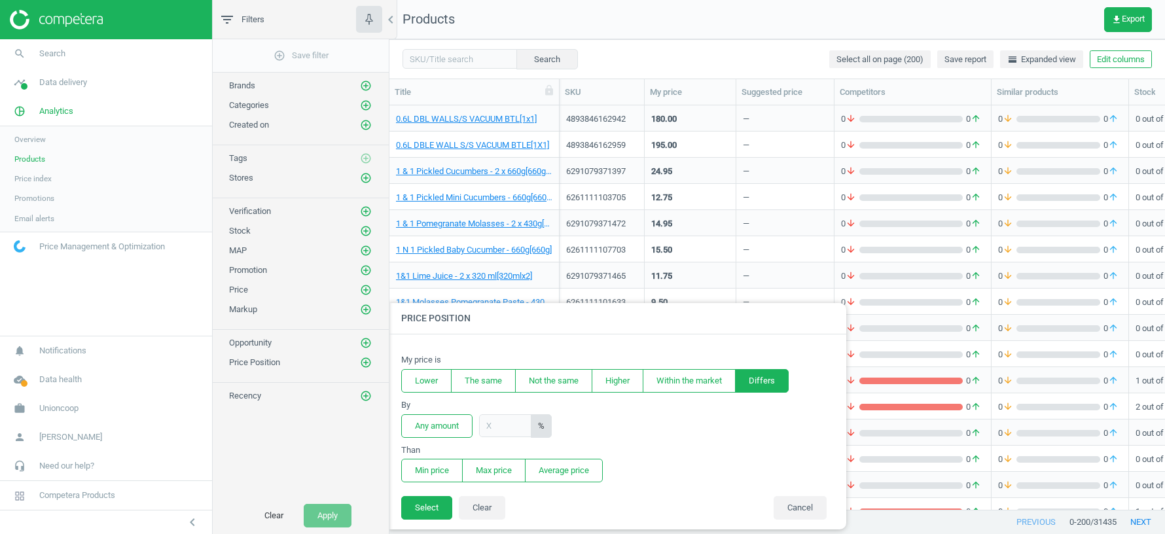
click at [764, 386] on button "Differs" at bounding box center [762, 381] width 54 height 24
click at [501, 423] on input "text" at bounding box center [505, 425] width 52 height 23
type input "30"
click at [588, 467] on button "Average price" at bounding box center [564, 471] width 78 height 24
click at [415, 509] on button "Select" at bounding box center [426, 508] width 51 height 24
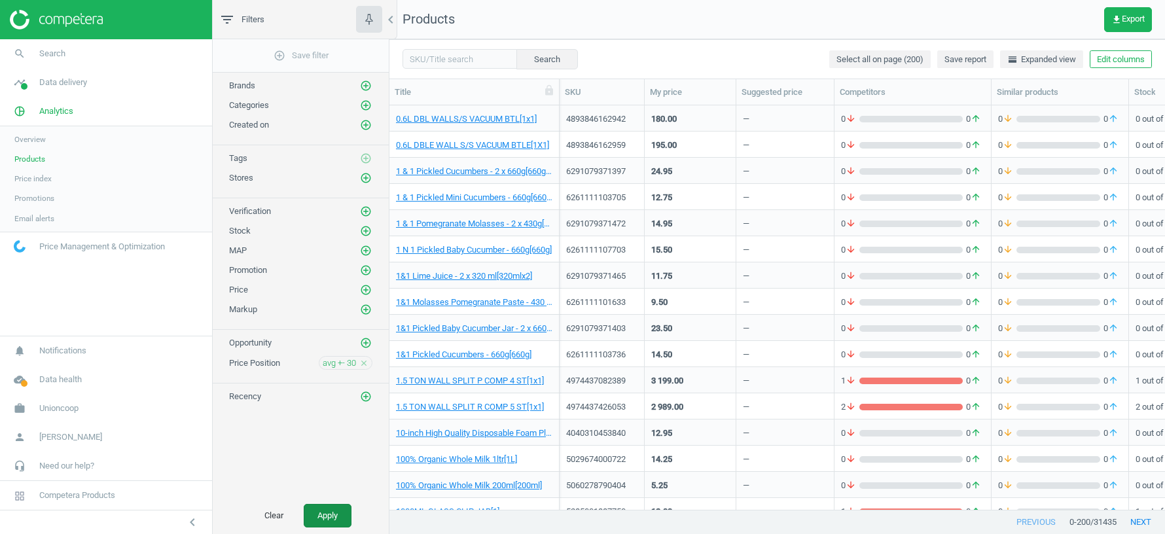
click at [317, 516] on button "Apply" at bounding box center [328, 516] width 48 height 24
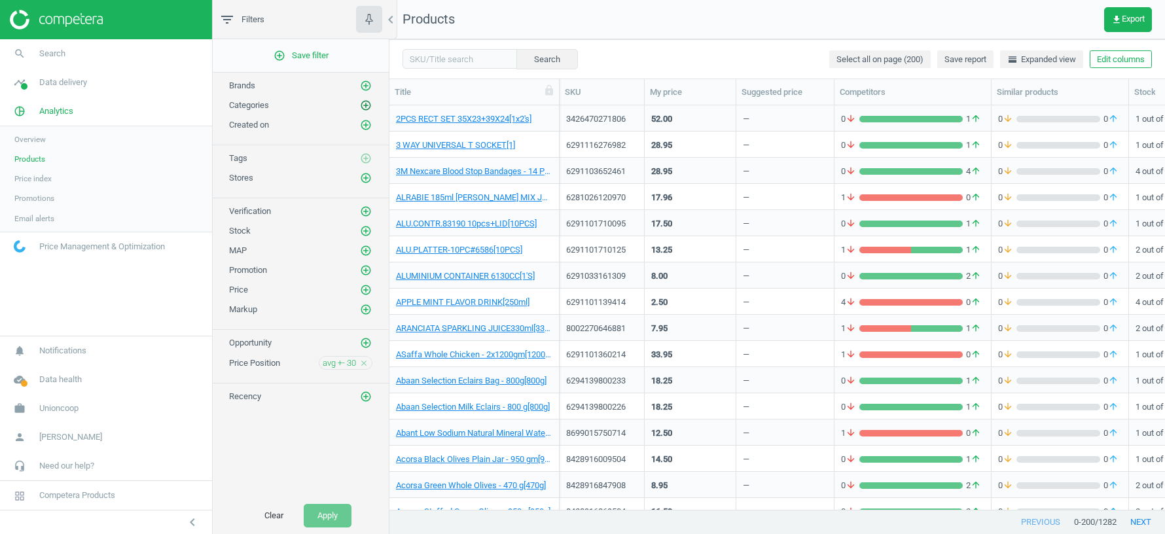
click at [368, 103] on icon "add_circle_outline" at bounding box center [366, 105] width 12 height 12
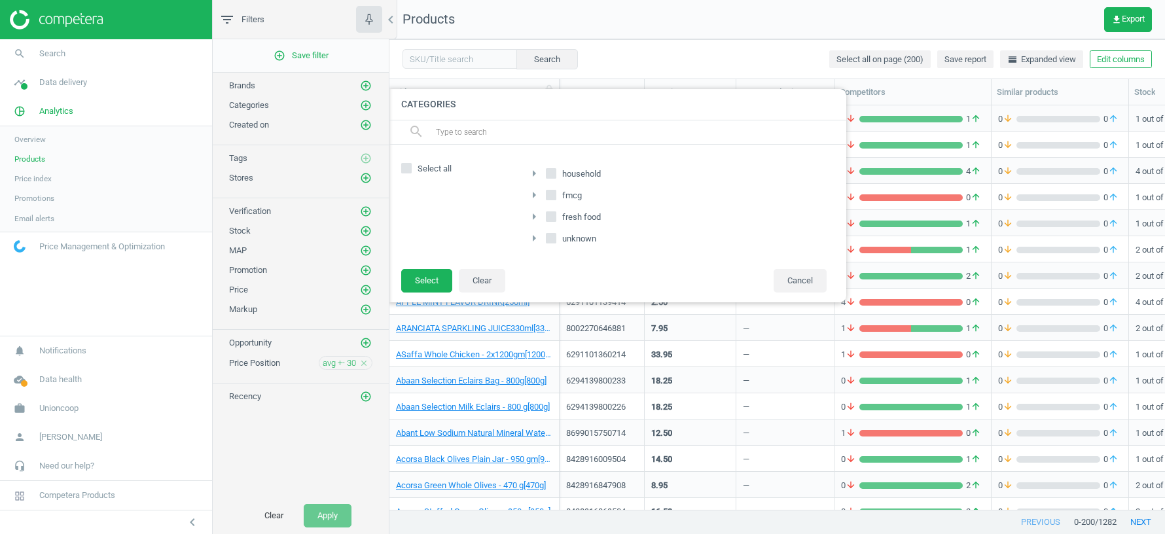
click at [550, 198] on span at bounding box center [551, 197] width 10 height 10
click at [550, 198] on input "fmcg" at bounding box center [551, 194] width 9 height 9
checkbox input "true"
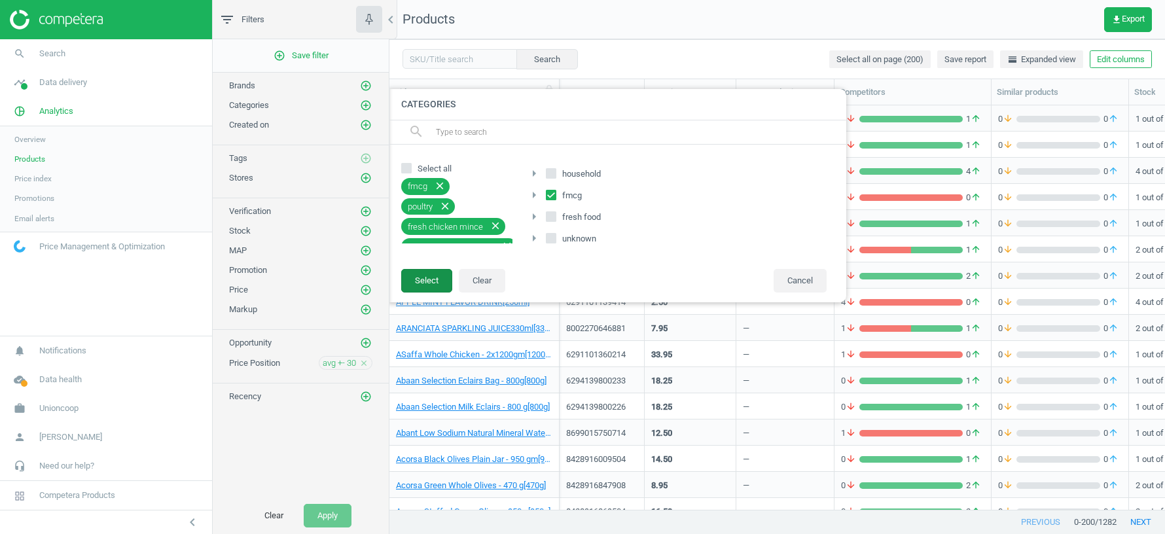
click at [436, 277] on button "Select" at bounding box center [426, 281] width 51 height 24
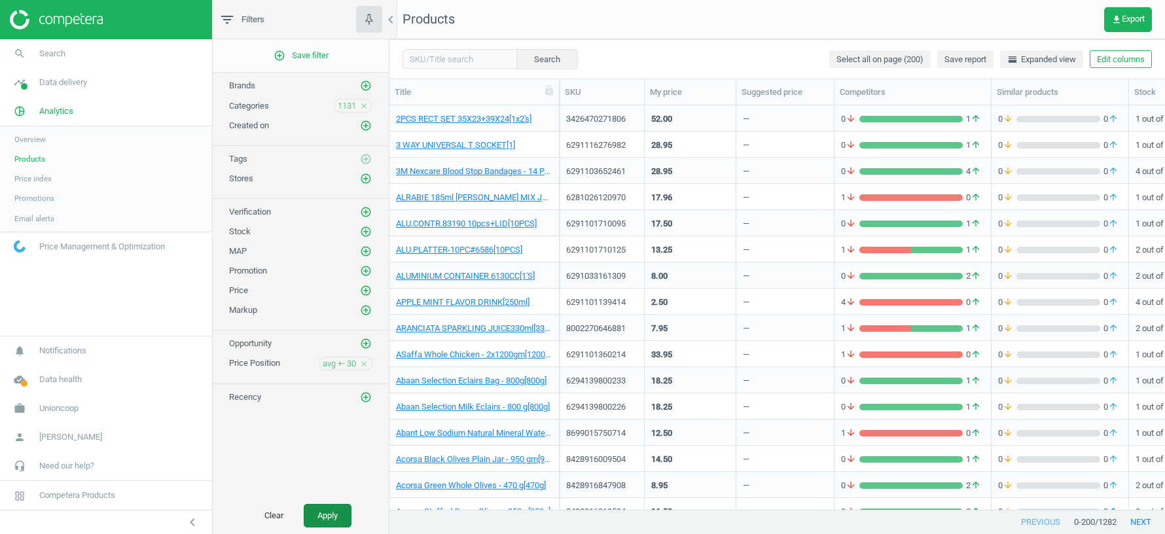
click at [324, 515] on button "Apply" at bounding box center [328, 516] width 48 height 24
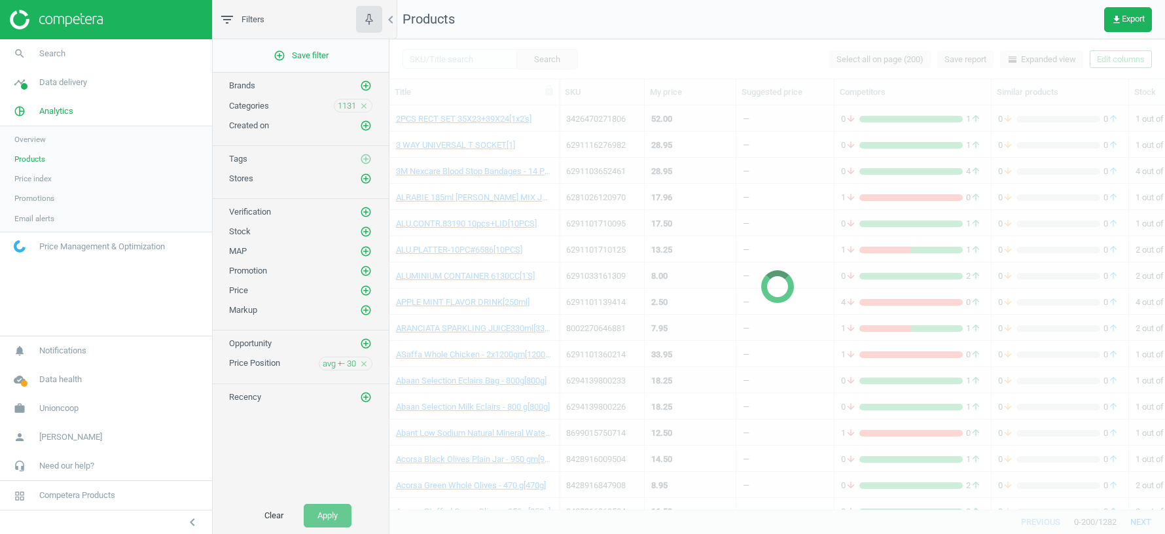
click at [364, 103] on icon "close" at bounding box center [363, 105] width 9 height 9
click at [275, 511] on button "Clear" at bounding box center [274, 516] width 46 height 24
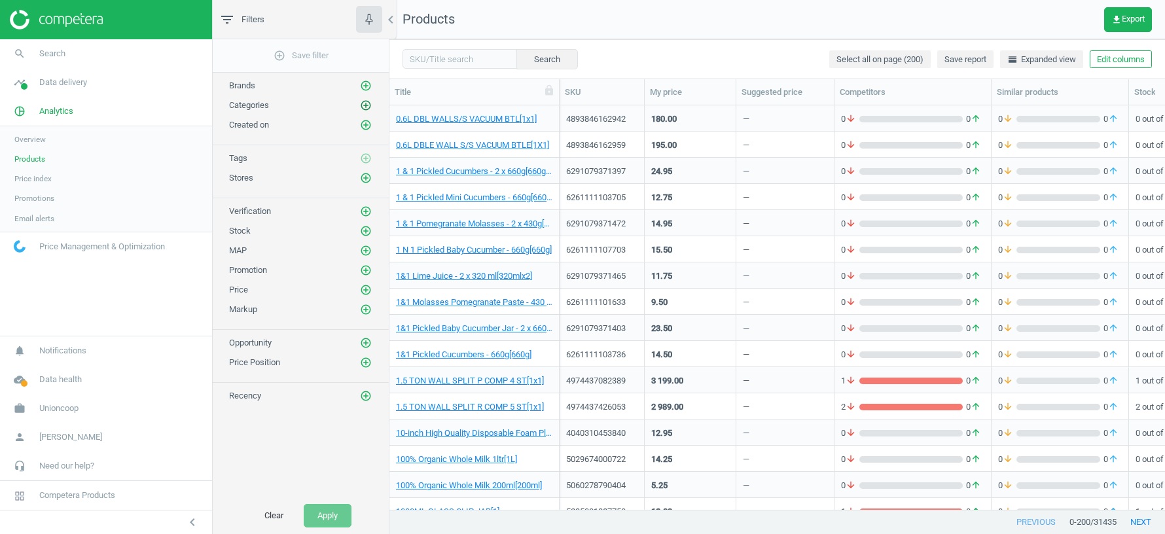
click at [366, 103] on icon "add_circle_outline" at bounding box center [366, 105] width 12 height 12
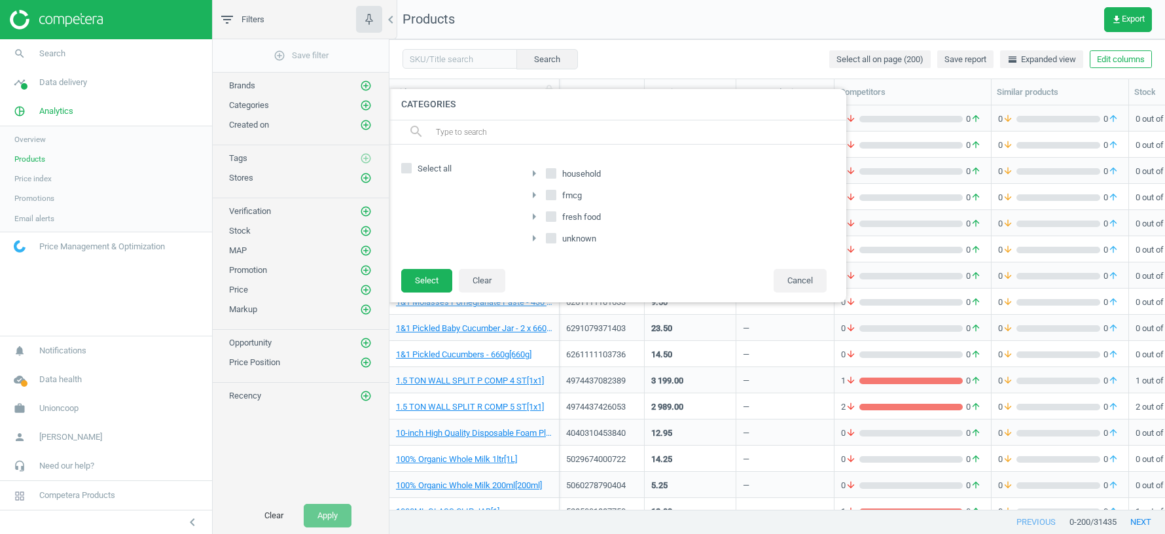
click at [556, 238] on icon at bounding box center [551, 238] width 10 height 10
click at [556, 238] on input "unknown" at bounding box center [551, 238] width 9 height 9
checkbox input "true"
click at [536, 236] on icon "arrow_right" at bounding box center [534, 238] width 16 height 16
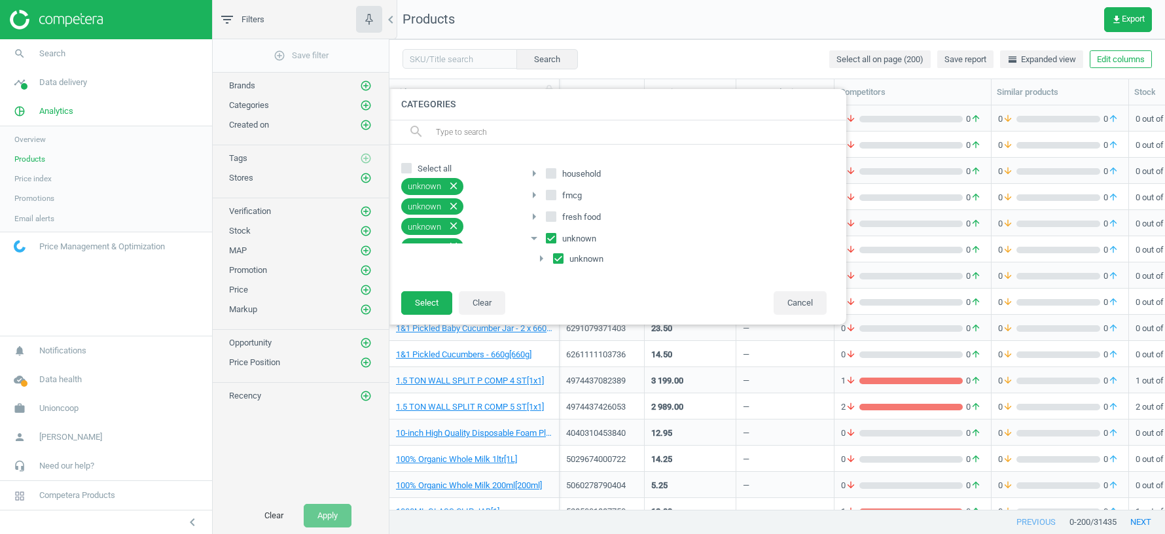
click at [541, 255] on icon "arrow_right" at bounding box center [541, 259] width 16 height 16
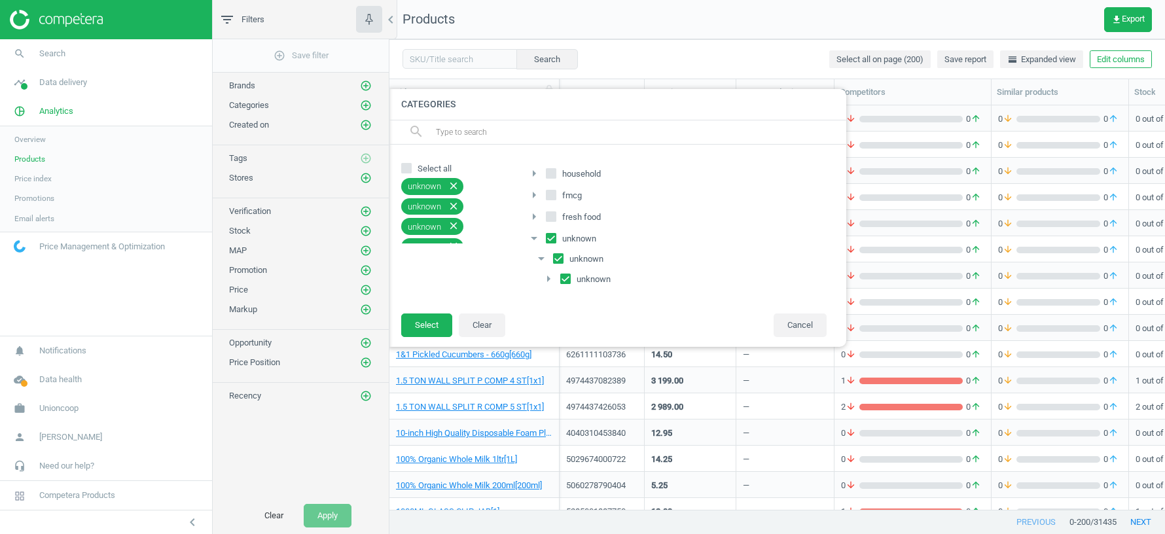
click at [551, 277] on icon "arrow_right" at bounding box center [549, 279] width 16 height 16
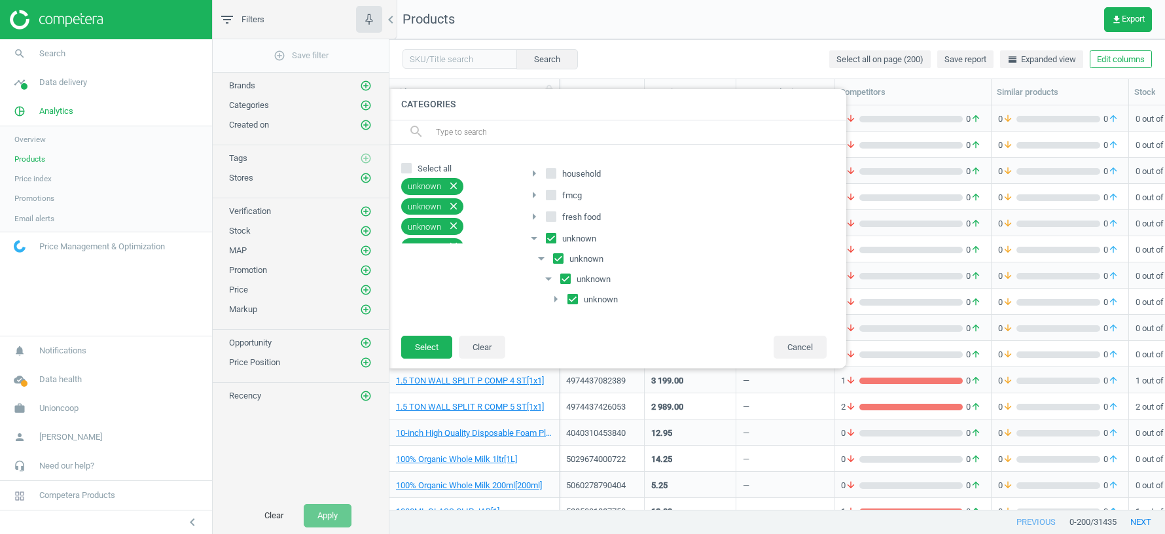
click at [556, 296] on icon "arrow_right" at bounding box center [556, 299] width 16 height 16
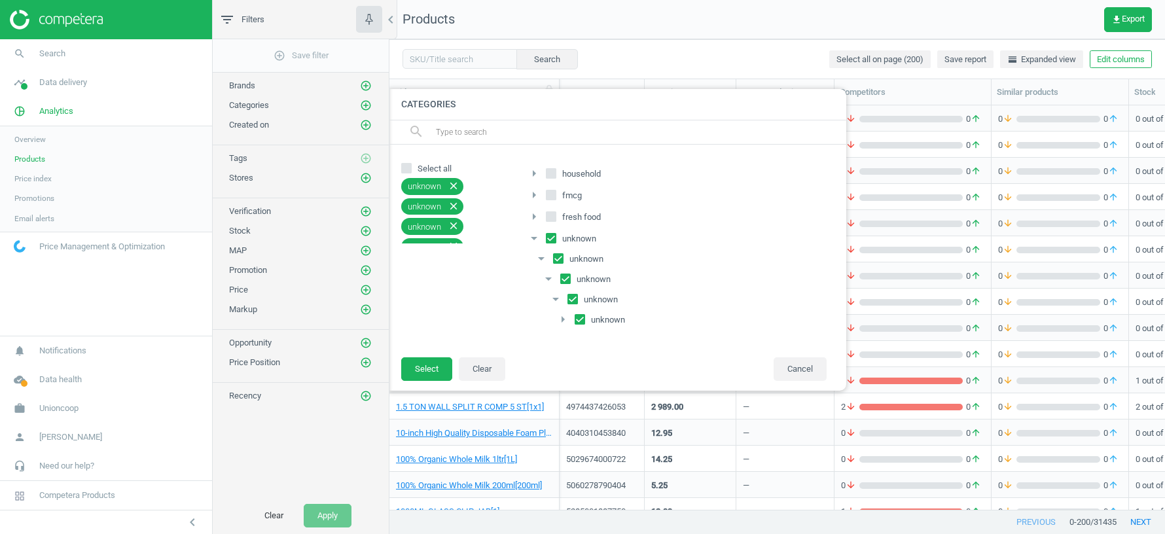
click at [563, 319] on icon "arrow_right" at bounding box center [563, 320] width 16 height 16
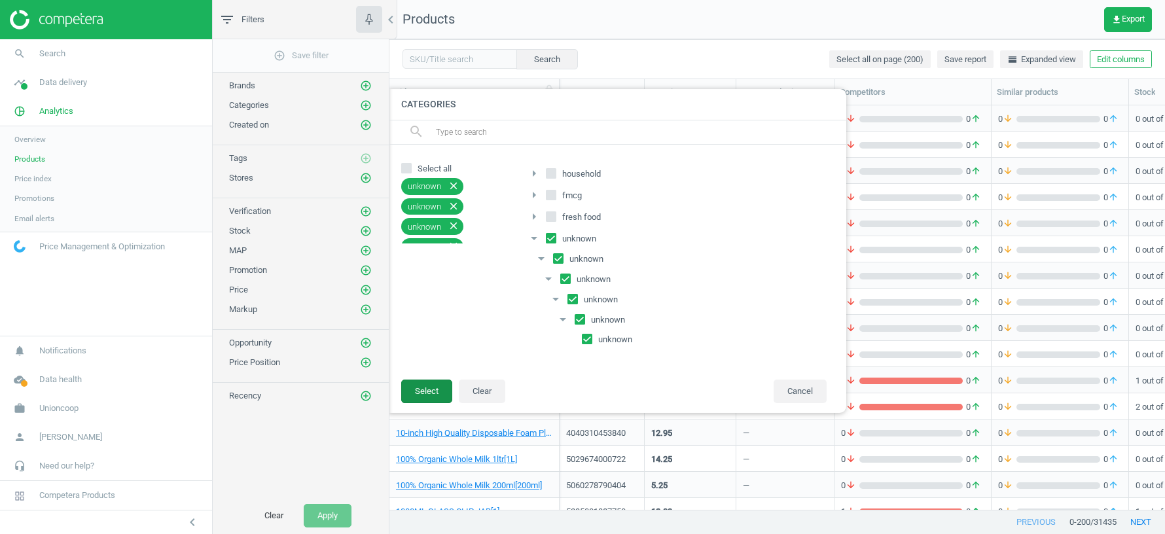
click at [429, 384] on button "Select" at bounding box center [426, 392] width 51 height 24
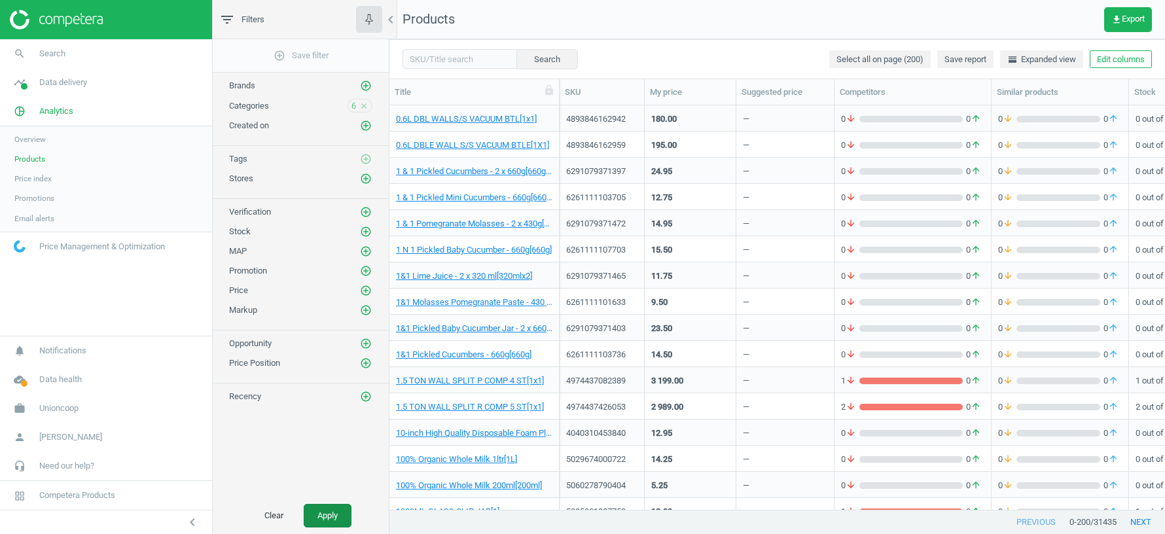
click at [329, 510] on button "Apply" at bounding box center [328, 516] width 48 height 24
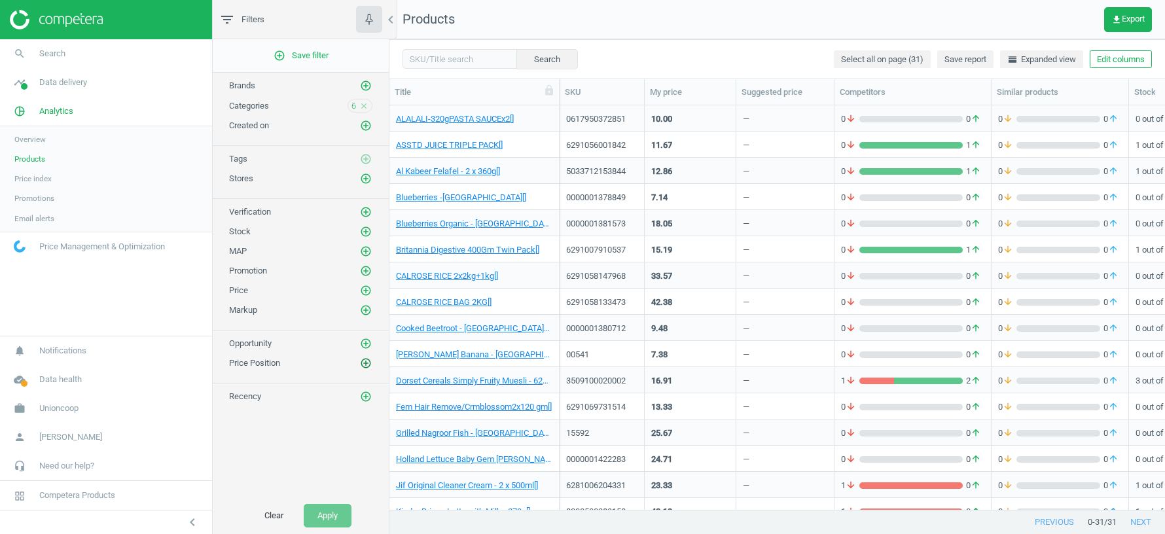
click at [367, 357] on icon "add_circle_outline" at bounding box center [366, 363] width 12 height 12
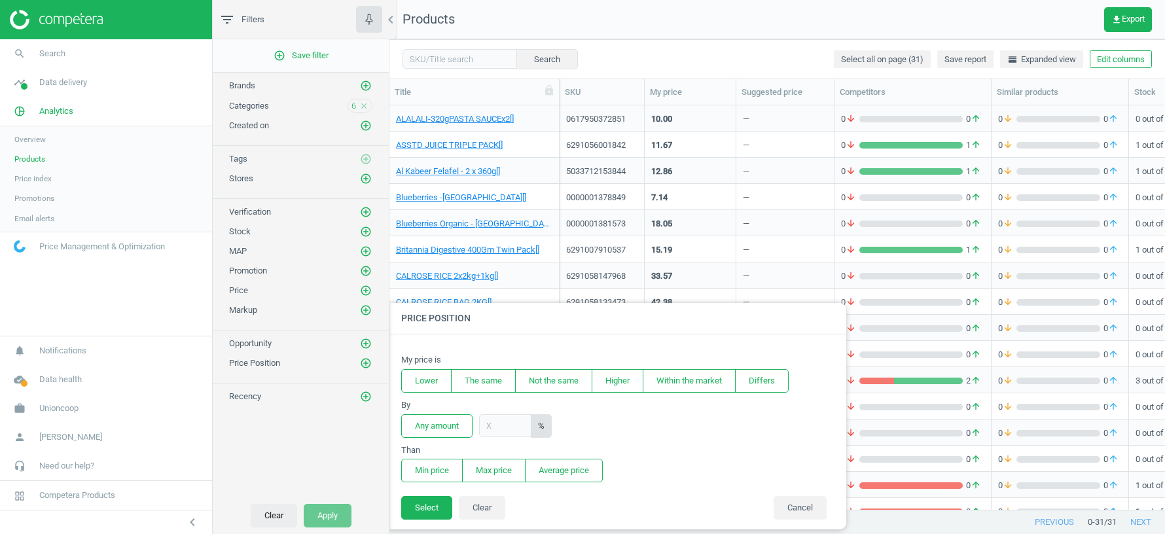
click at [263, 508] on button "Clear" at bounding box center [274, 516] width 46 height 24
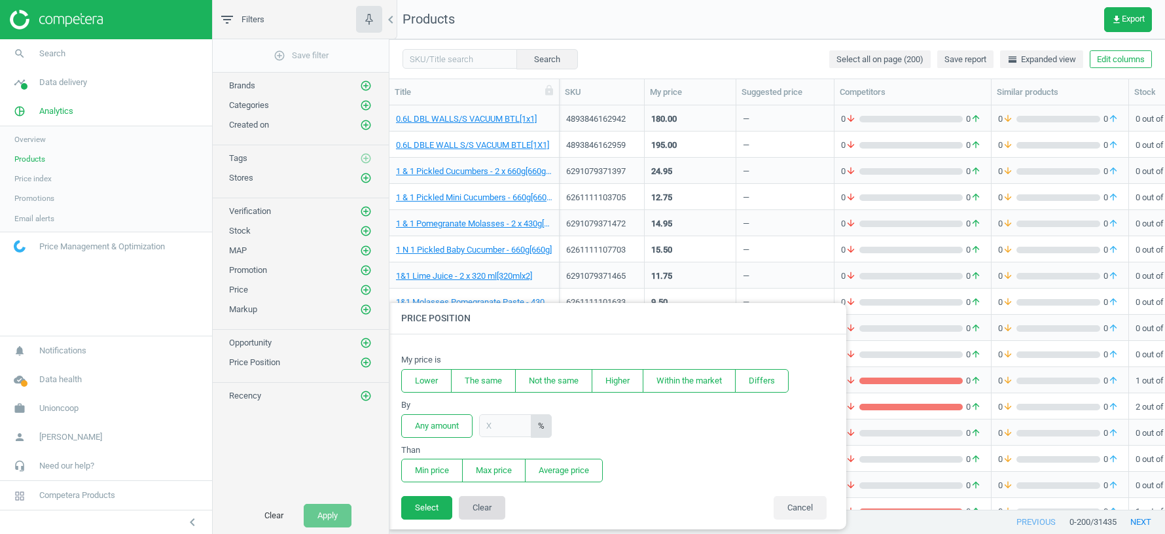
click at [484, 509] on button "Clear" at bounding box center [482, 508] width 46 height 24
click at [299, 427] on div "add_circle_outline Save filter Brands add_circle_outline Categories add_circle_…" at bounding box center [301, 268] width 176 height 458
click at [815, 504] on button "Cancel" at bounding box center [800, 508] width 53 height 24
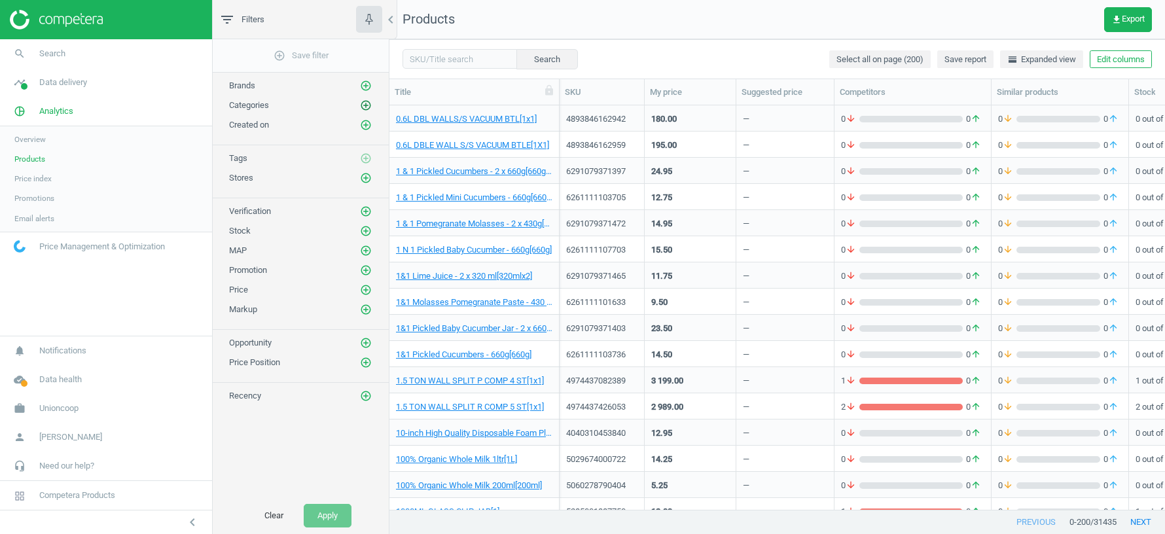
click at [367, 103] on icon "add_circle_outline" at bounding box center [366, 105] width 12 height 12
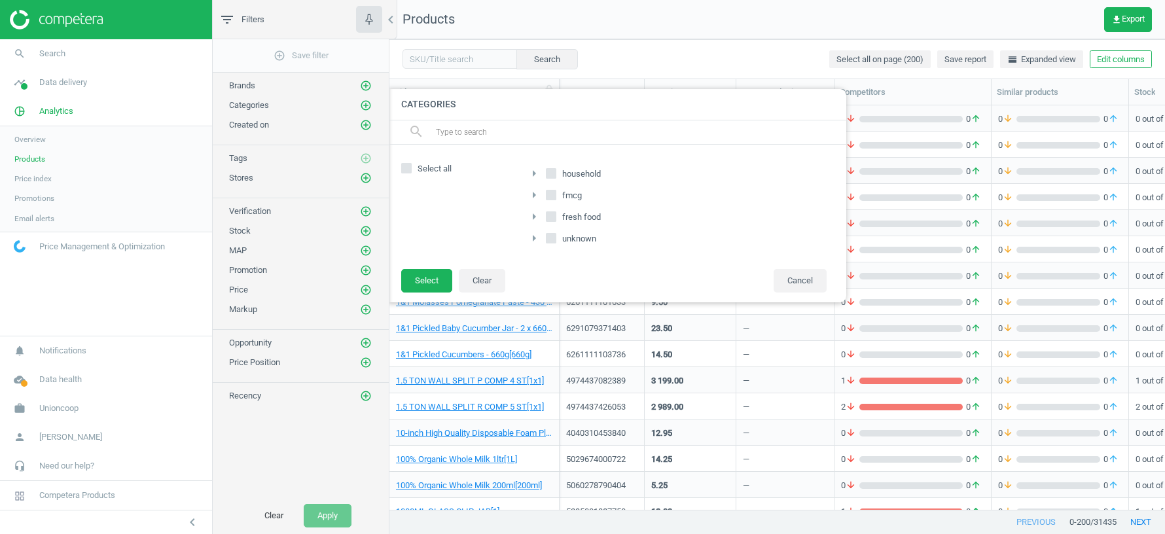
click at [537, 172] on icon "arrow_right" at bounding box center [534, 174] width 16 height 16
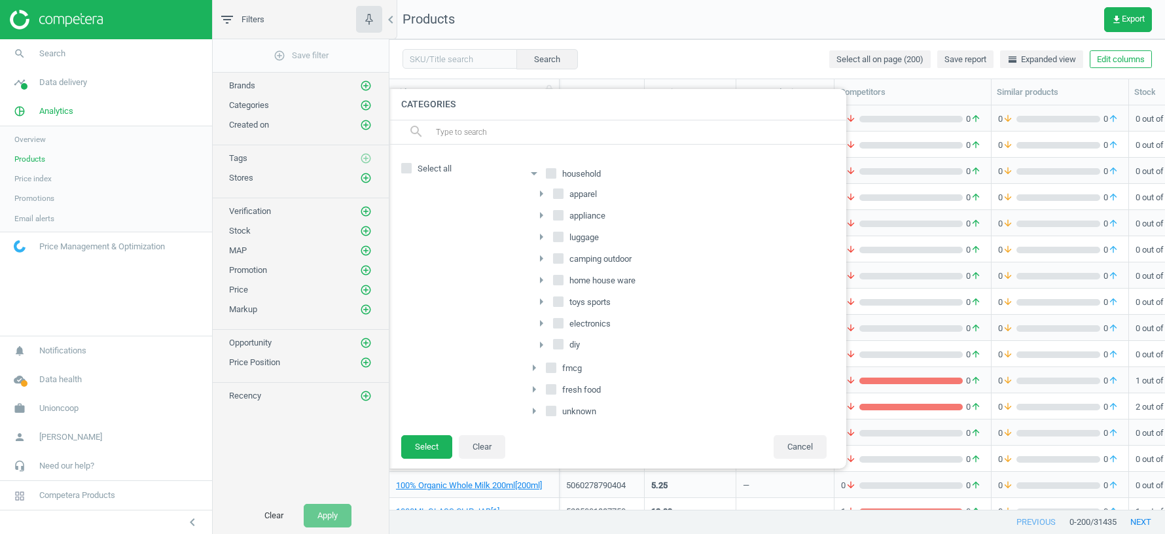
click at [532, 171] on icon "arrow_drop_down" at bounding box center [534, 174] width 16 height 16
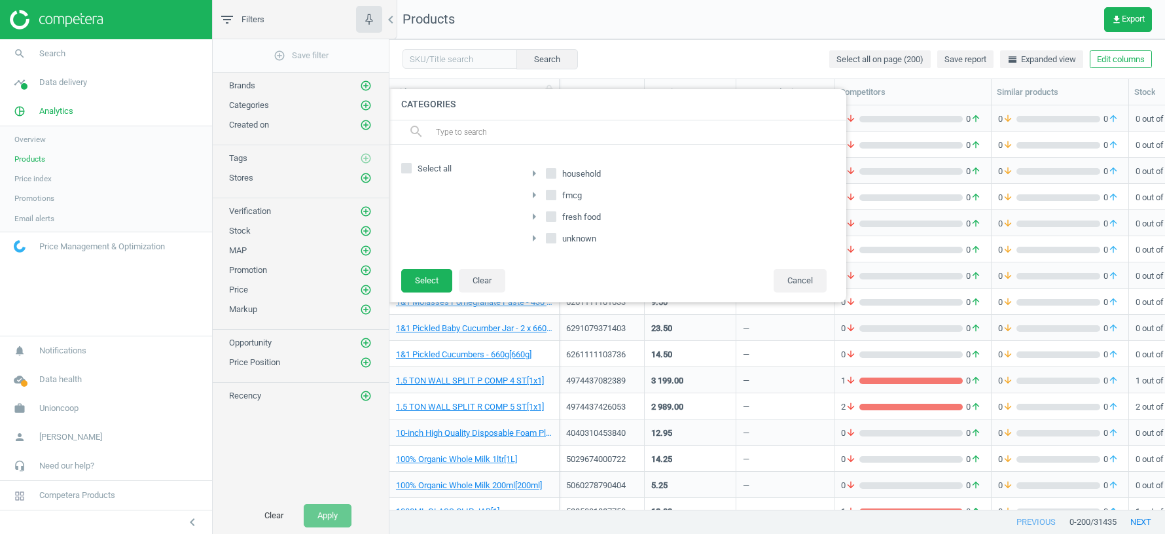
click at [535, 194] on icon "arrow_right" at bounding box center [534, 195] width 16 height 16
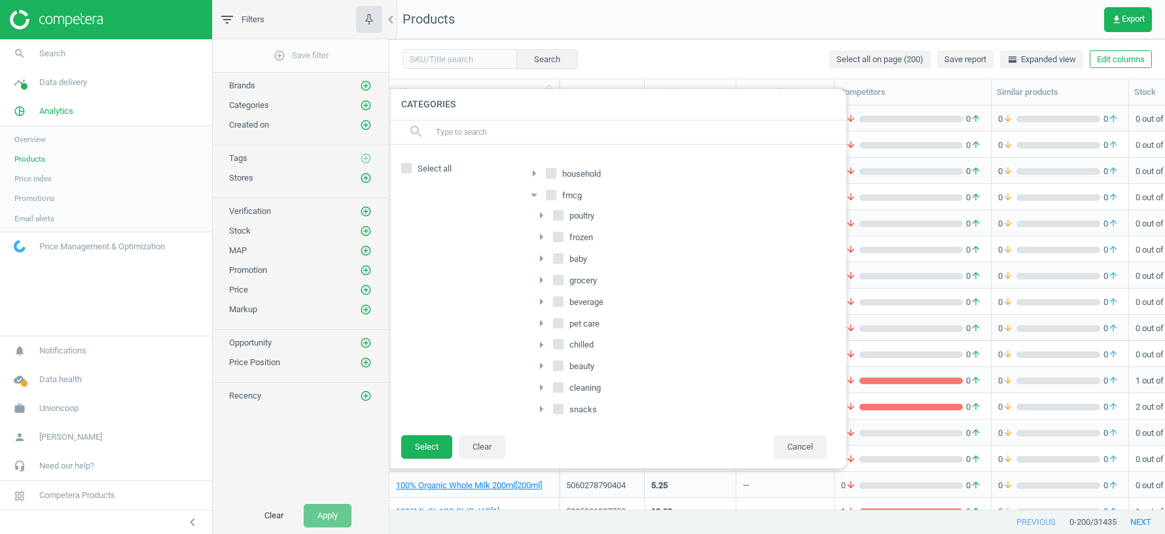
click at [556, 215] on input "poultry" at bounding box center [558, 215] width 9 height 9
checkbox input "true"
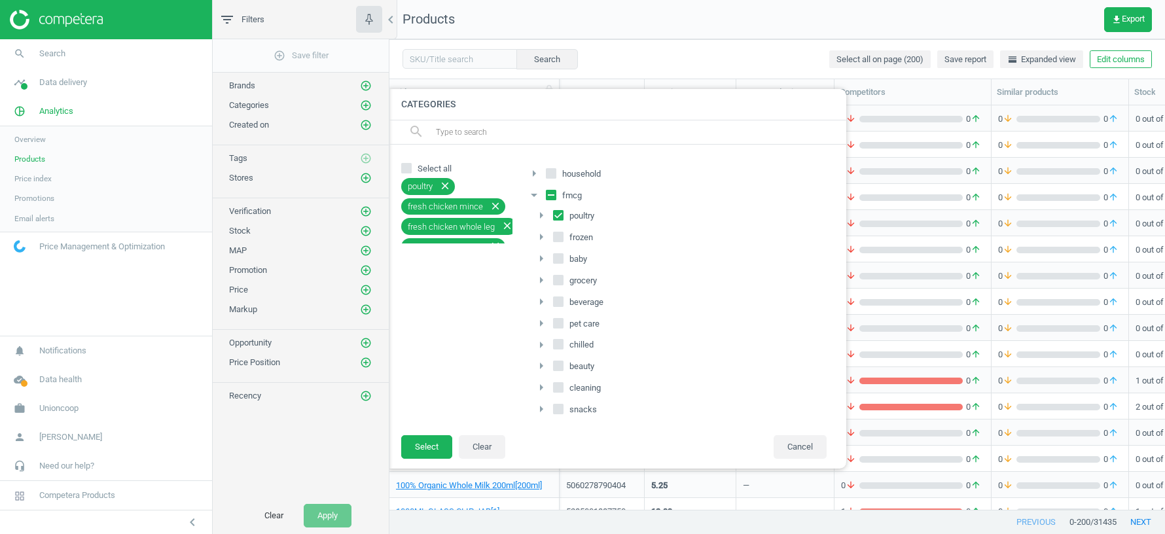
click at [556, 236] on input "frozen" at bounding box center [558, 236] width 9 height 9
checkbox input "true"
click at [425, 453] on button "Select" at bounding box center [426, 447] width 51 height 24
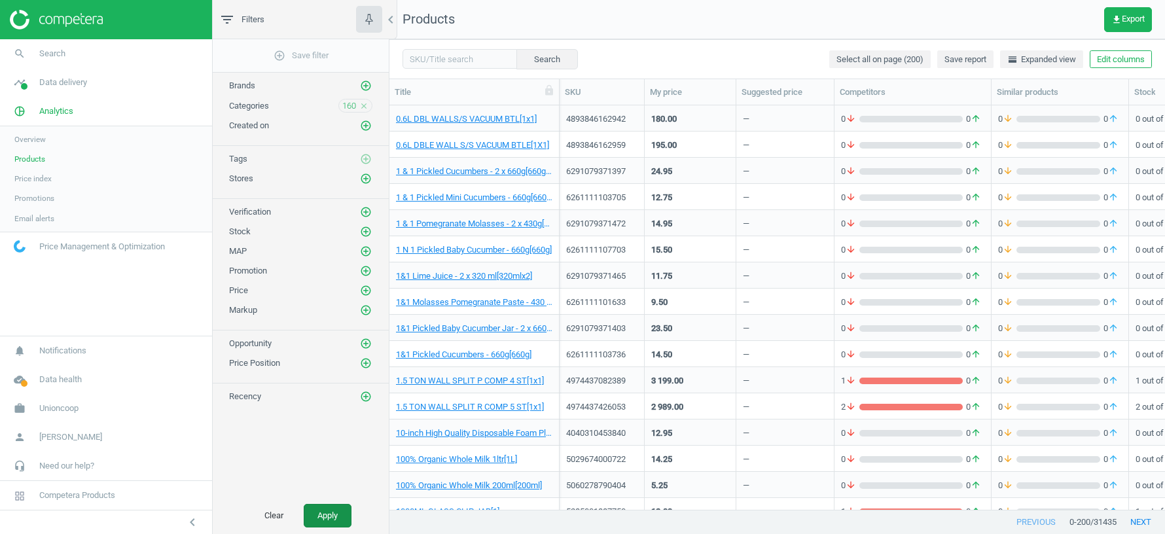
click at [326, 520] on button "Apply" at bounding box center [328, 516] width 48 height 24
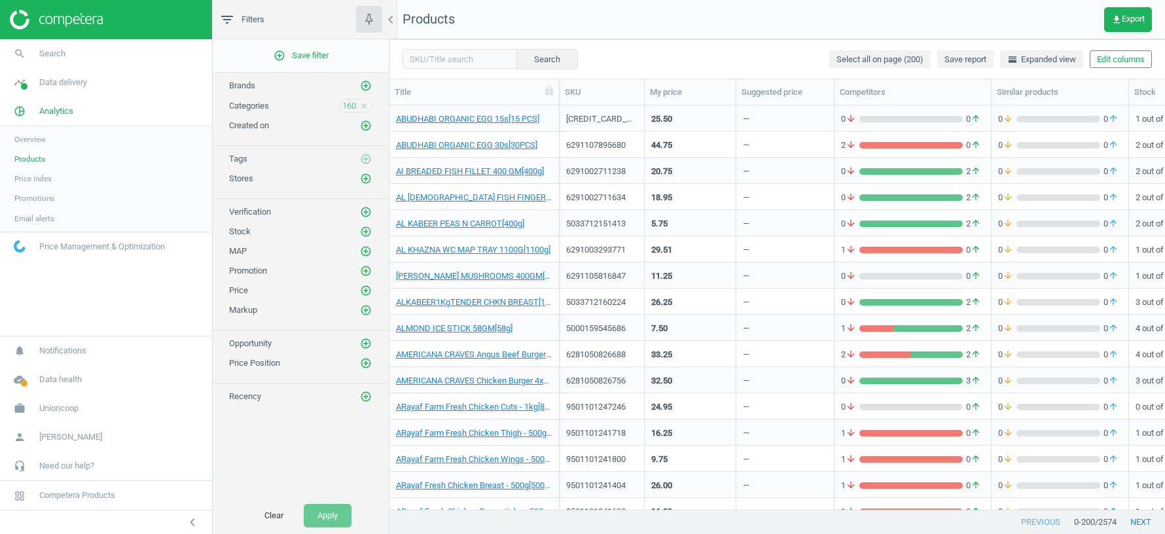
click at [369, 99] on div "160 close" at bounding box center [355, 106] width 34 height 14
click at [362, 106] on icon "close" at bounding box center [363, 105] width 9 height 9
click at [365, 102] on icon "add_circle_outline" at bounding box center [366, 105] width 12 height 12
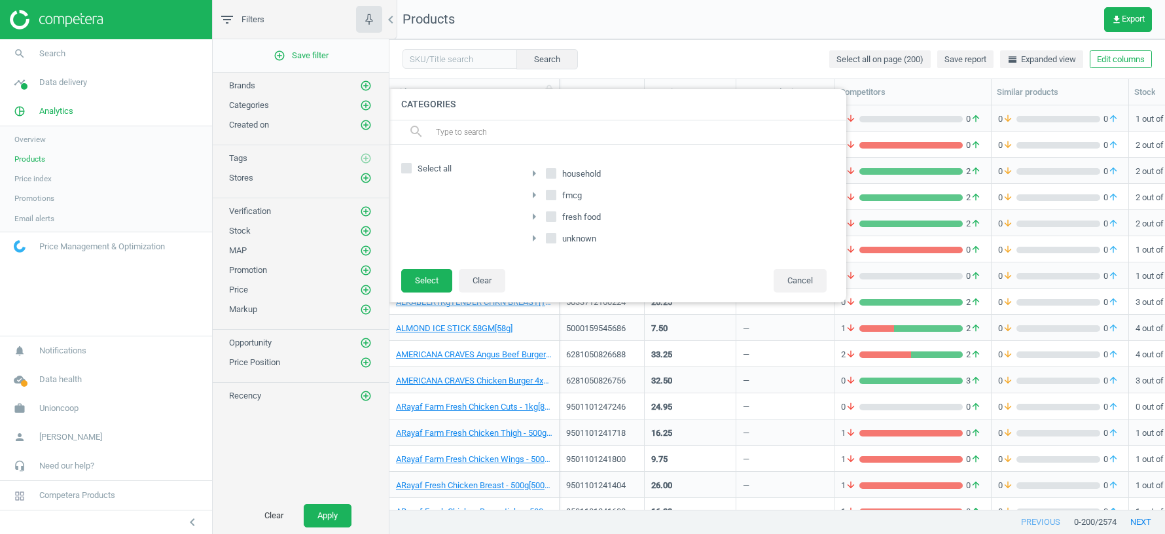
click at [533, 192] on icon "arrow_right" at bounding box center [534, 195] width 16 height 16
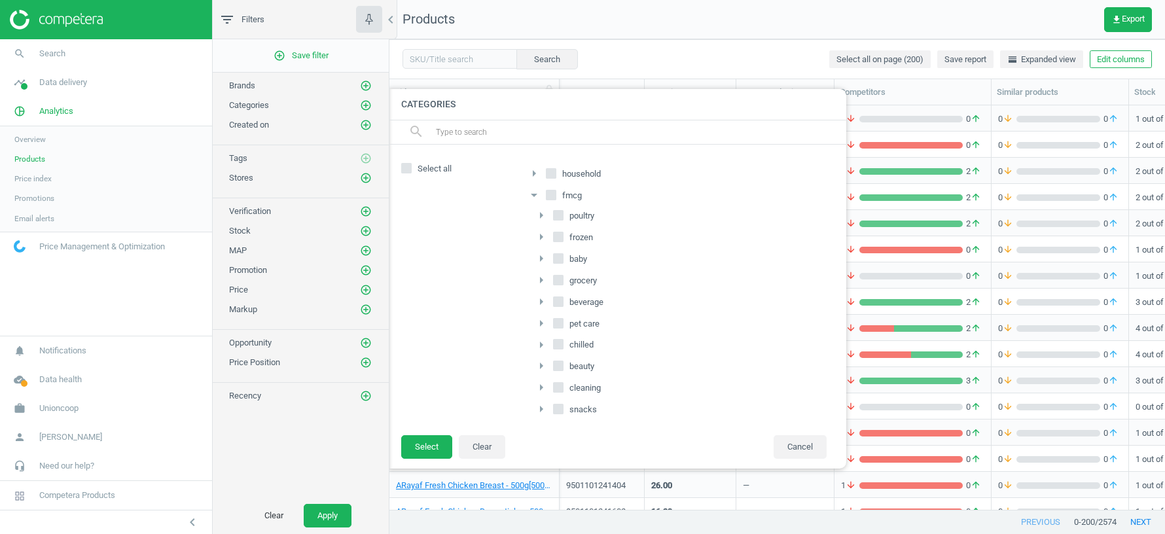
click at [560, 213] on input "poultry" at bounding box center [558, 215] width 9 height 9
checkbox input "true"
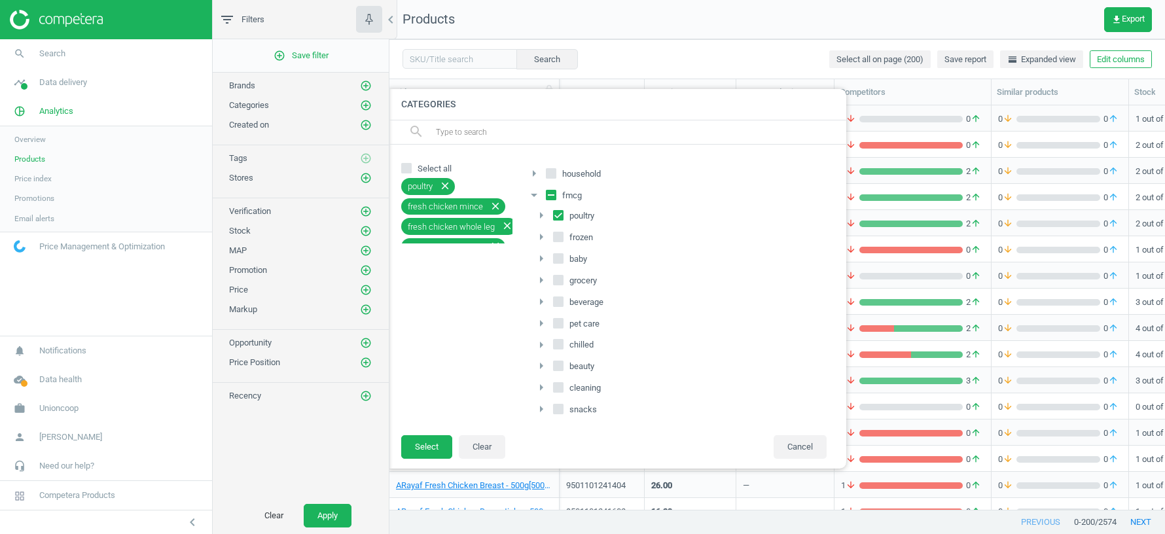
click at [560, 234] on input "frozen" at bounding box center [558, 236] width 9 height 9
checkbox input "true"
click at [561, 255] on input "baby" at bounding box center [558, 258] width 9 height 9
checkbox input "true"
click at [561, 277] on input "grocery" at bounding box center [558, 280] width 9 height 9
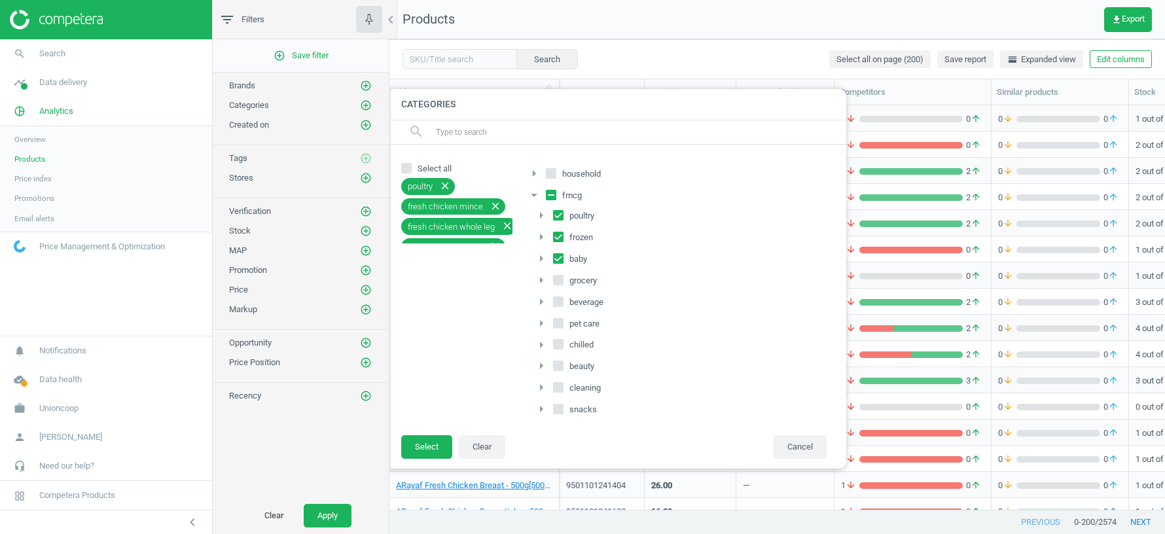
checkbox input "true"
click at [561, 364] on input "snacks" at bounding box center [558, 368] width 9 height 9
checkbox input "true"
click at [558, 342] on input "cleaning" at bounding box center [558, 346] width 9 height 9
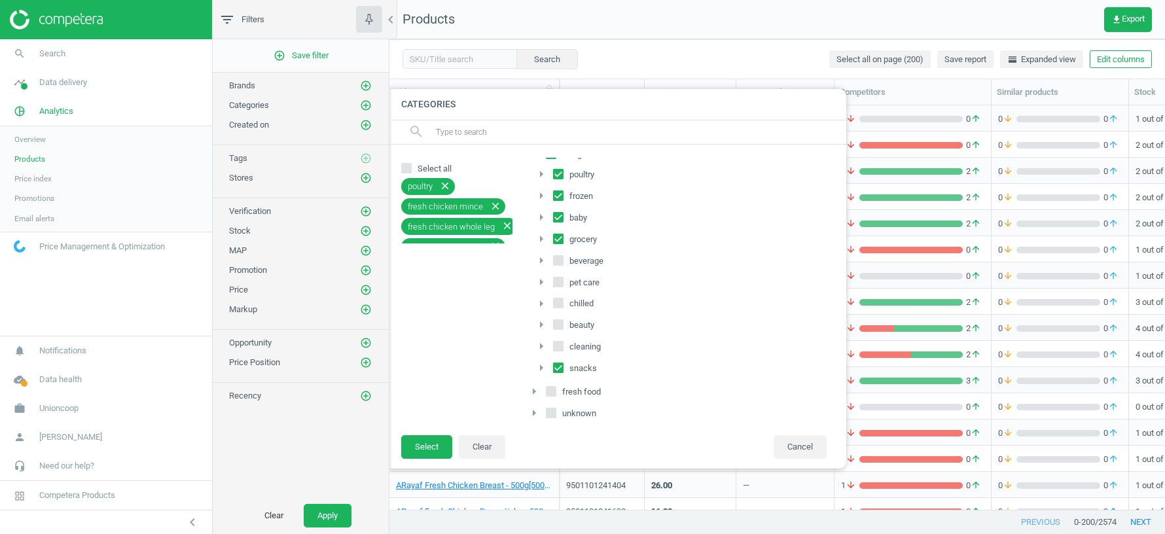
checkbox input "true"
click at [559, 321] on input "beauty" at bounding box center [558, 325] width 9 height 9
checkbox input "true"
click at [562, 299] on input "chilled" at bounding box center [558, 303] width 9 height 9
checkbox input "true"
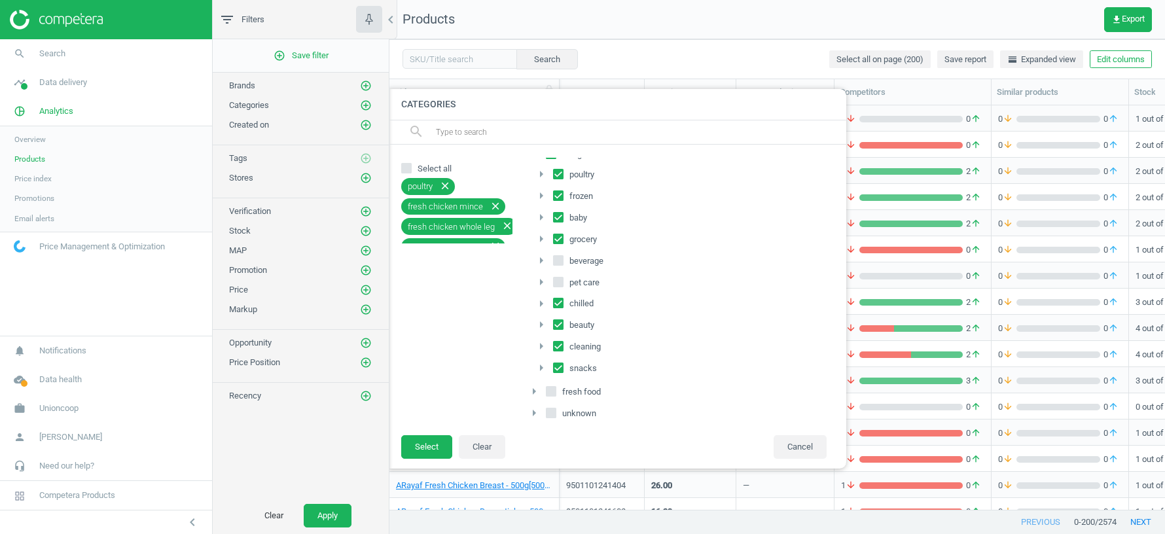
click at [562, 277] on icon at bounding box center [558, 282] width 10 height 10
click at [562, 277] on input "pet care" at bounding box center [558, 281] width 9 height 9
checkbox input "true"
click at [561, 261] on icon at bounding box center [558, 260] width 10 height 10
click at [561, 261] on input "beverage" at bounding box center [558, 260] width 9 height 9
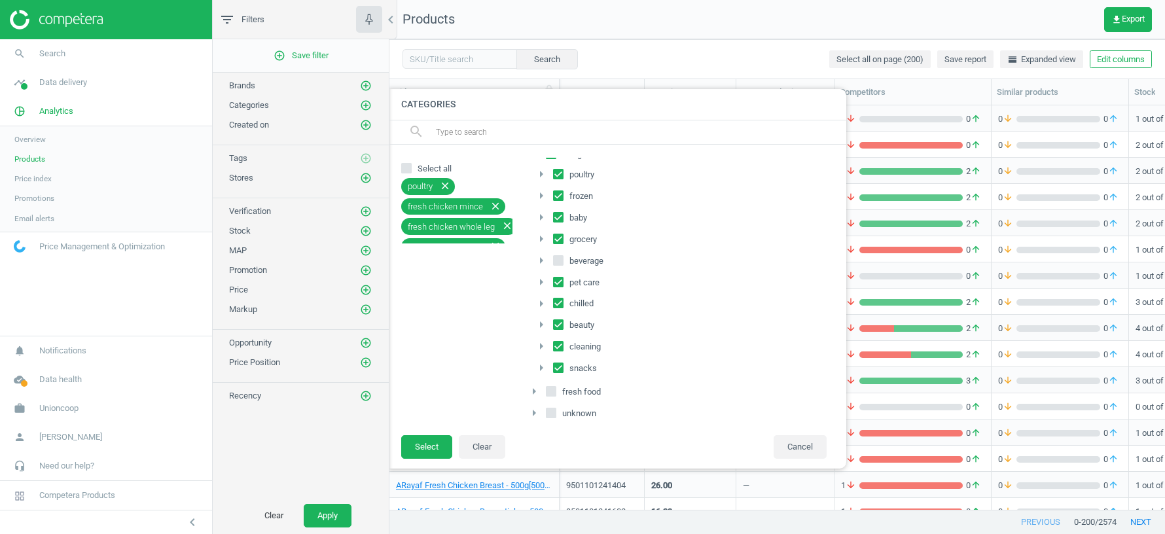
checkbox input "true"
click at [415, 457] on button "Select" at bounding box center [426, 447] width 51 height 24
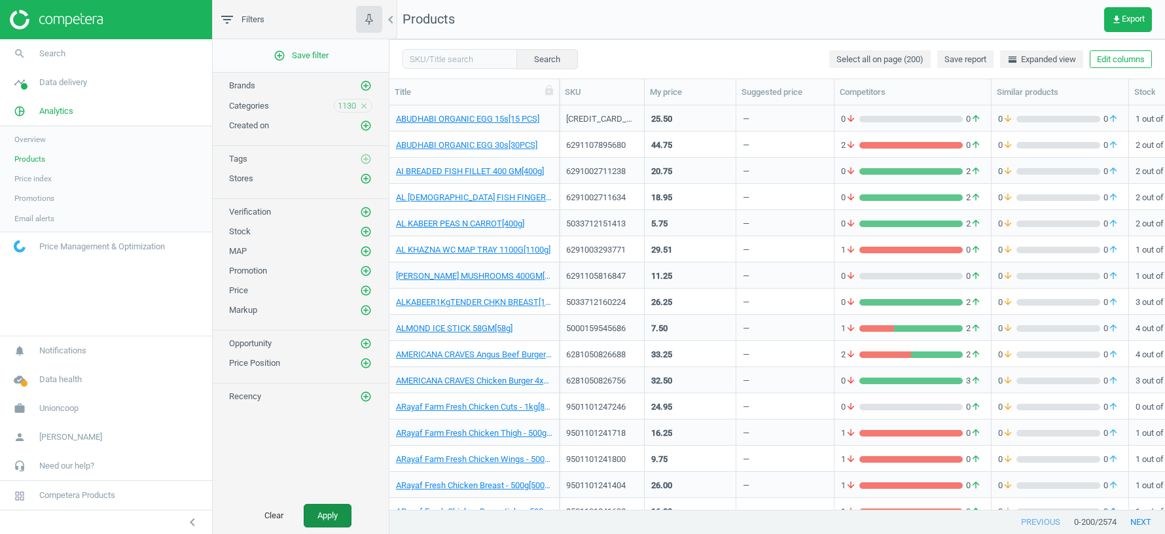
click at [333, 510] on button "Apply" at bounding box center [328, 516] width 48 height 24
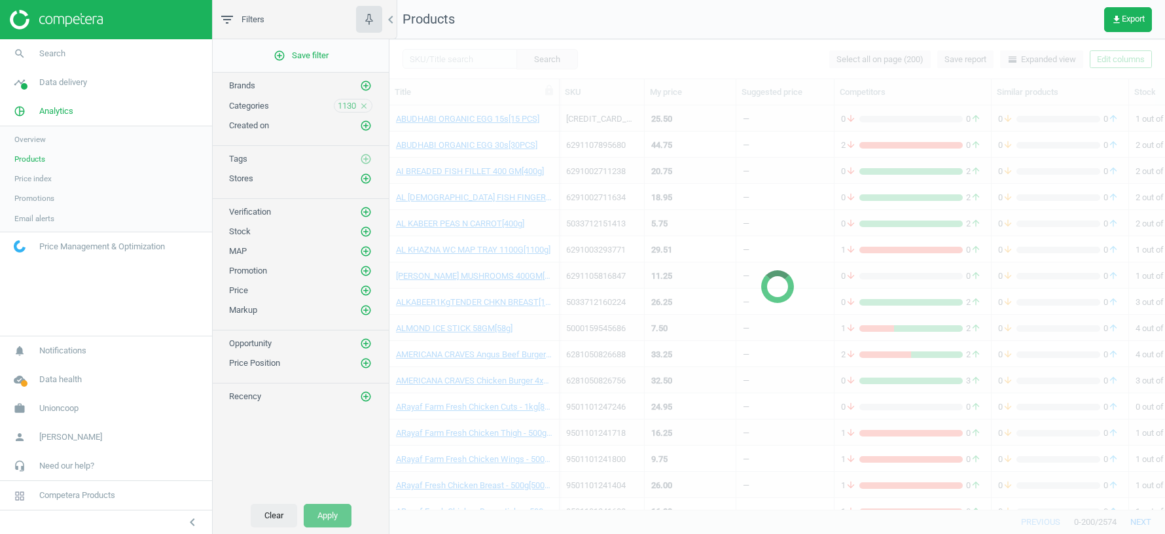
click at [264, 518] on button "Clear" at bounding box center [274, 516] width 46 height 24
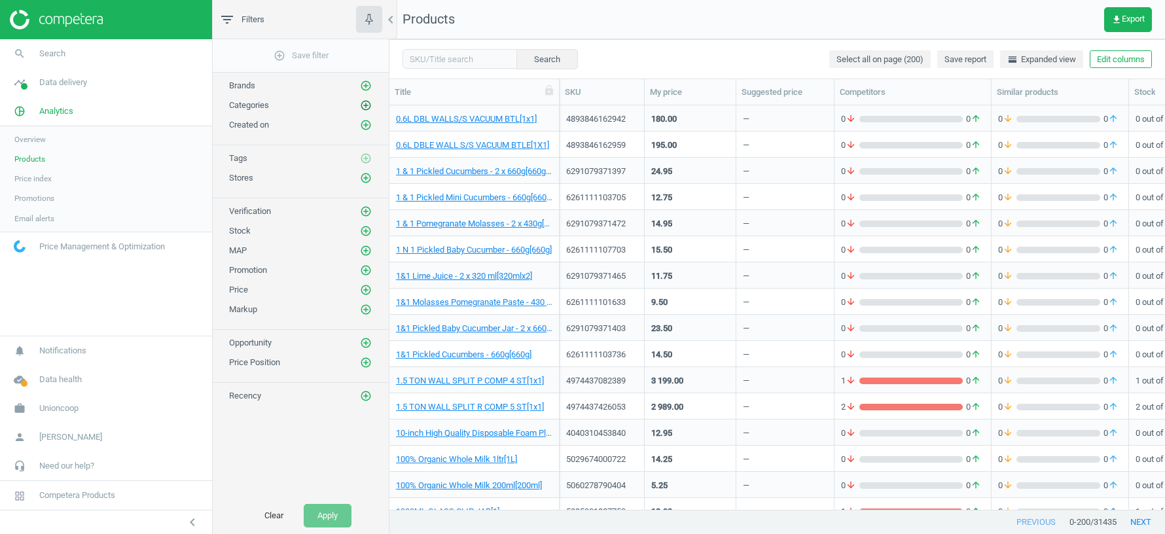
click at [365, 104] on icon "add_circle_outline" at bounding box center [366, 105] width 12 height 12
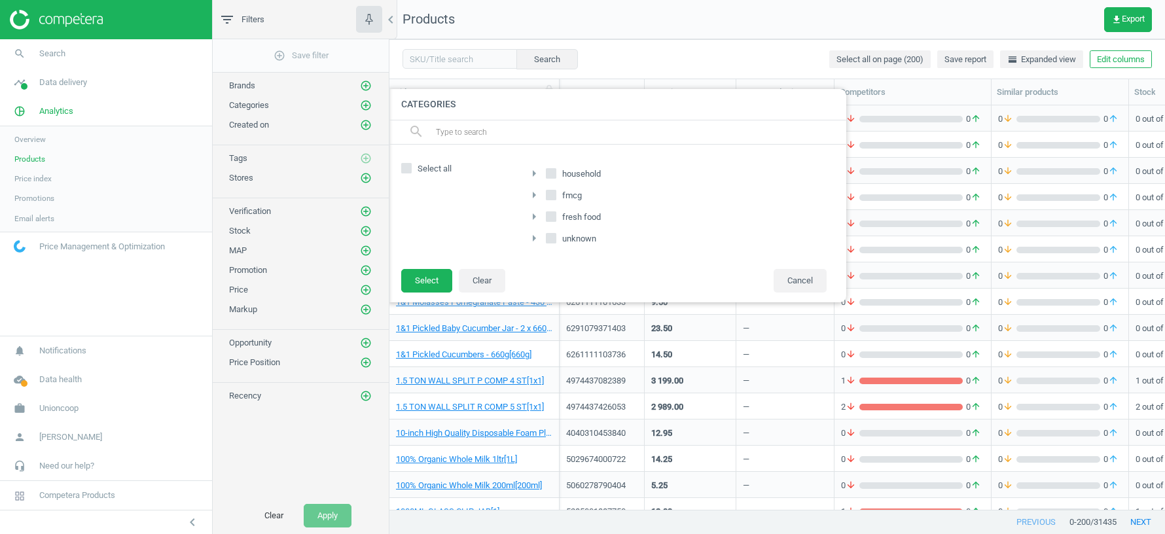
click at [537, 194] on icon "arrow_right" at bounding box center [534, 195] width 16 height 16
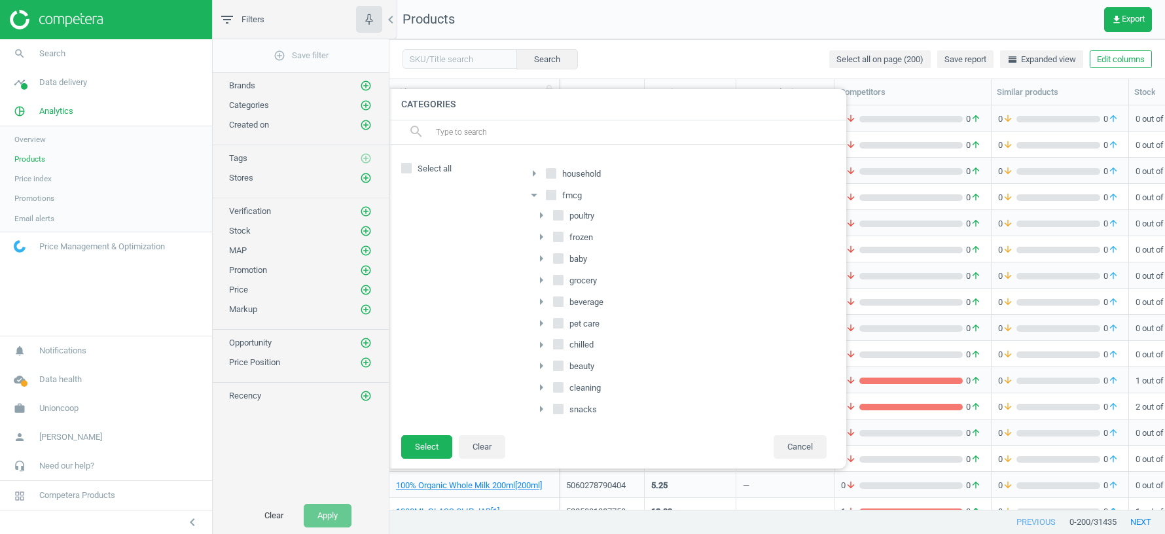
click at [541, 213] on icon "arrow_right" at bounding box center [541, 215] width 16 height 16
click at [541, 256] on icon "arrow_right" at bounding box center [541, 259] width 16 height 16
click at [482, 454] on button "Clear" at bounding box center [482, 447] width 46 height 24
click at [423, 451] on button "Select" at bounding box center [426, 447] width 51 height 24
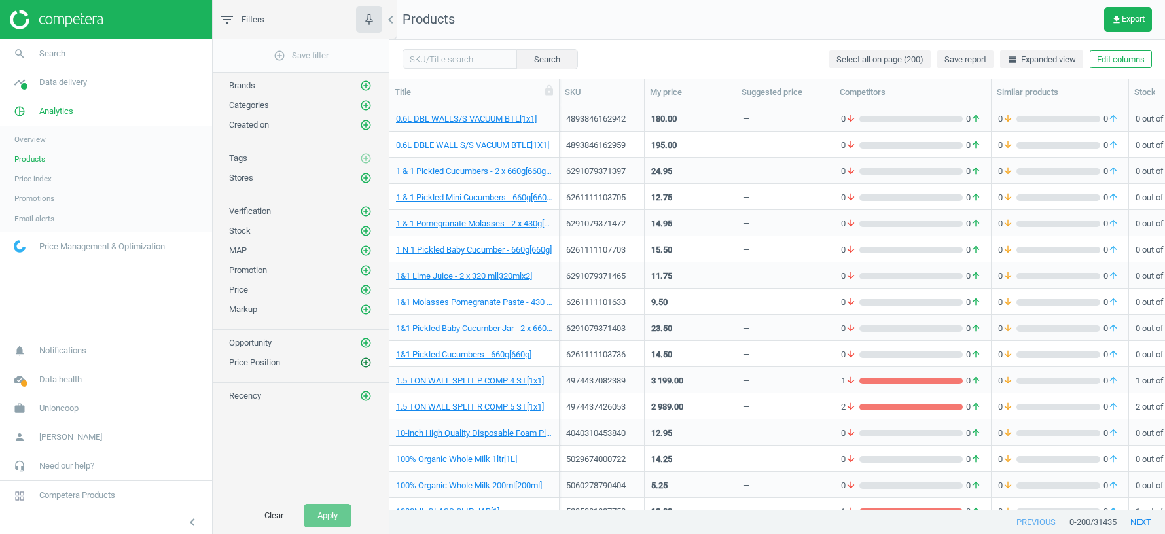
click at [370, 357] on icon "add_circle_outline" at bounding box center [366, 363] width 12 height 12
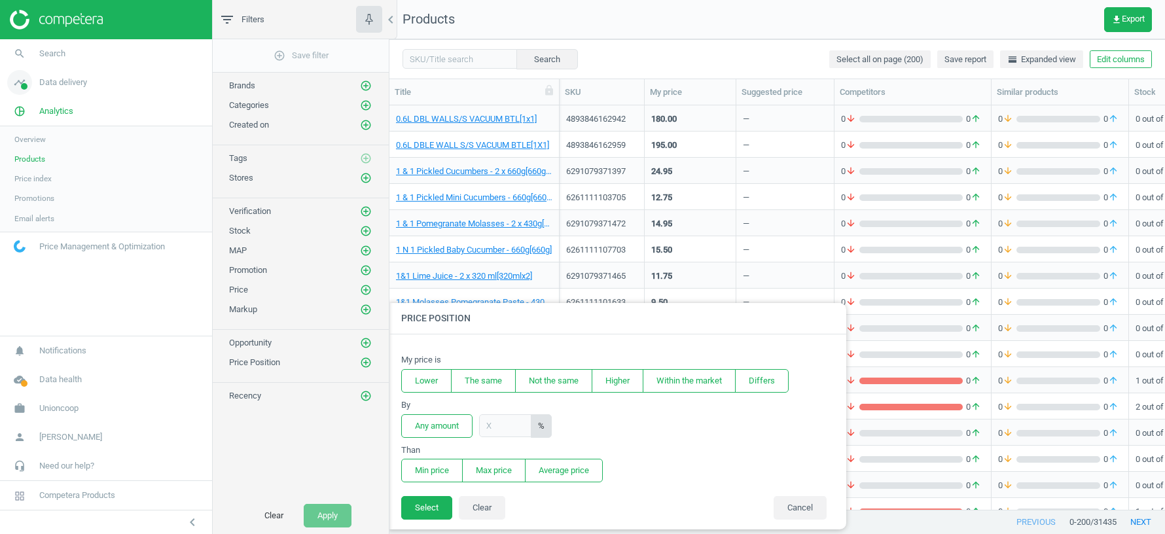
click at [68, 85] on span "Data delivery" at bounding box center [63, 83] width 48 height 12
click at [26, 145] on span "Matches" at bounding box center [28, 150] width 29 height 10
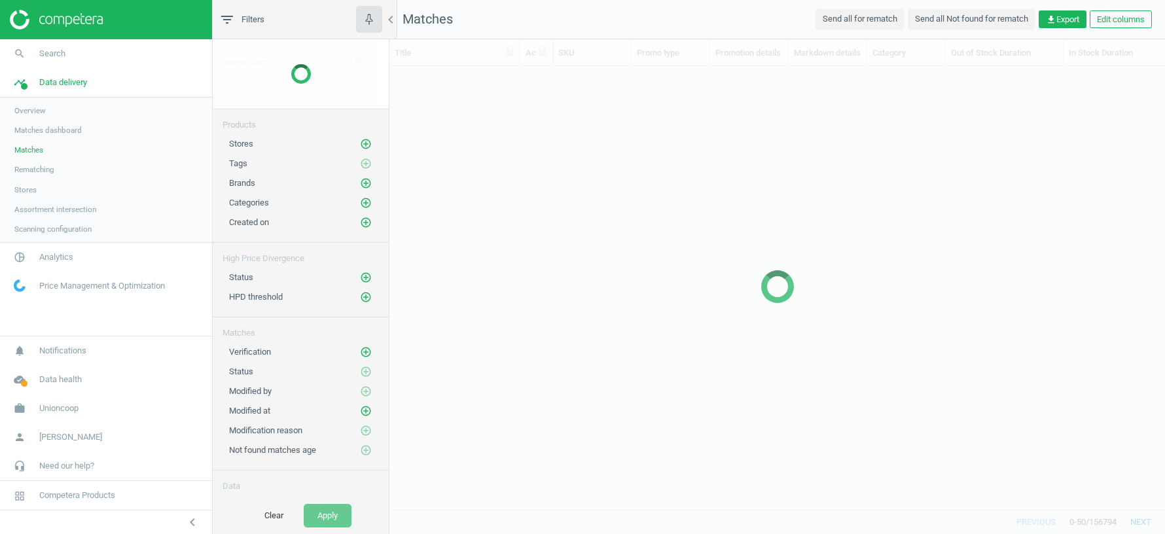
scroll to position [444, 776]
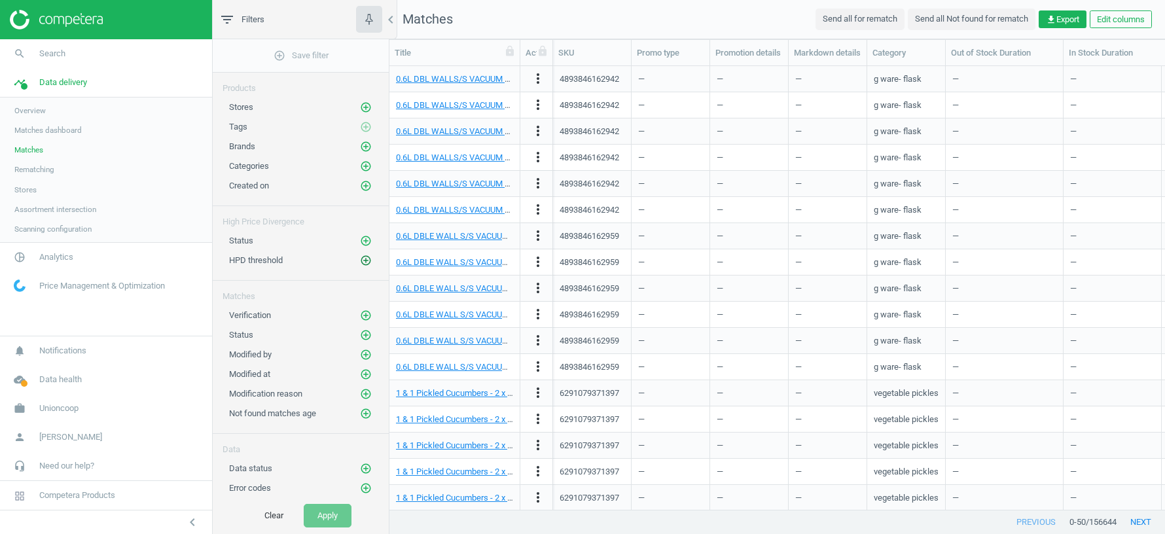
click at [363, 257] on icon "add_circle_outline" at bounding box center [366, 261] width 12 height 12
click at [368, 235] on icon "add_circle_outline" at bounding box center [366, 241] width 12 height 12
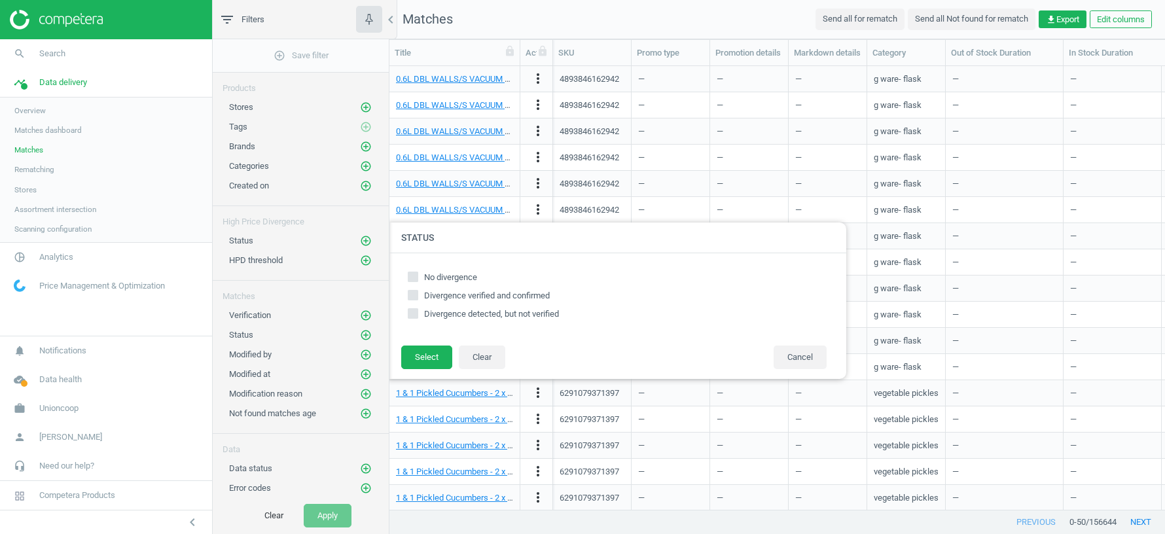
click at [414, 295] on input "Divergence verified and confirmed" at bounding box center [413, 295] width 9 height 9
checkbox input "true"
click at [414, 316] on input "Divergence detected, but not verified" at bounding box center [413, 314] width 9 height 9
checkbox input "true"
click at [420, 356] on button "Select" at bounding box center [426, 358] width 51 height 24
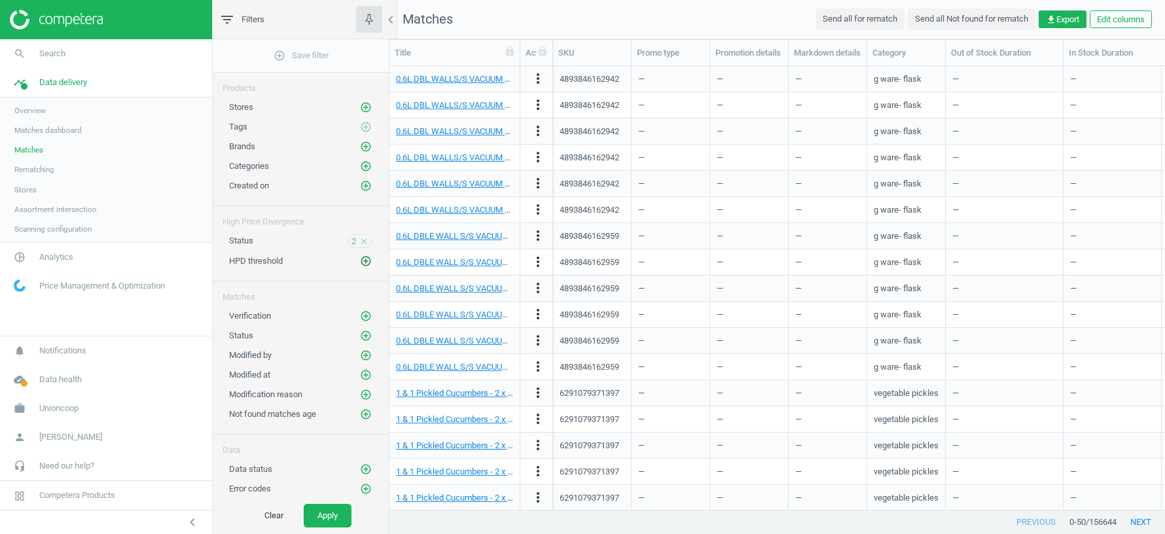
click at [368, 260] on icon "add_circle_outline" at bounding box center [366, 261] width 12 height 12
click at [479, 270] on input "text" at bounding box center [516, 266] width 115 height 23
type input "30"
click at [424, 274] on button "Select" at bounding box center [426, 267] width 51 height 24
click at [329, 518] on button "Apply" at bounding box center [328, 516] width 48 height 24
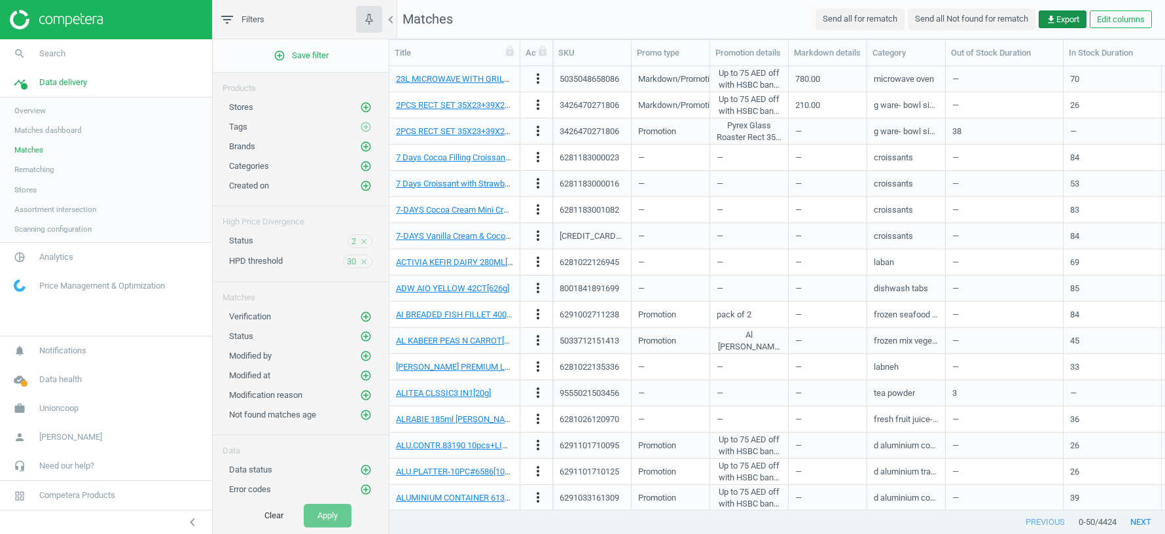
click at [1060, 16] on span "get_app Export" at bounding box center [1062, 20] width 33 height 12
click at [848, 192] on div "—" at bounding box center [827, 183] width 65 height 23
click at [365, 162] on icon "add_circle_outline" at bounding box center [366, 166] width 12 height 12
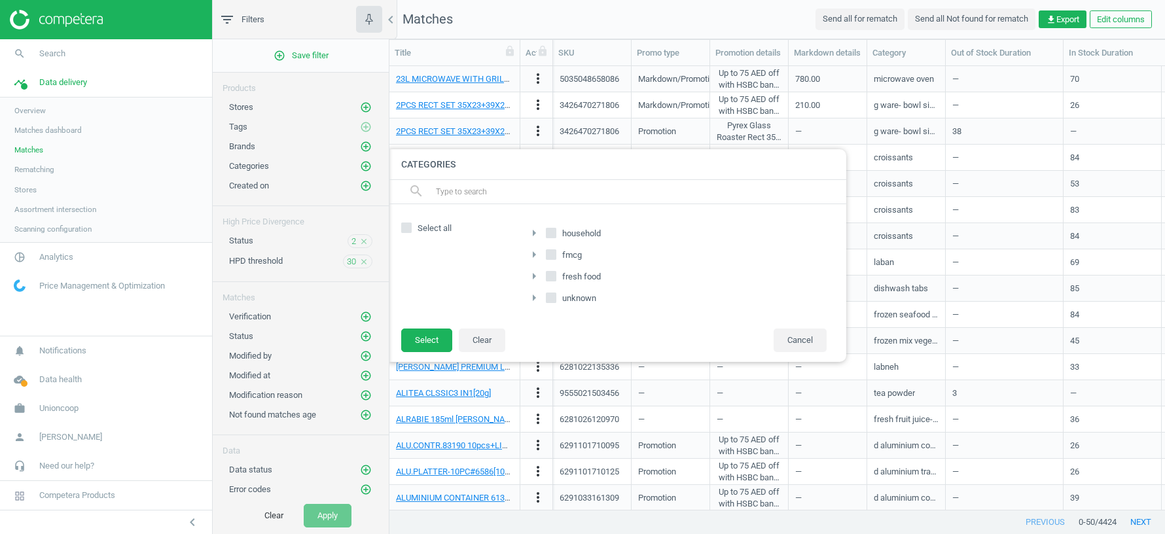
click at [553, 254] on input "fmcg" at bounding box center [551, 255] width 9 height 9
checkbox input "true"
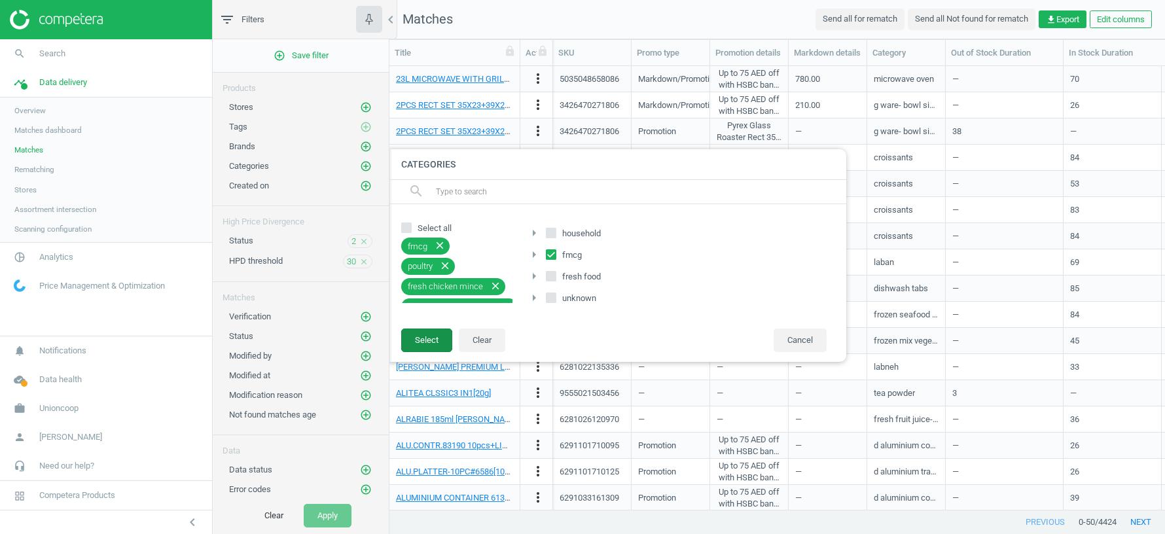
click at [434, 337] on button "Select" at bounding box center [426, 341] width 51 height 24
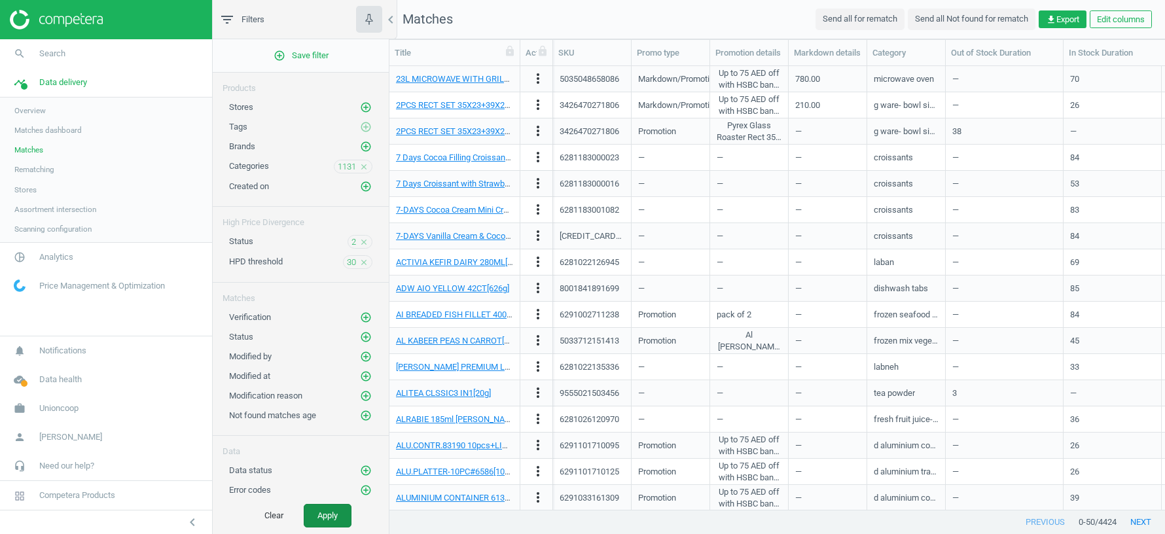
click at [328, 516] on button "Apply" at bounding box center [328, 516] width 48 height 24
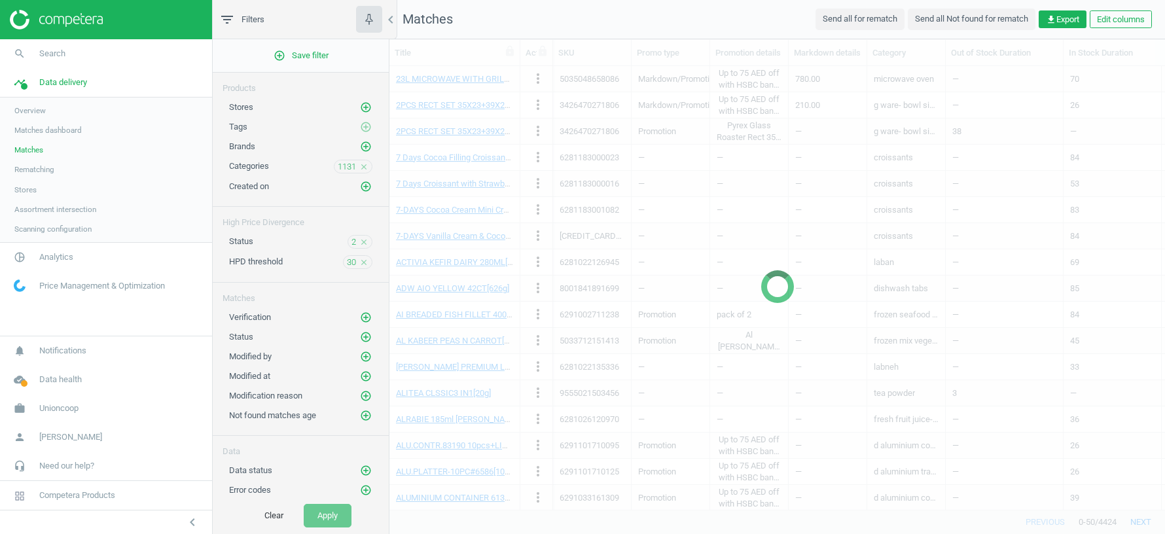
click at [363, 261] on icon "close" at bounding box center [363, 262] width 9 height 9
click at [365, 239] on icon "close" at bounding box center [363, 242] width 9 height 9
click at [362, 162] on icon "close" at bounding box center [363, 166] width 9 height 9
click at [270, 520] on button "Clear" at bounding box center [274, 516] width 46 height 24
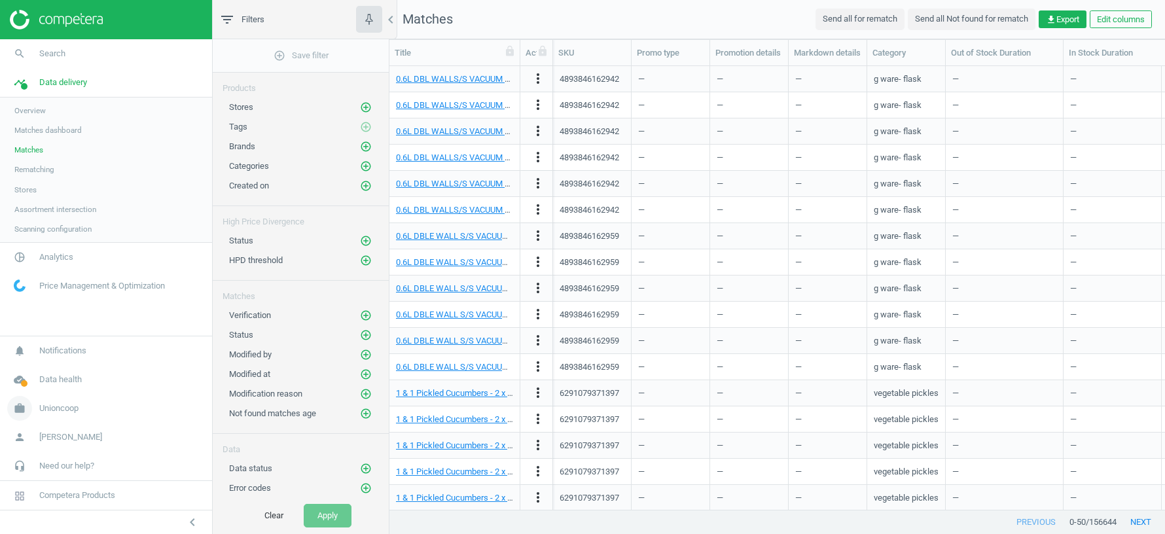
click at [62, 407] on span "Unioncoop" at bounding box center [58, 408] width 39 height 12
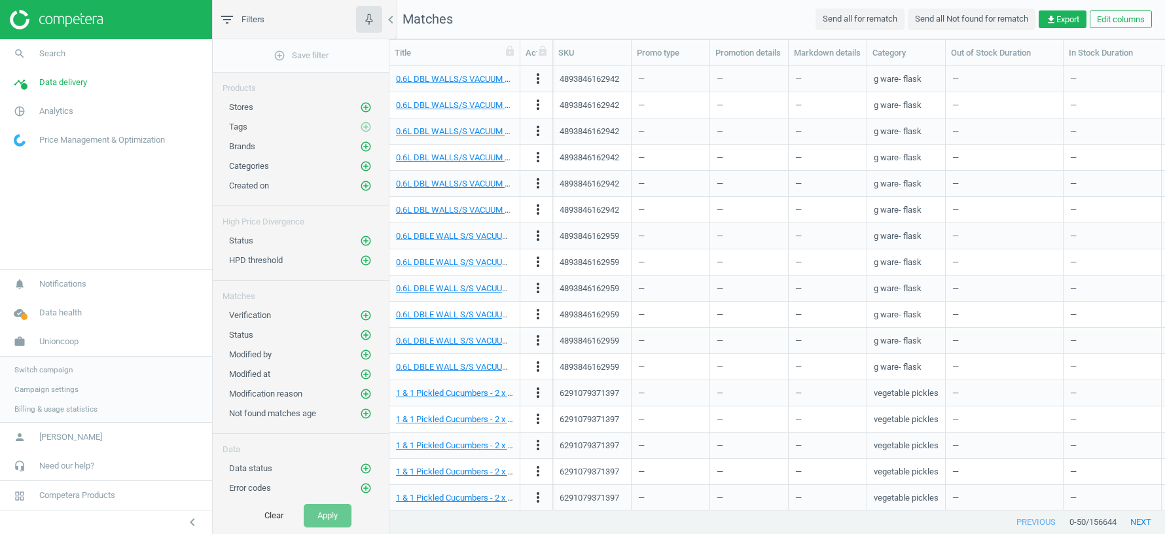
click at [53, 369] on span "Switch campaign" at bounding box center [43, 370] width 58 height 10
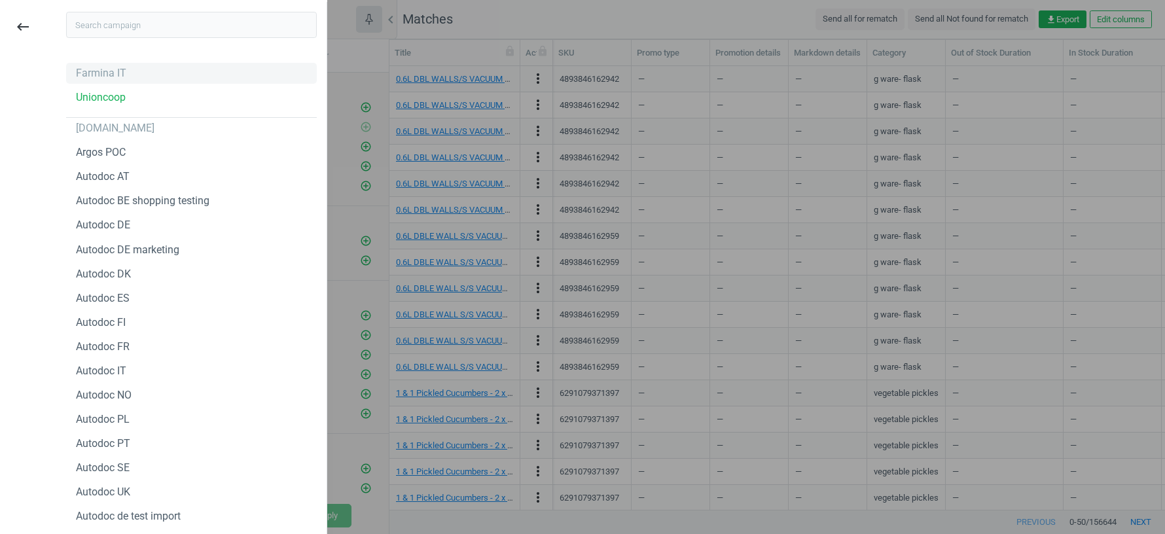
click at [103, 73] on div "Farmina IT" at bounding box center [101, 73] width 50 height 14
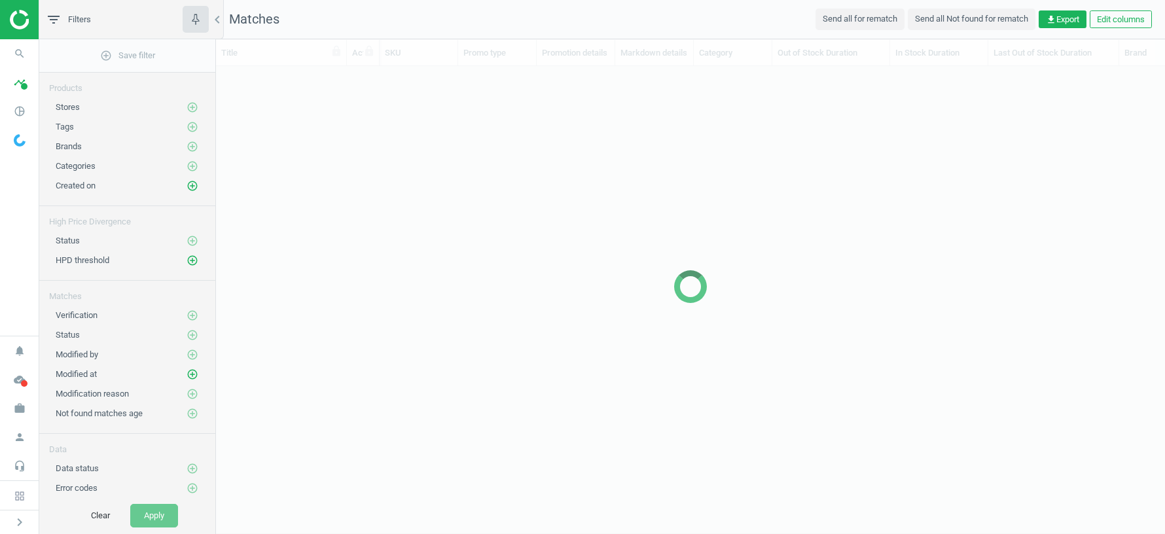
scroll to position [1, 1]
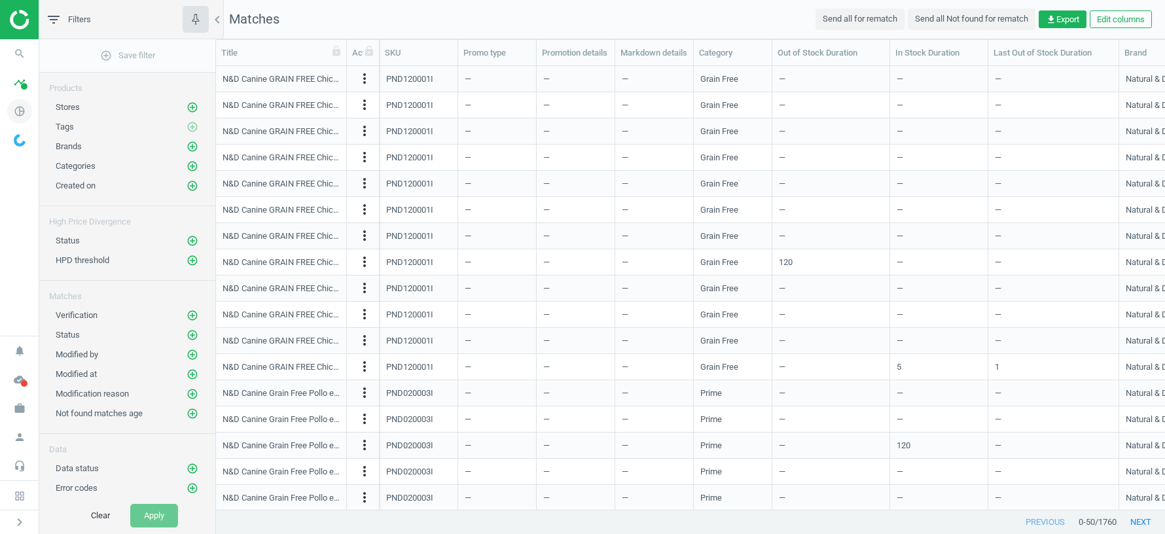
click at [14, 111] on icon "pie_chart_outlined" at bounding box center [19, 111] width 25 height 25
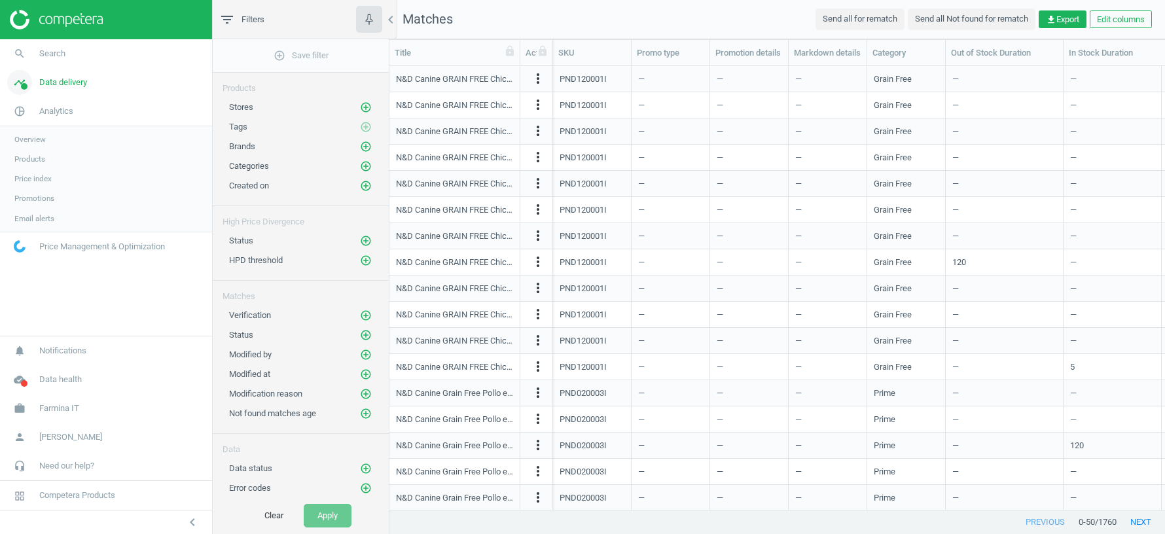
click at [59, 79] on span "Data delivery" at bounding box center [63, 83] width 48 height 12
click at [42, 224] on span "Scanning configuration" at bounding box center [52, 229] width 77 height 10
